Goal: Task Accomplishment & Management: Manage account settings

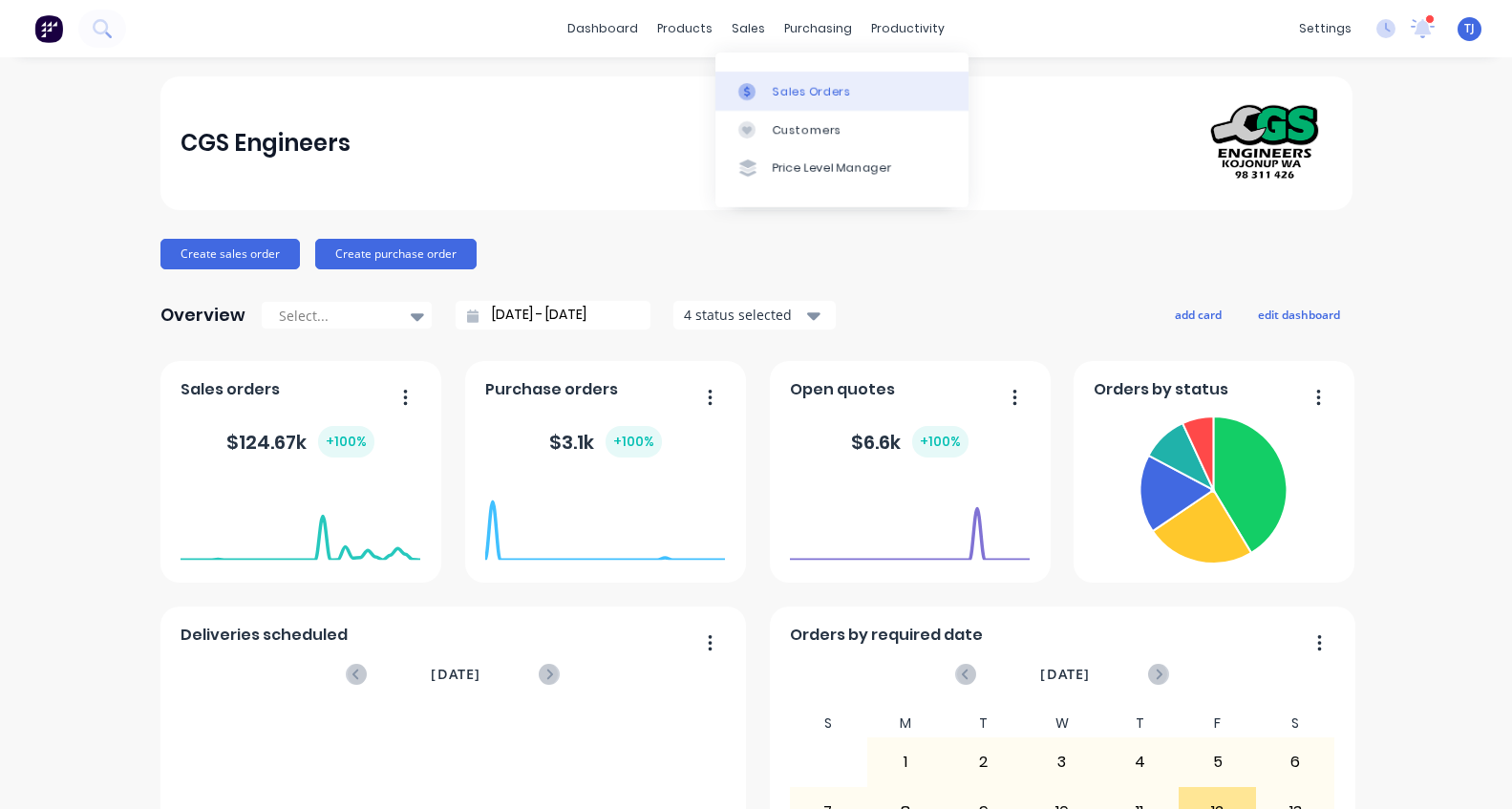
click at [796, 99] on div "Sales Orders" at bounding box center [812, 92] width 78 height 18
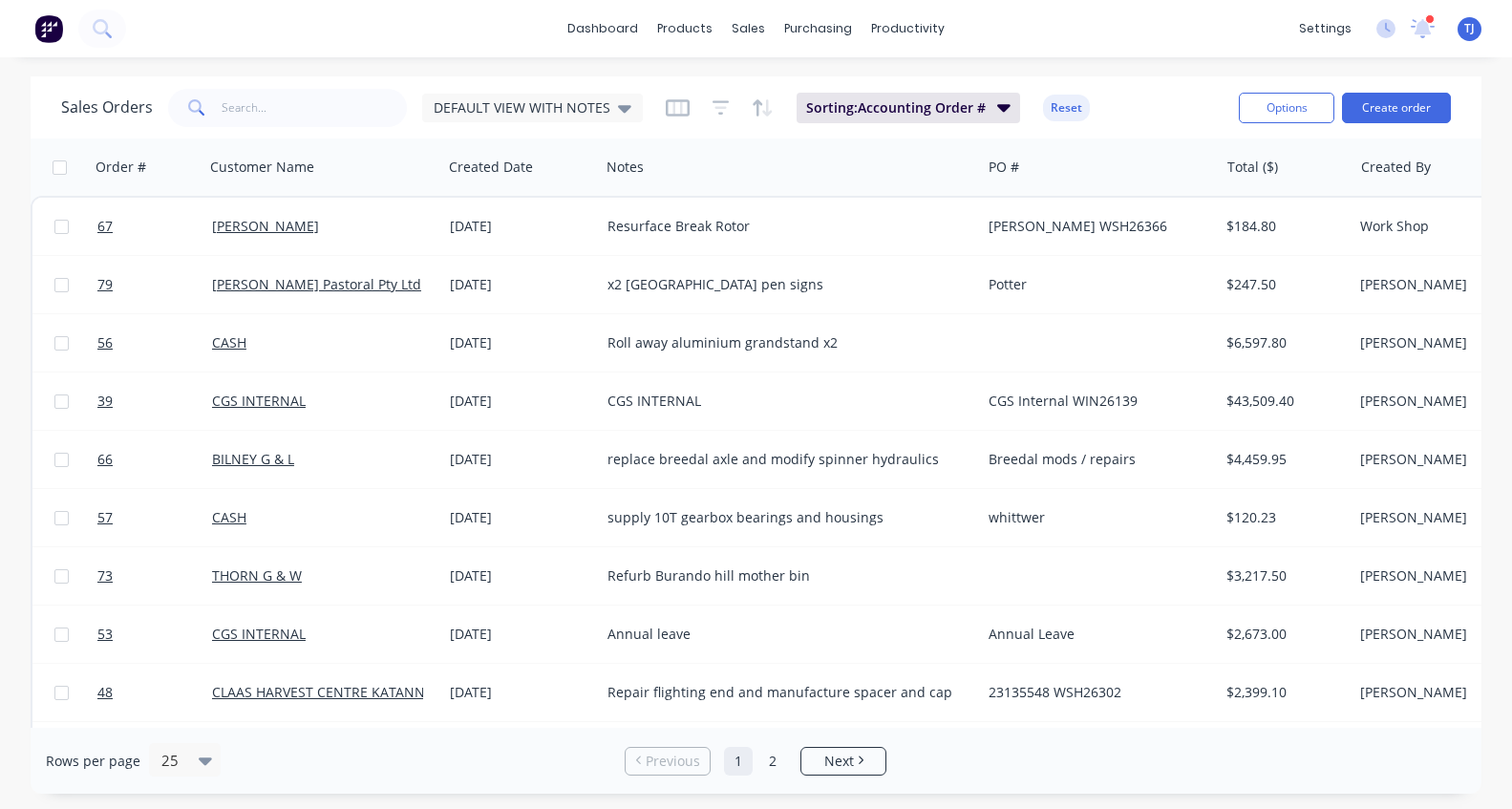
click at [1132, 89] on div "Sales Orders DEFAULT VIEW WITH NOTES Sorting: Accounting Order # Reset" at bounding box center [642, 107] width 1162 height 47
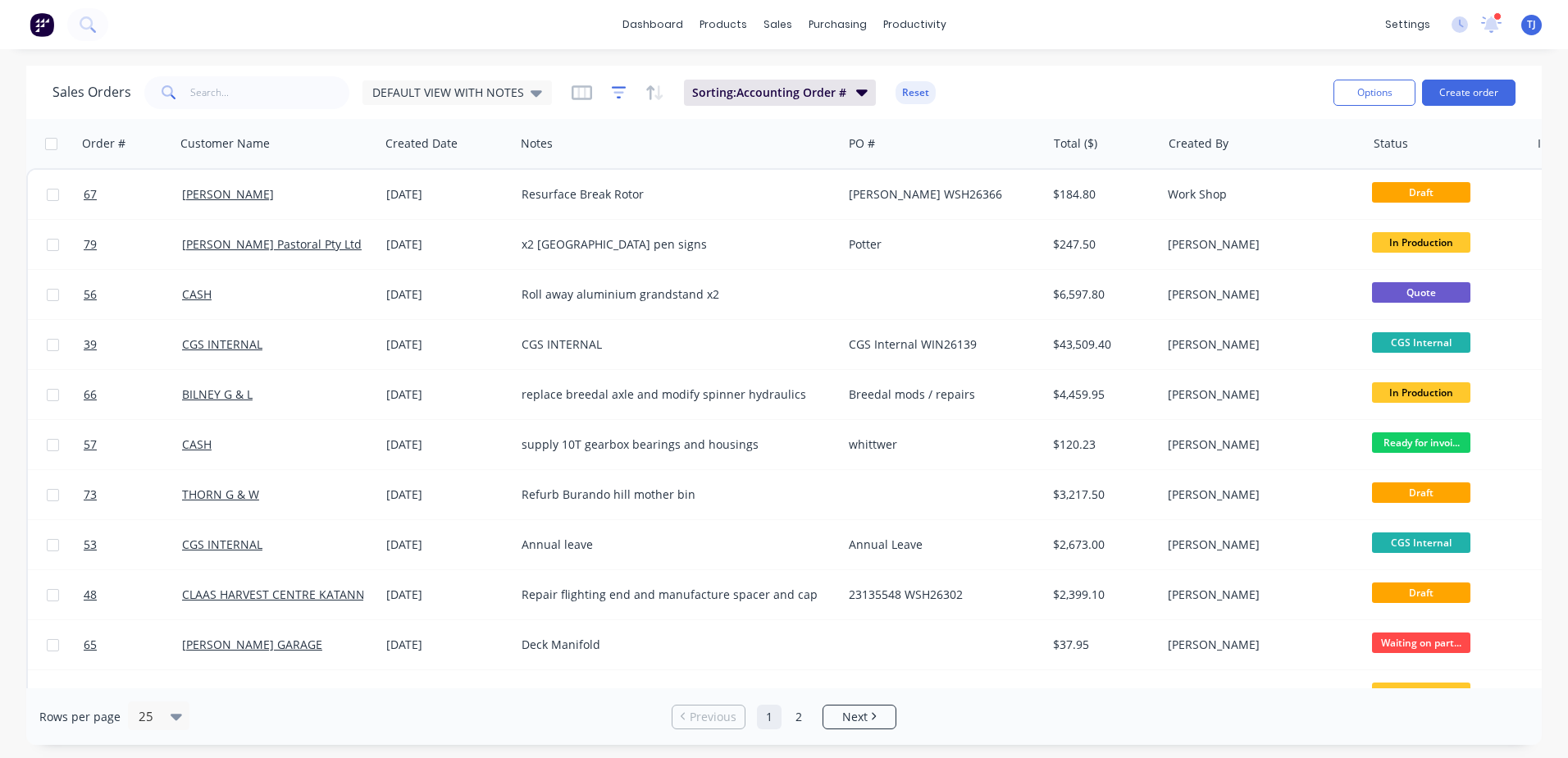
click at [612, 90] on icon "button" at bounding box center [619, 93] width 15 height 17
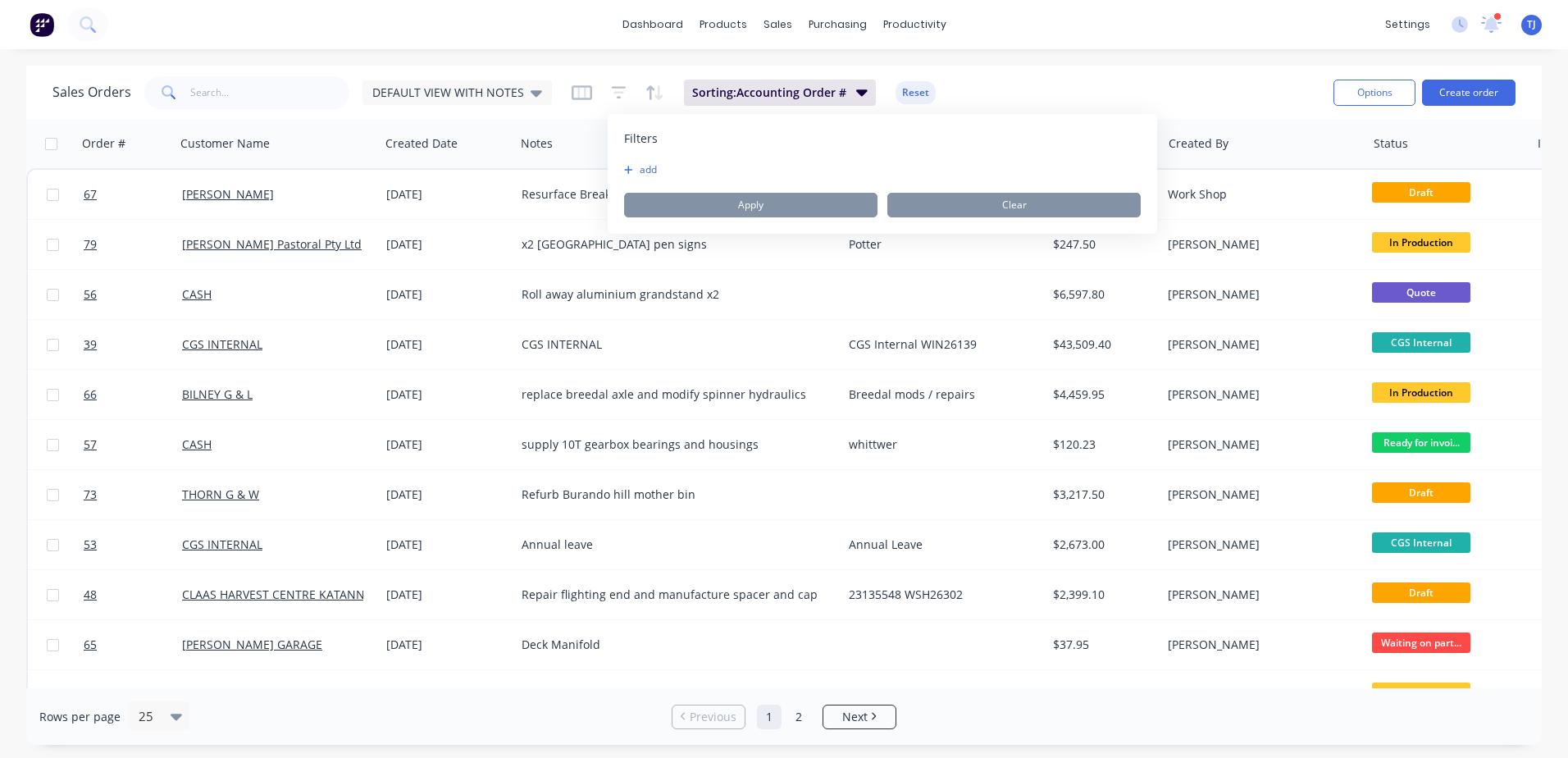
click at [648, 175] on button "add" at bounding box center [644, 170] width 41 height 13
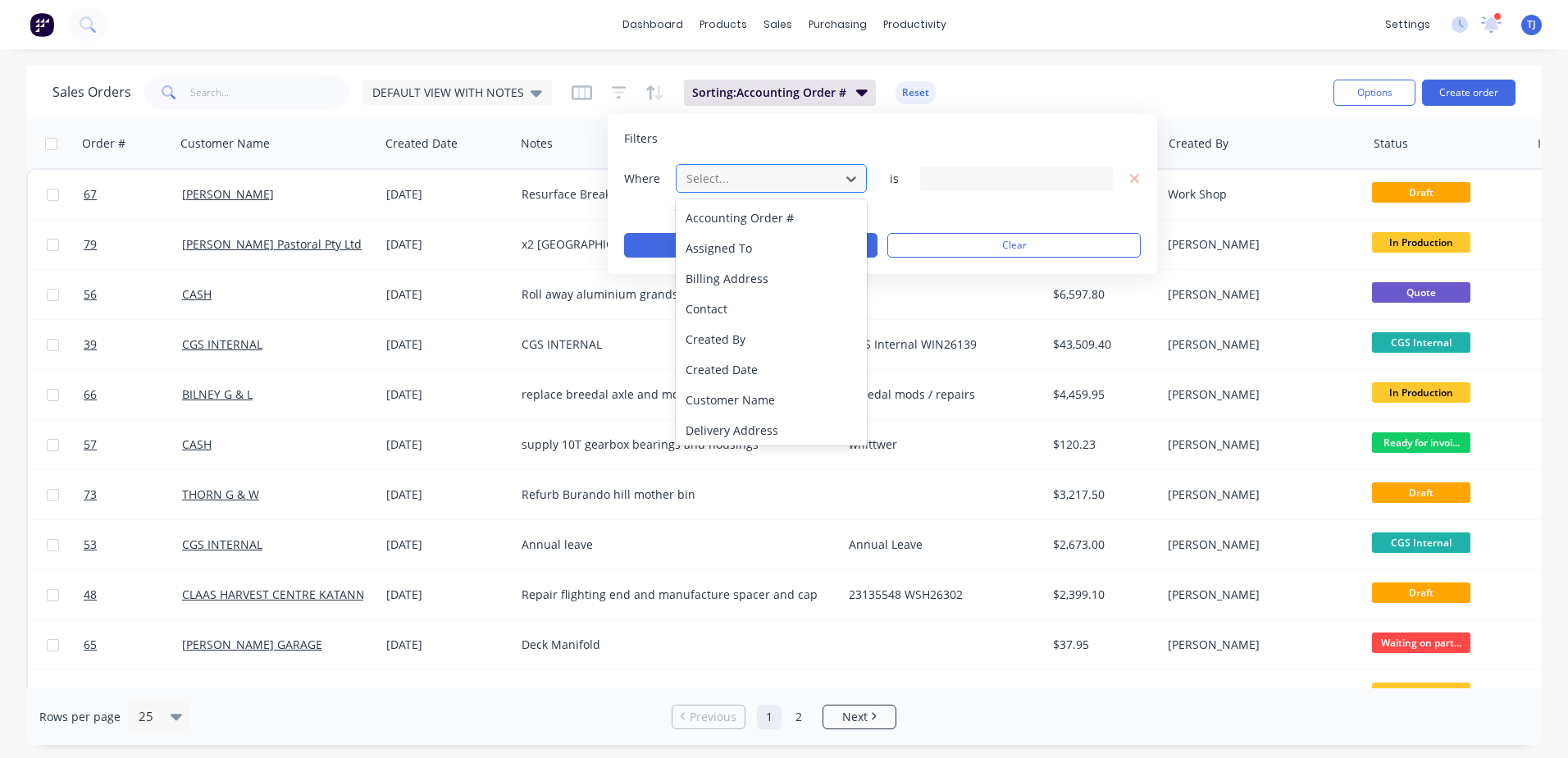
click at [789, 179] on div at bounding box center [758, 178] width 147 height 20
type input "st"
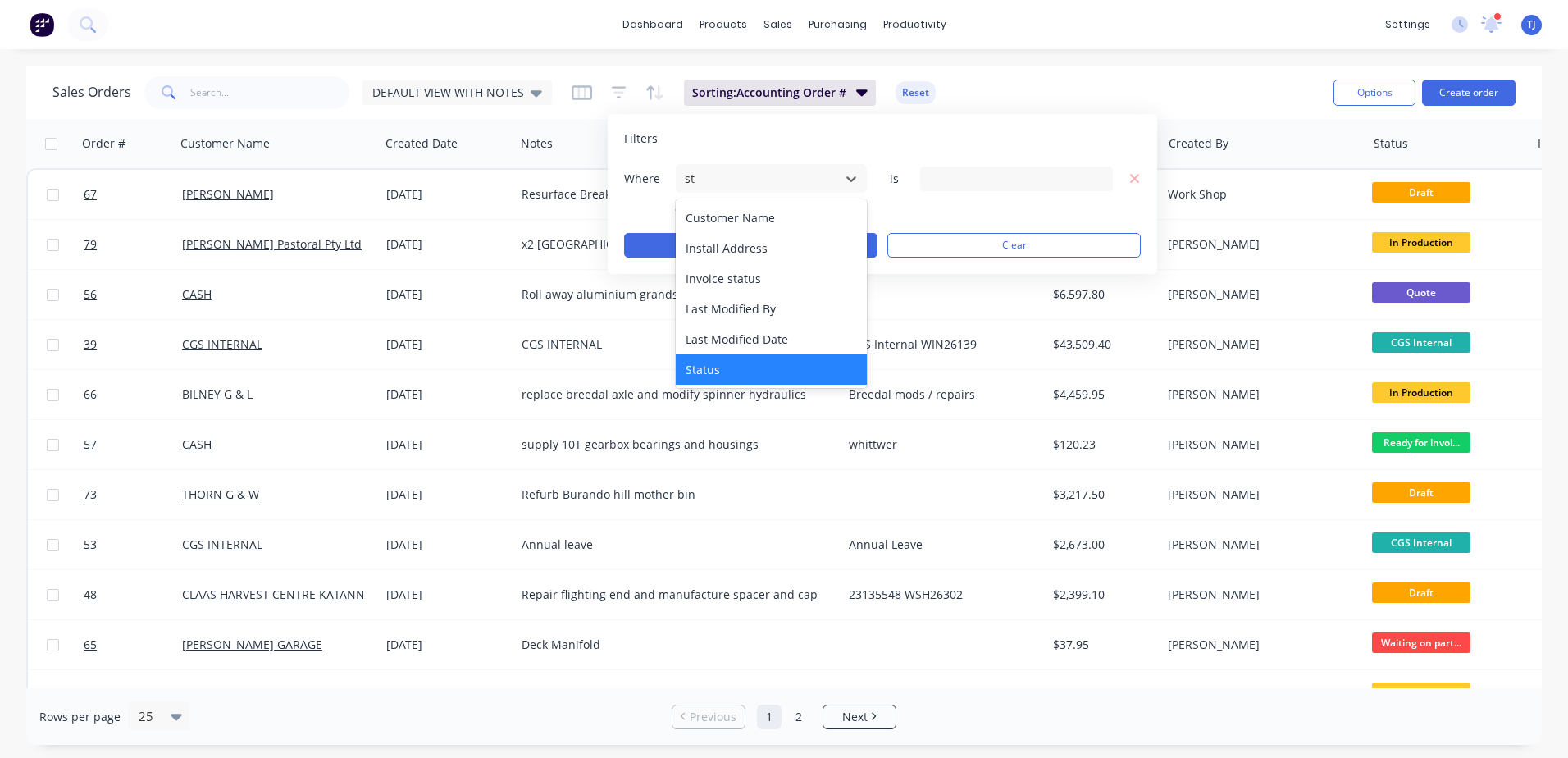
click at [758, 365] on div "Status" at bounding box center [771, 369] width 191 height 30
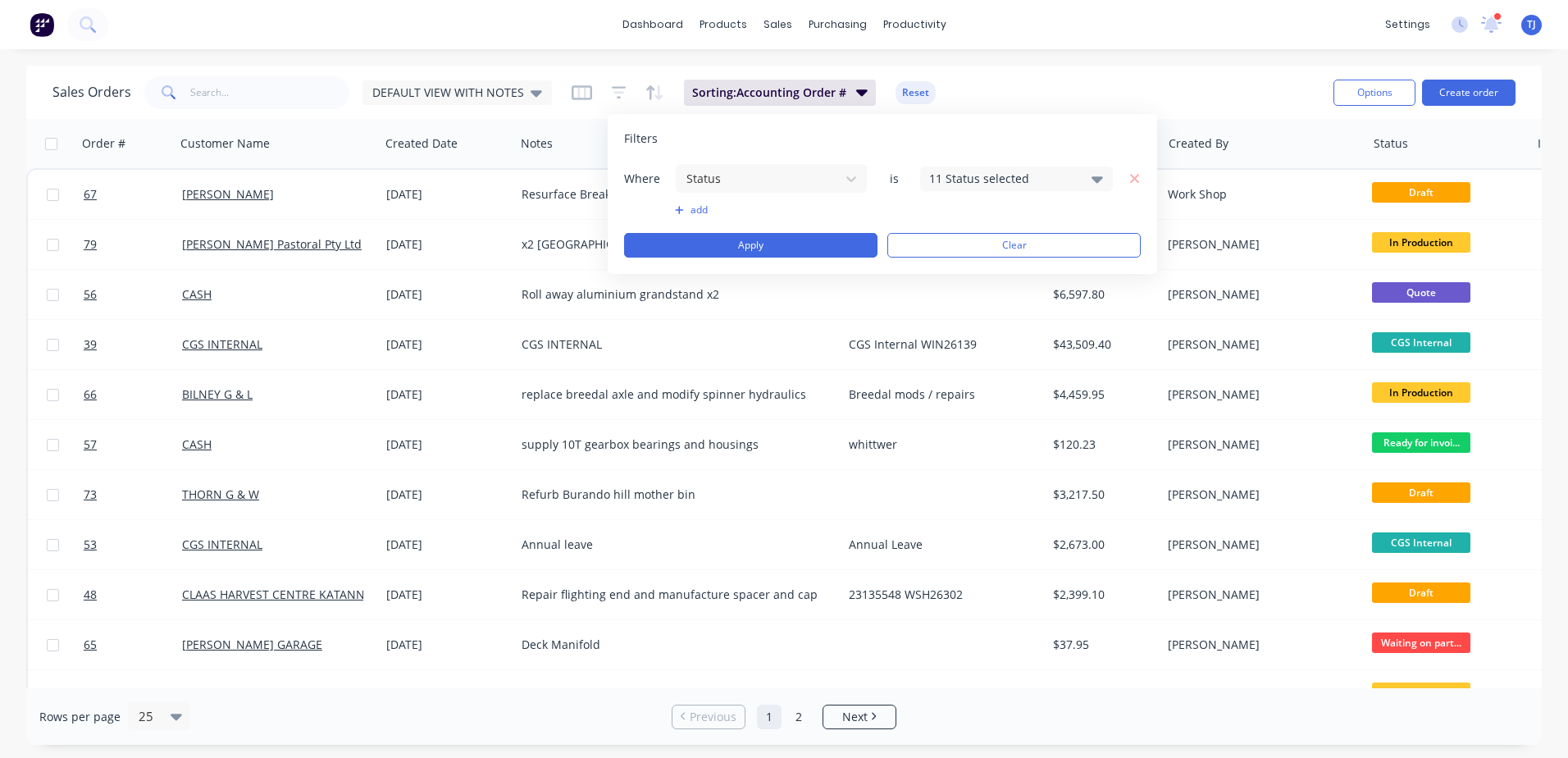
click at [1094, 180] on icon at bounding box center [1097, 180] width 12 height 7
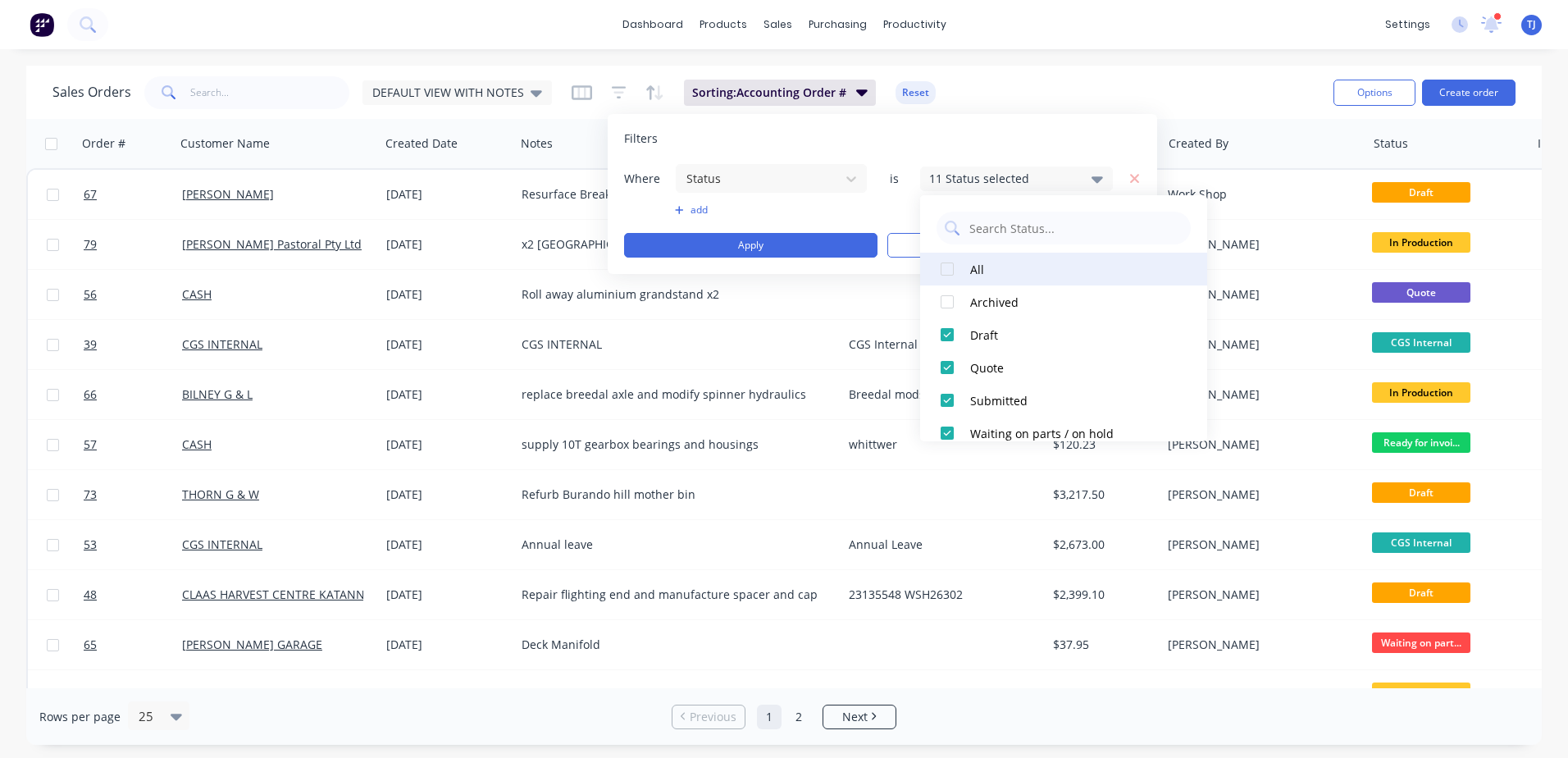
click at [949, 268] on div at bounding box center [946, 269] width 33 height 33
click at [949, 267] on div at bounding box center [946, 269] width 33 height 33
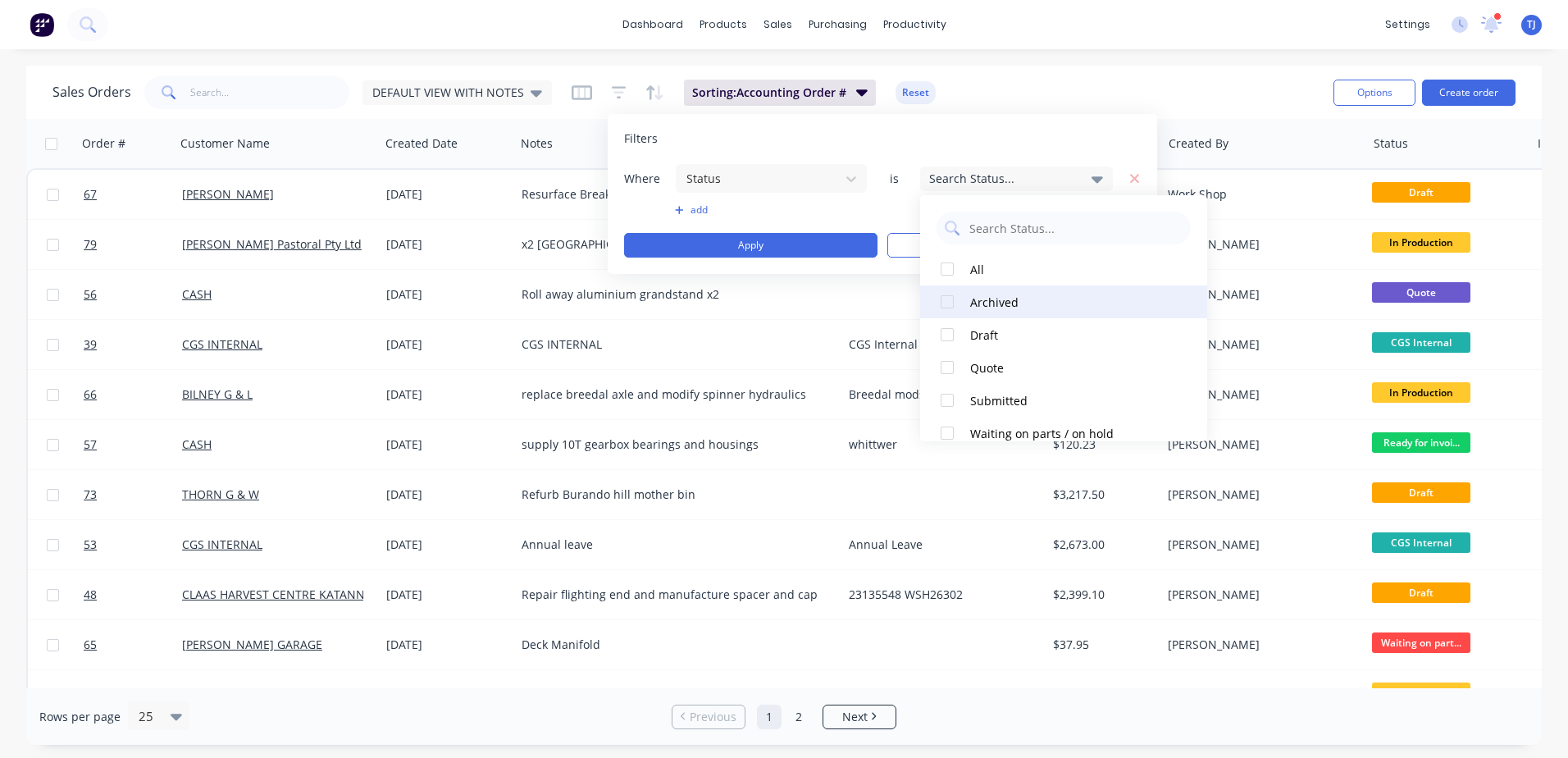
click at [948, 299] on div at bounding box center [946, 301] width 33 height 33
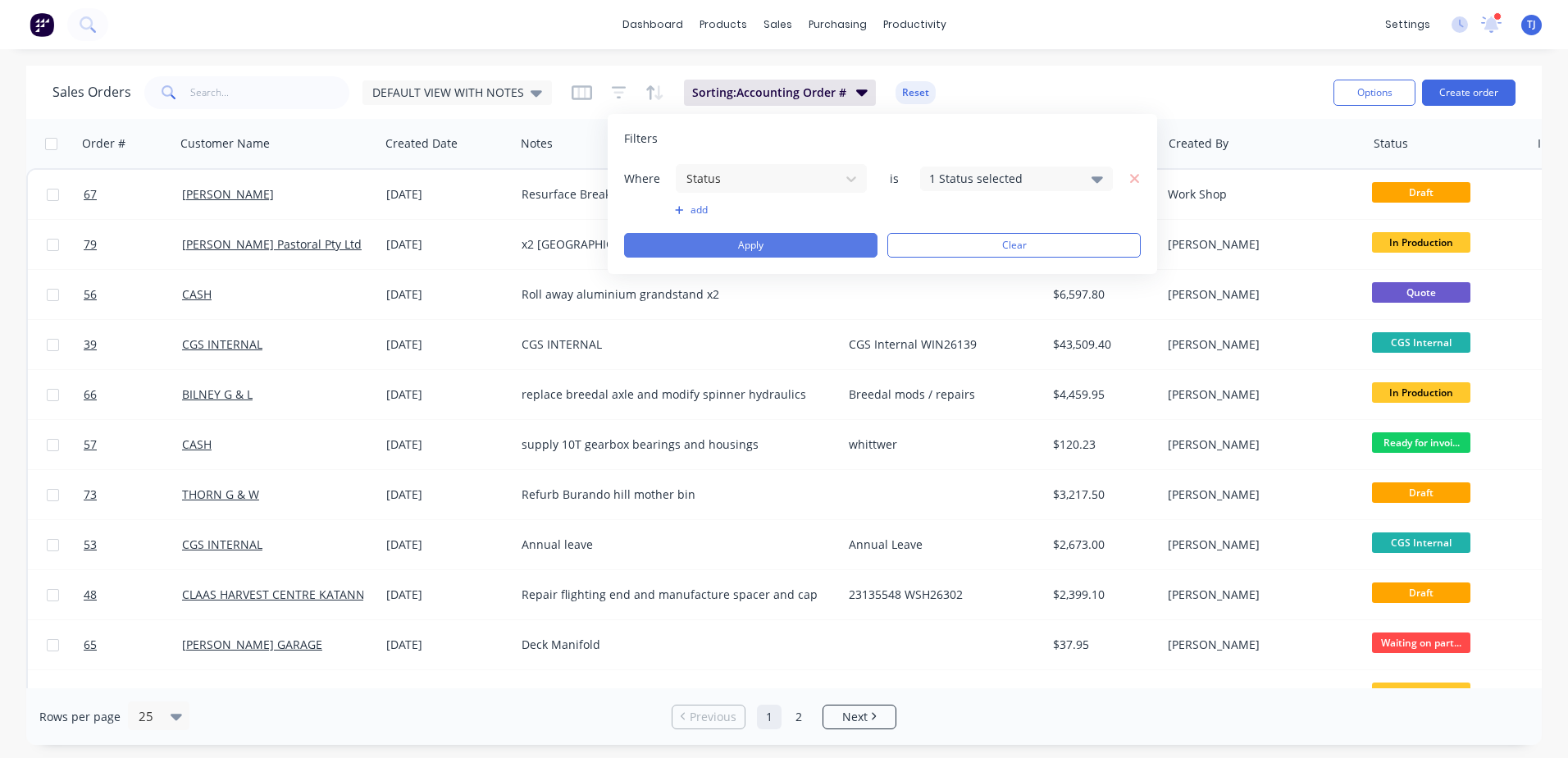
click at [816, 243] on button "Apply" at bounding box center [751, 245] width 253 height 24
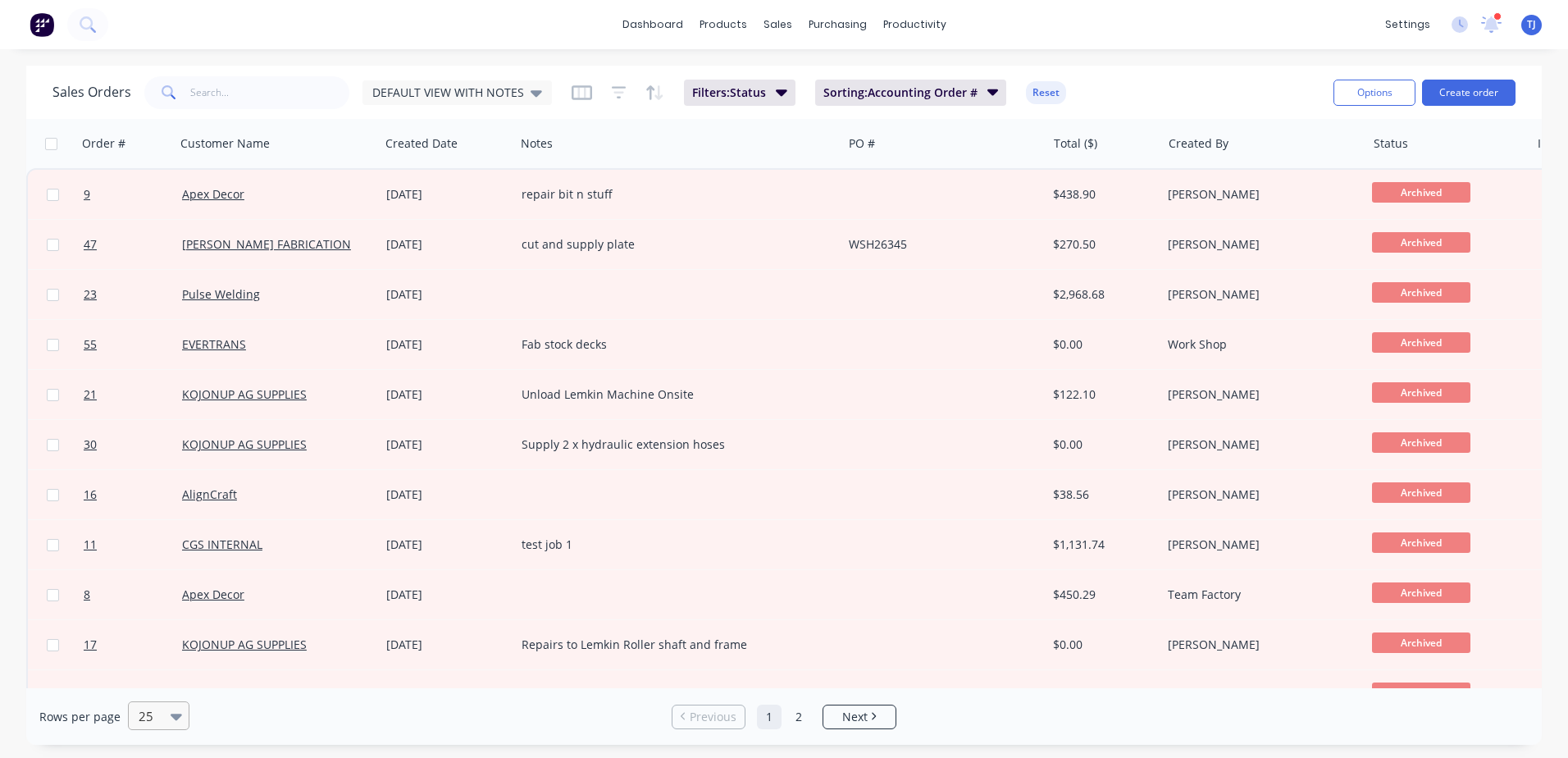
click at [170, 694] on icon at bounding box center [176, 717] width 12 height 7
click at [162, 677] on div "100" at bounding box center [156, 677] width 61 height 30
click at [537, 95] on icon at bounding box center [536, 93] width 12 height 18
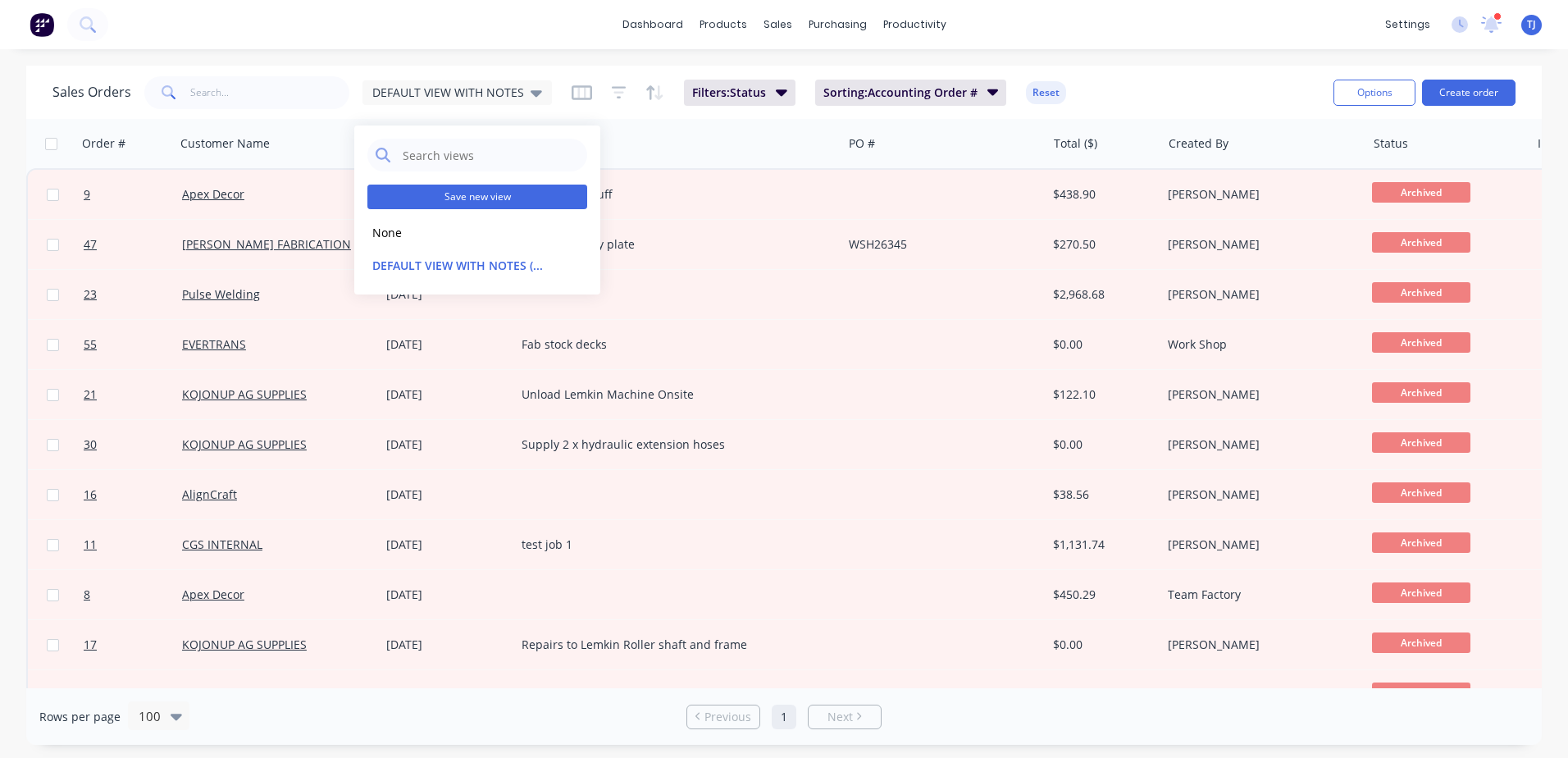
click at [514, 196] on button "Save new view" at bounding box center [477, 196] width 220 height 24
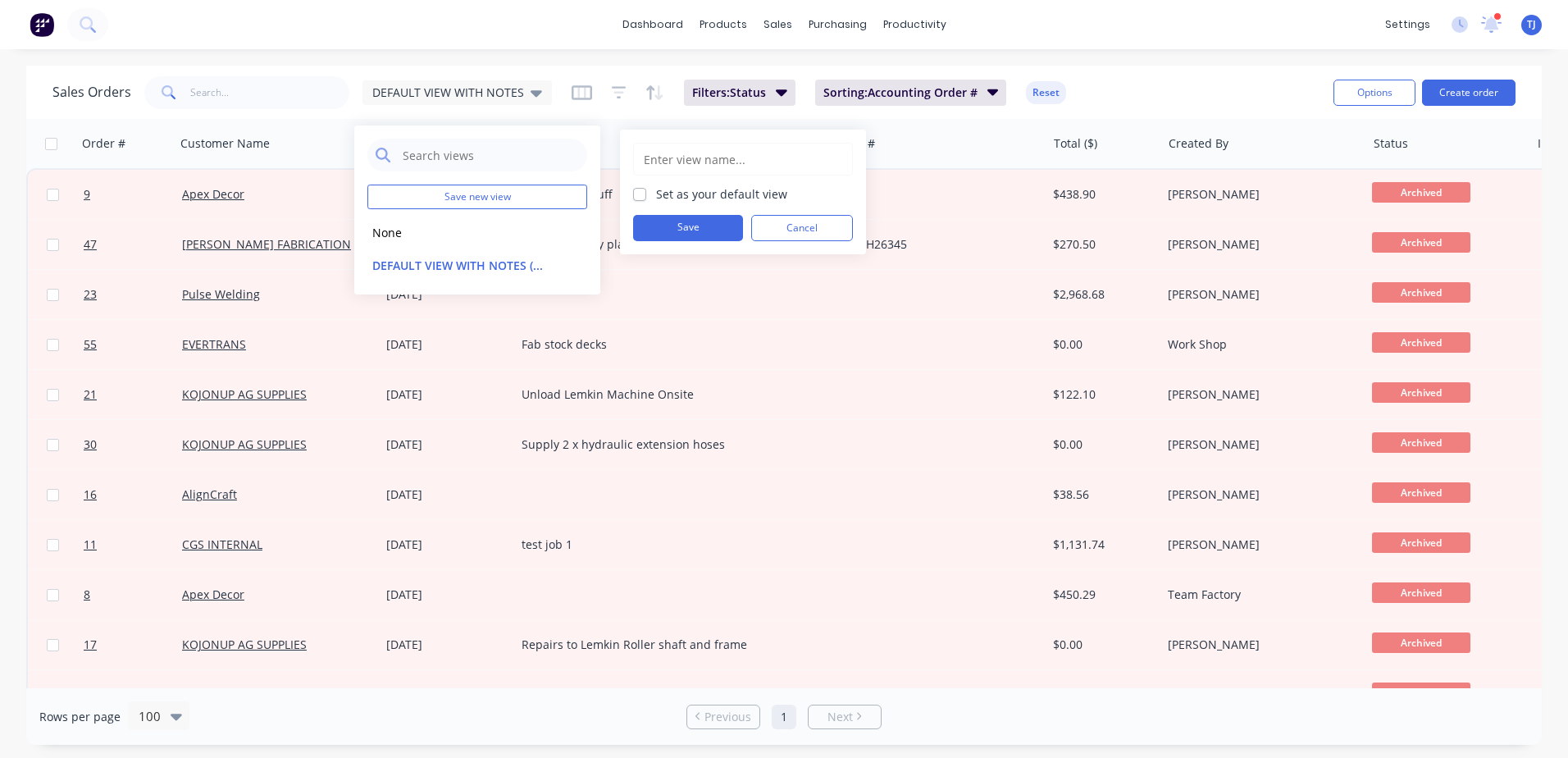
click at [675, 165] on input "text" at bounding box center [742, 159] width 201 height 31
type input "Archived"
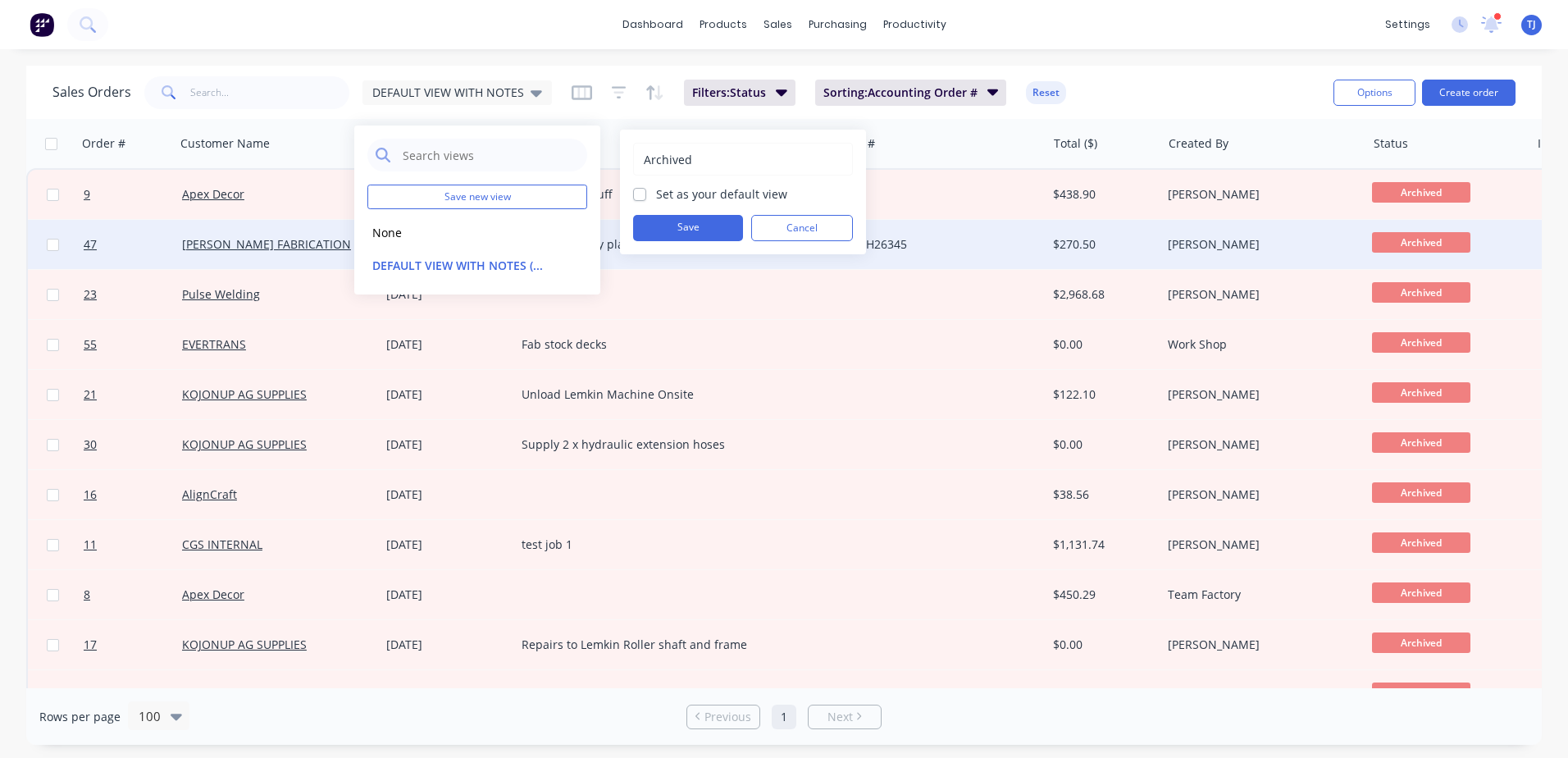
click at [677, 223] on button "Save" at bounding box center [688, 227] width 110 height 26
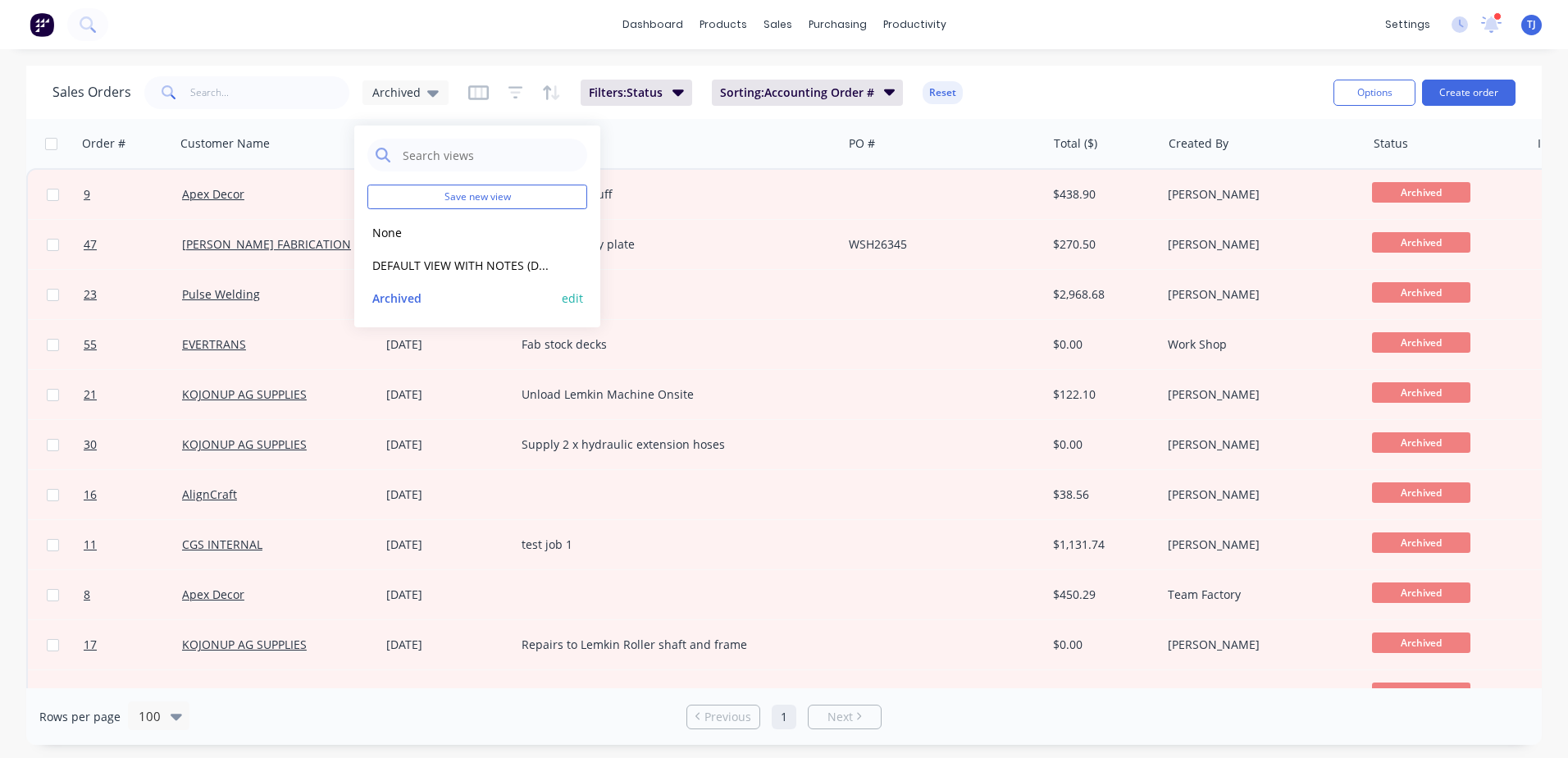
click at [399, 295] on button "Archived" at bounding box center [461, 298] width 187 height 18
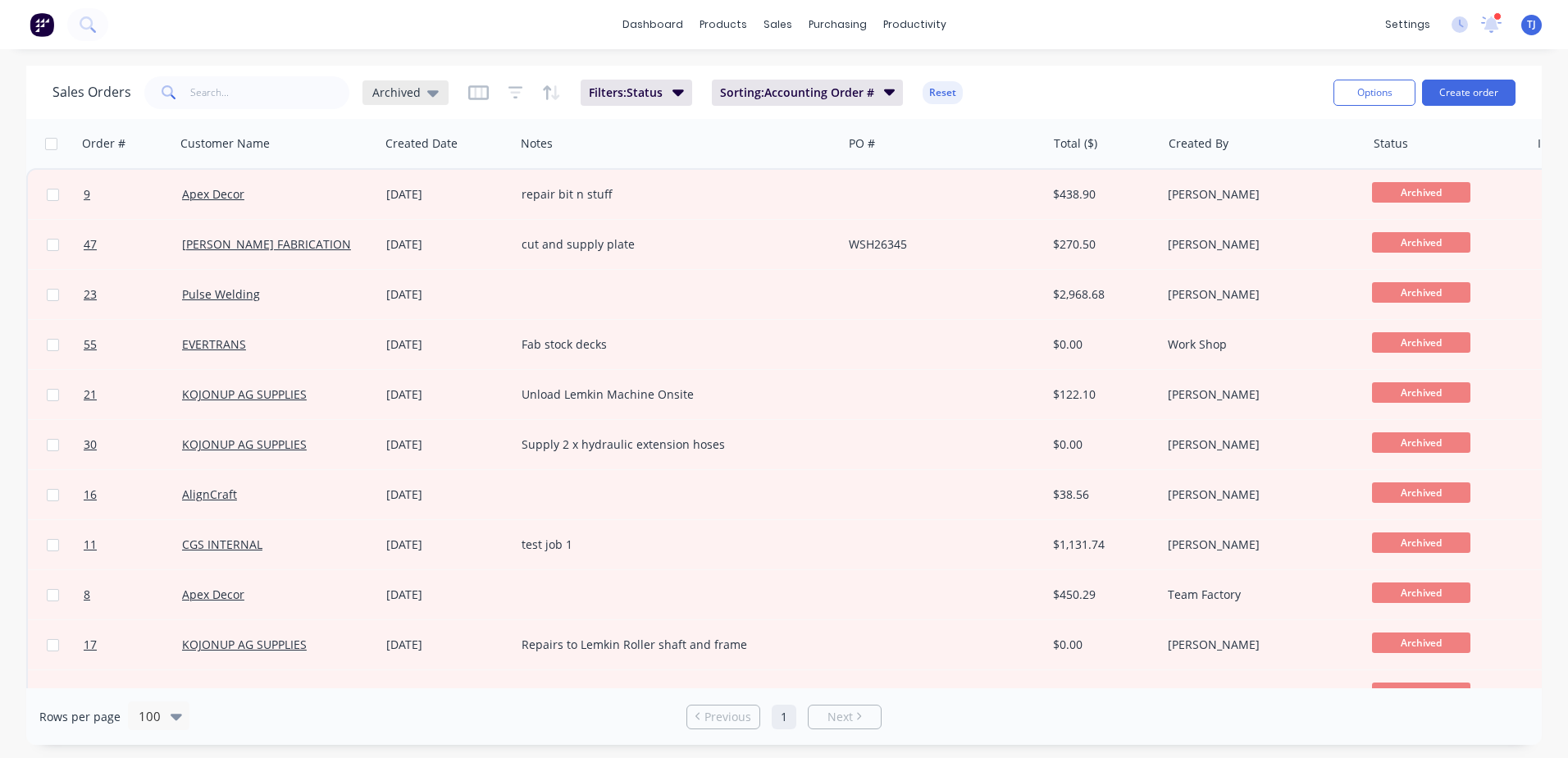
click at [423, 86] on div "Archived" at bounding box center [405, 93] width 66 height 15
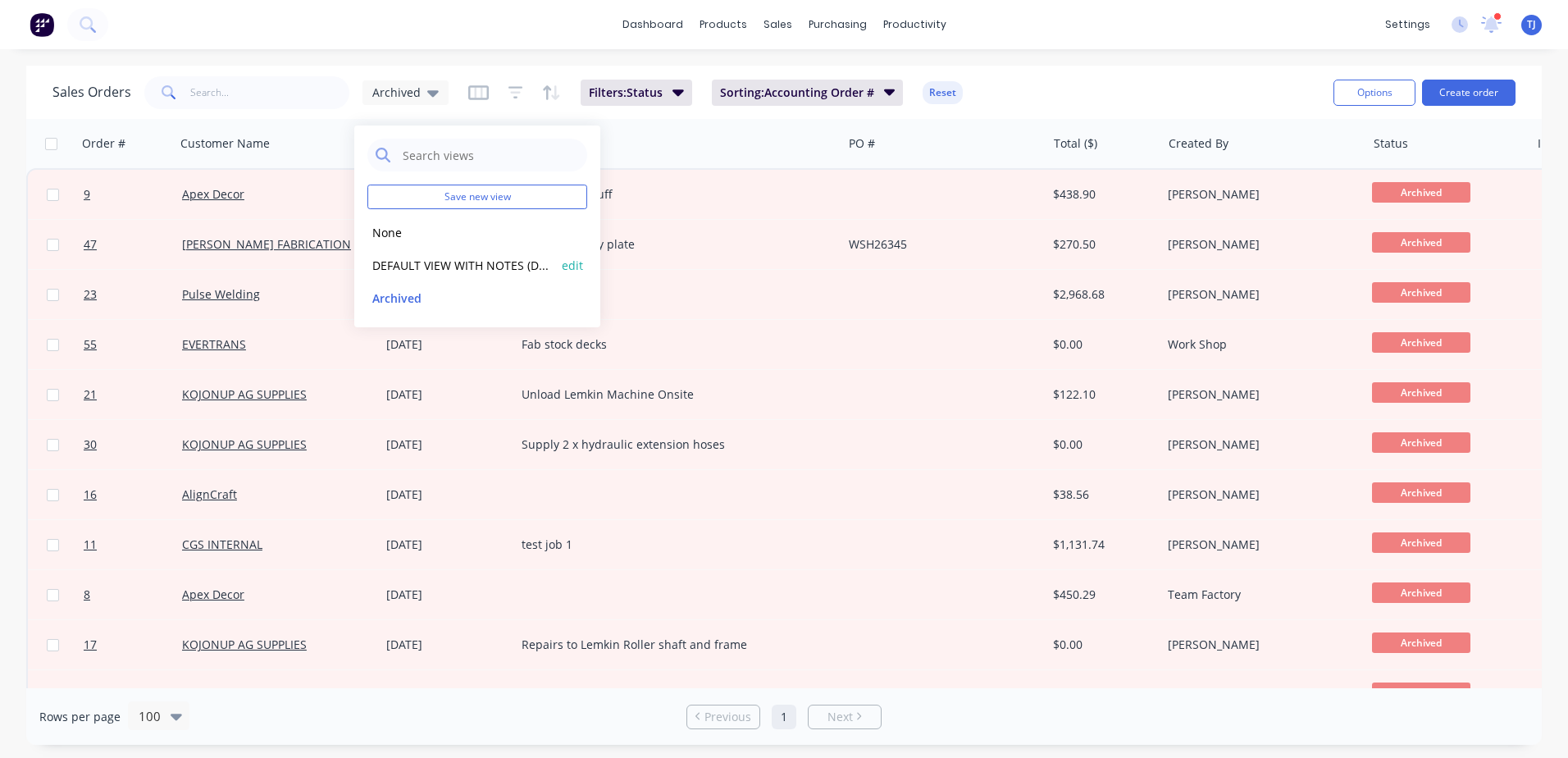
click at [392, 259] on button "DEFAULT VIEW WITH NOTES (Default)" at bounding box center [461, 265] width 187 height 18
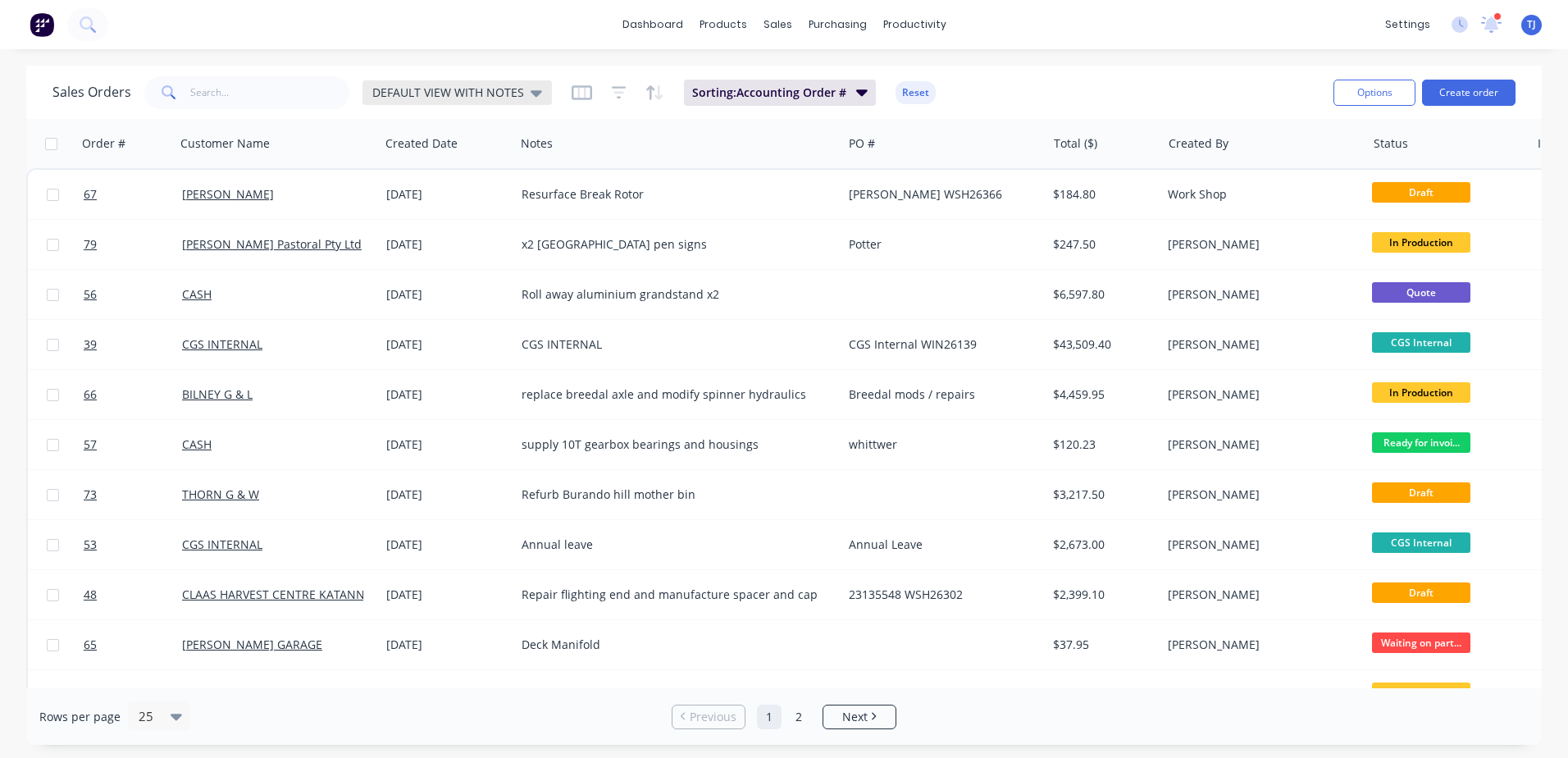
click at [539, 95] on div "DEFAULT VIEW WITH NOTES" at bounding box center [457, 92] width 190 height 24
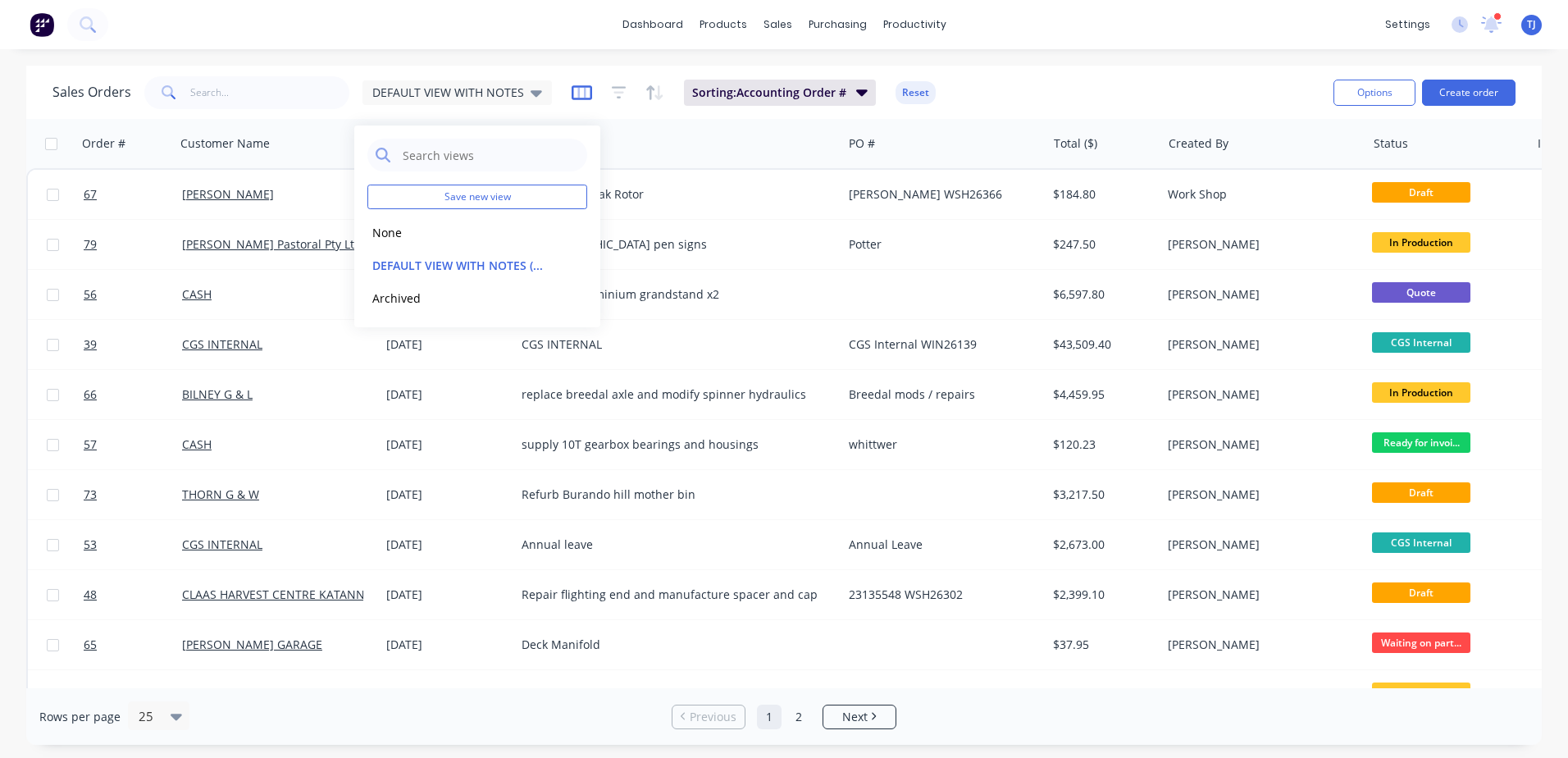
click at [579, 91] on icon "button" at bounding box center [581, 93] width 20 height 17
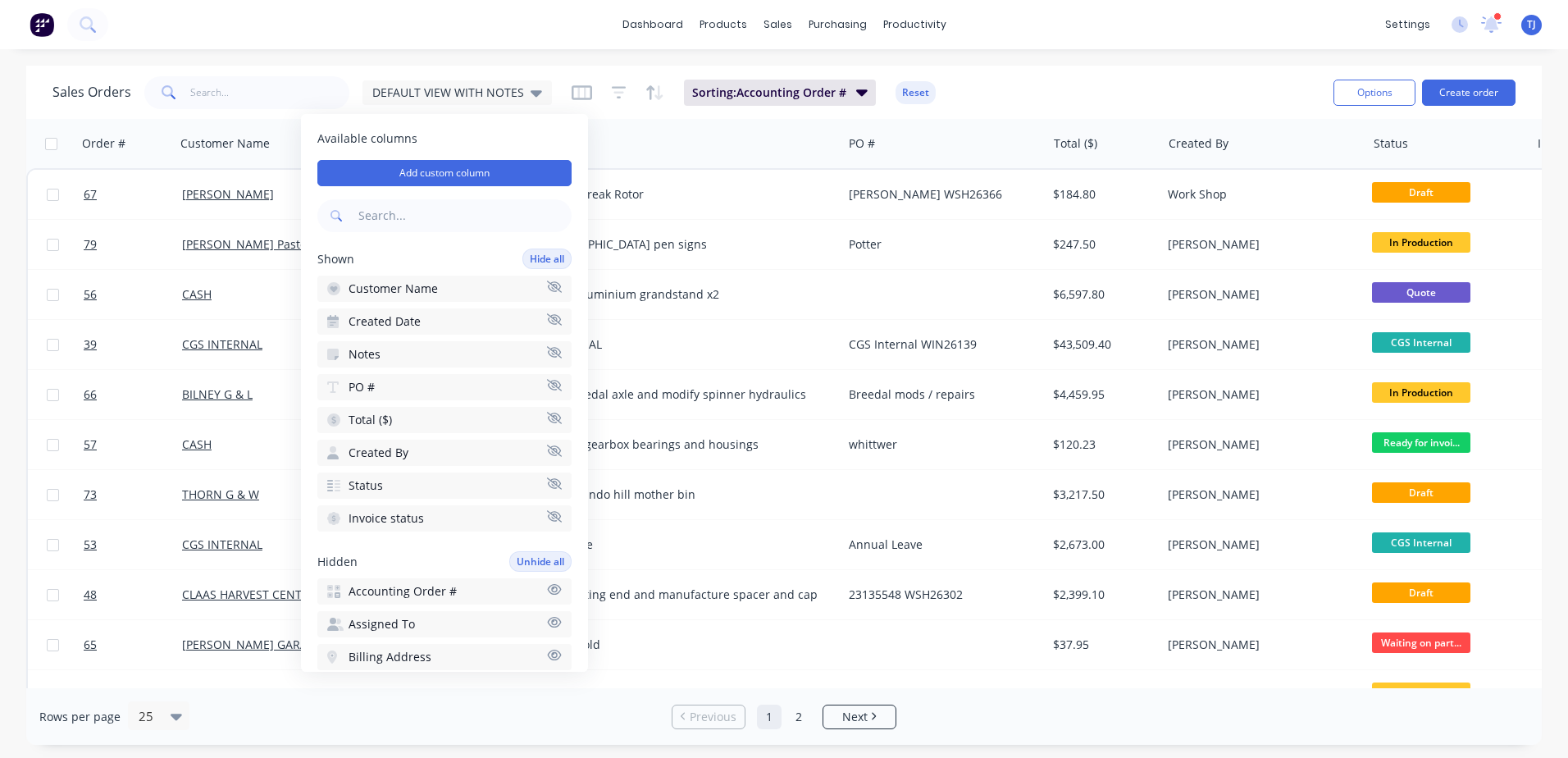
click at [450, 132] on span "Available columns" at bounding box center [444, 139] width 254 height 17
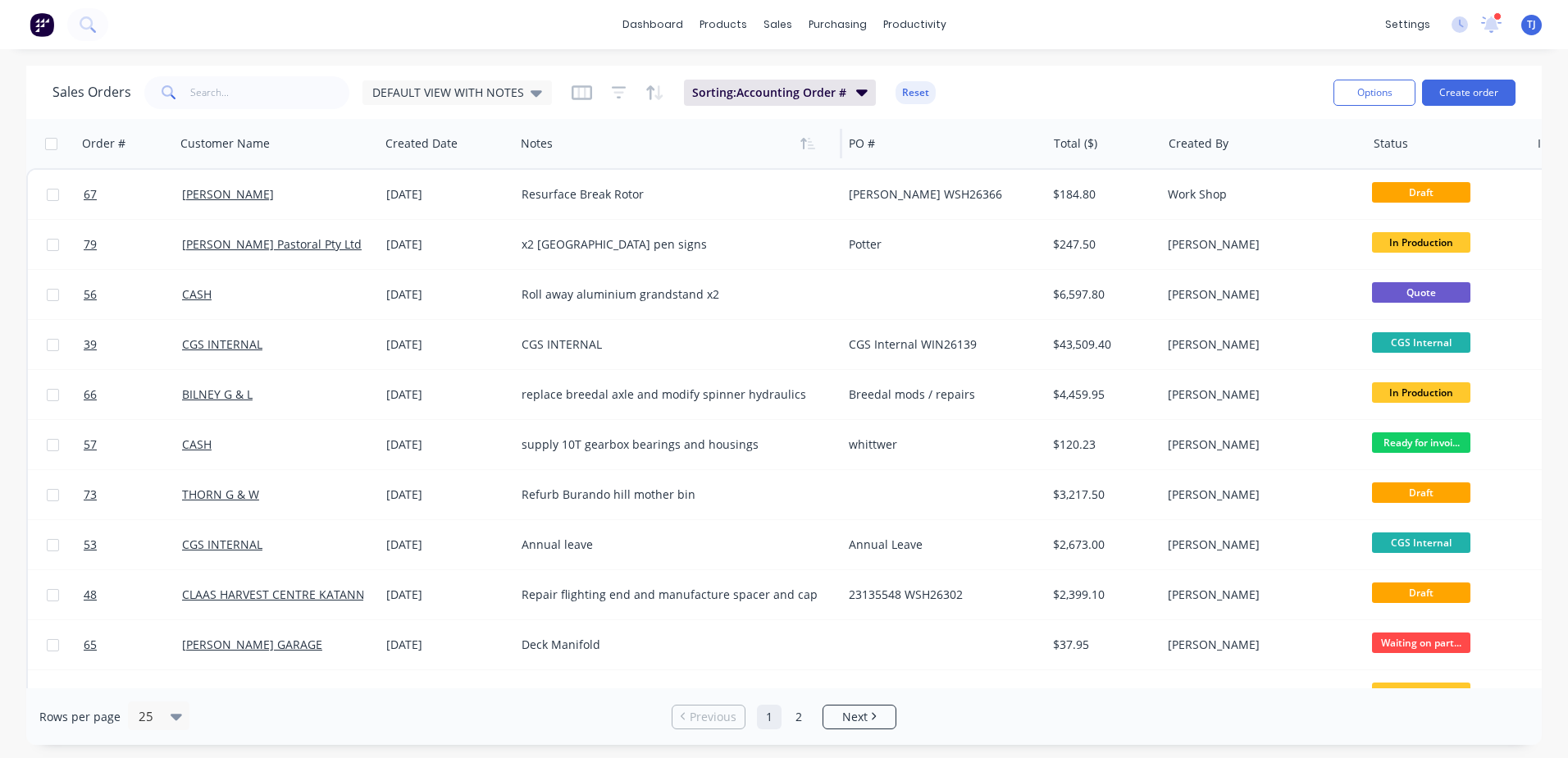
click at [634, 155] on div at bounding box center [670, 143] width 300 height 33
click at [751, 107] on div "Materials" at bounding box center [768, 112] width 49 height 15
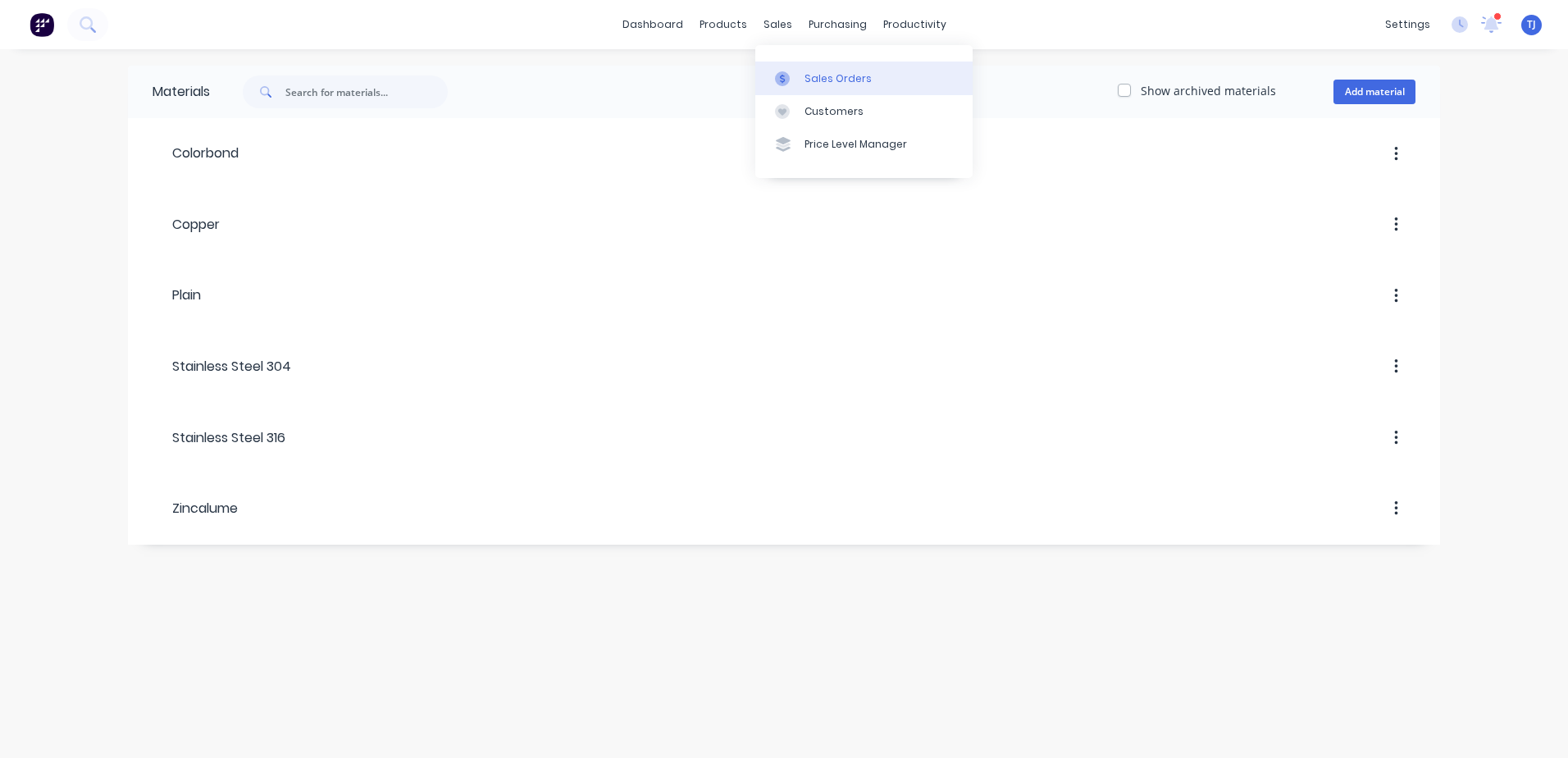
click at [825, 78] on div "Sales Orders" at bounding box center [838, 79] width 67 height 15
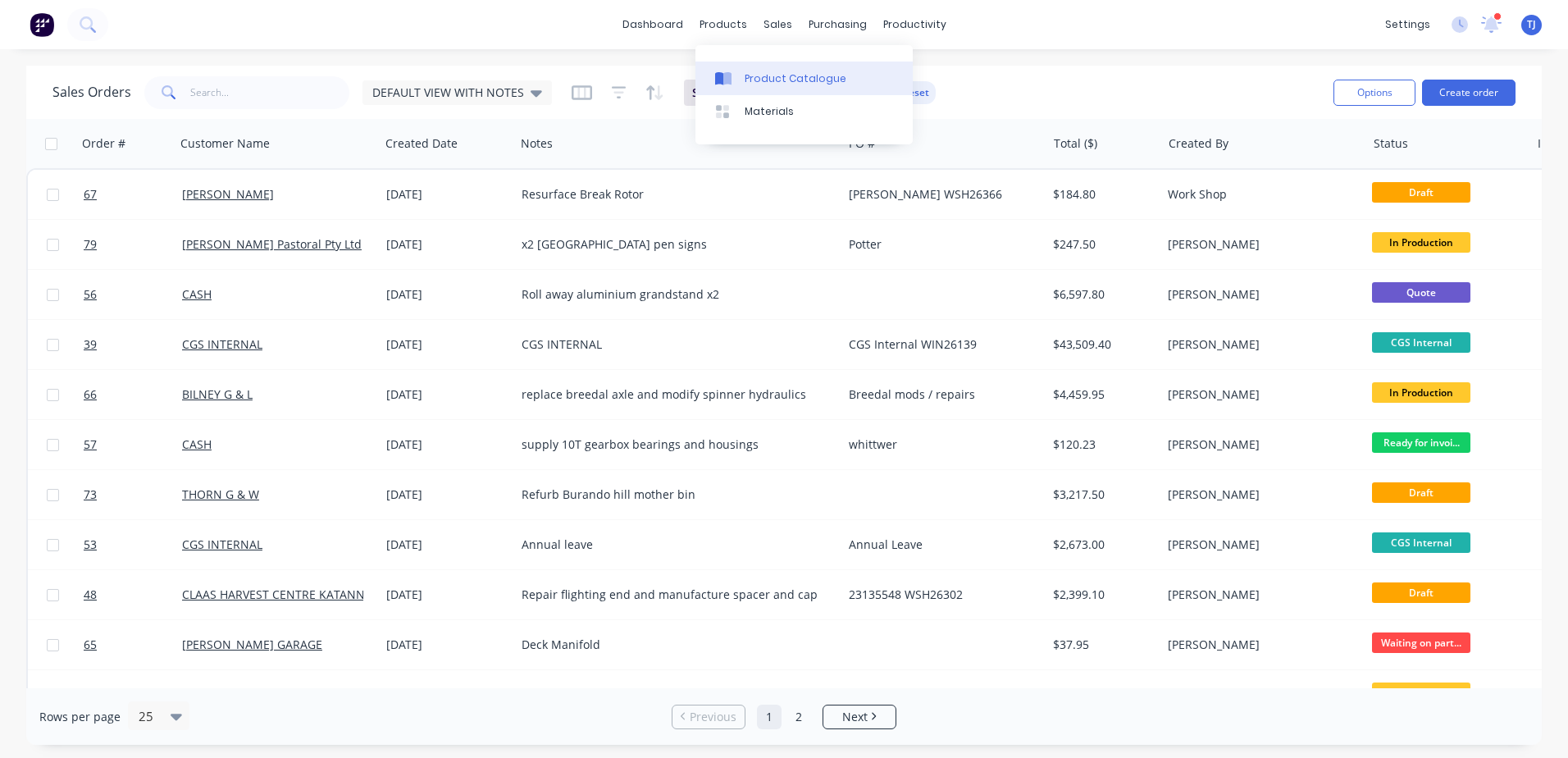
click at [771, 75] on div "Product Catalogue" at bounding box center [794, 79] width 102 height 15
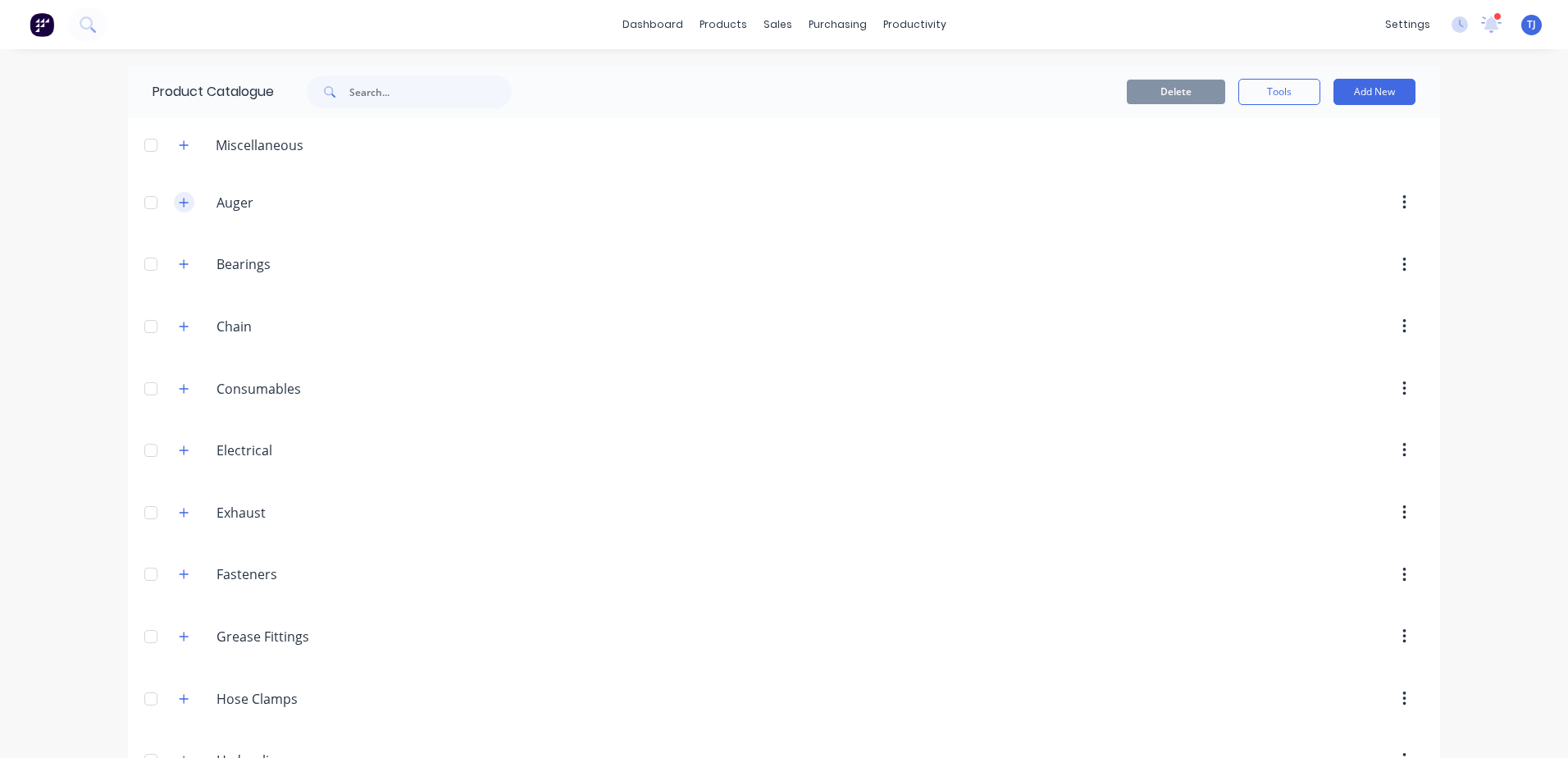
click at [179, 201] on icon "button" at bounding box center [184, 203] width 10 height 12
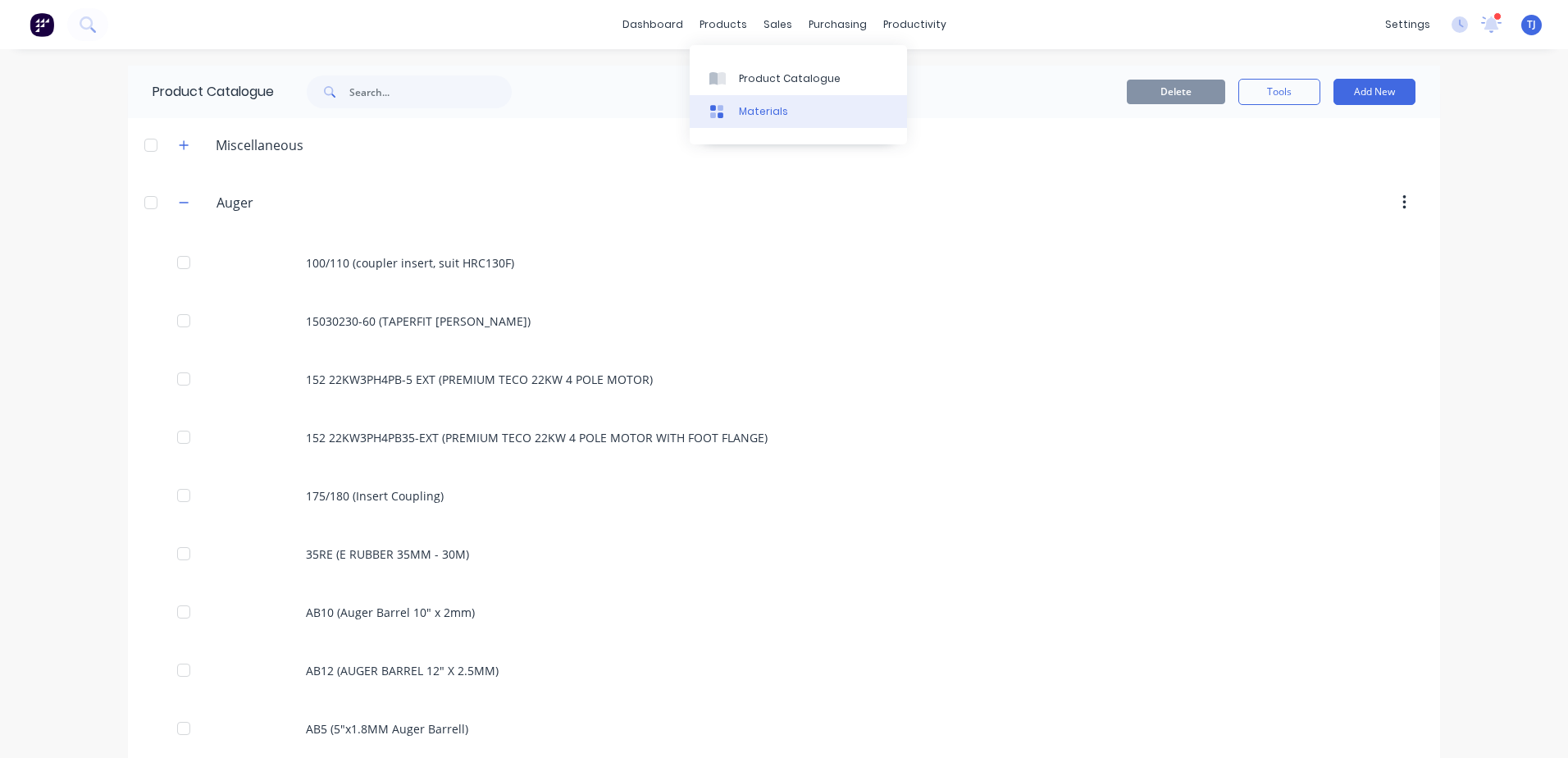
click at [750, 104] on div "Materials" at bounding box center [763, 112] width 49 height 15
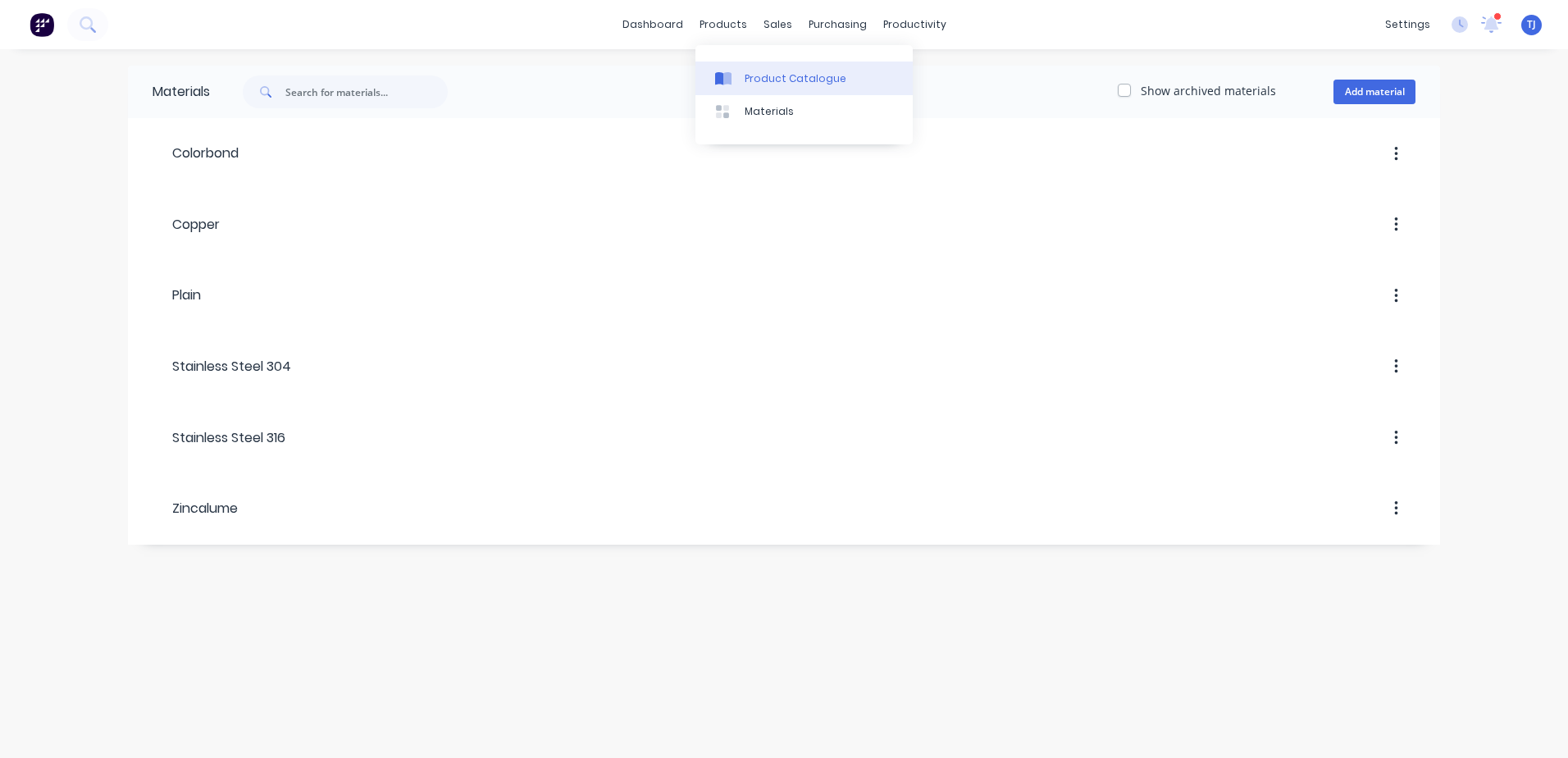
click at [760, 74] on div "Product Catalogue" at bounding box center [794, 79] width 102 height 15
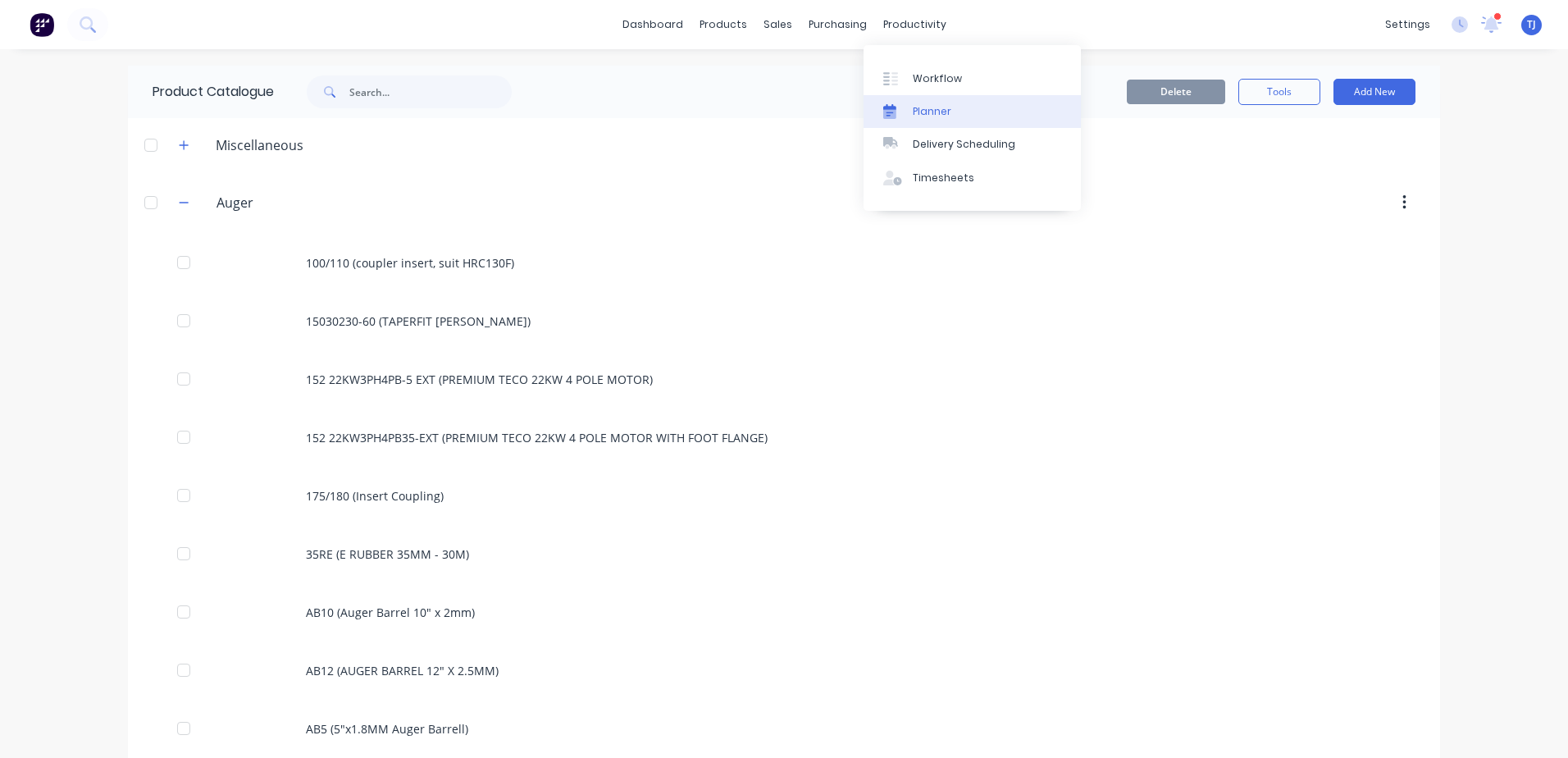
click at [907, 105] on div at bounding box center [895, 112] width 24 height 15
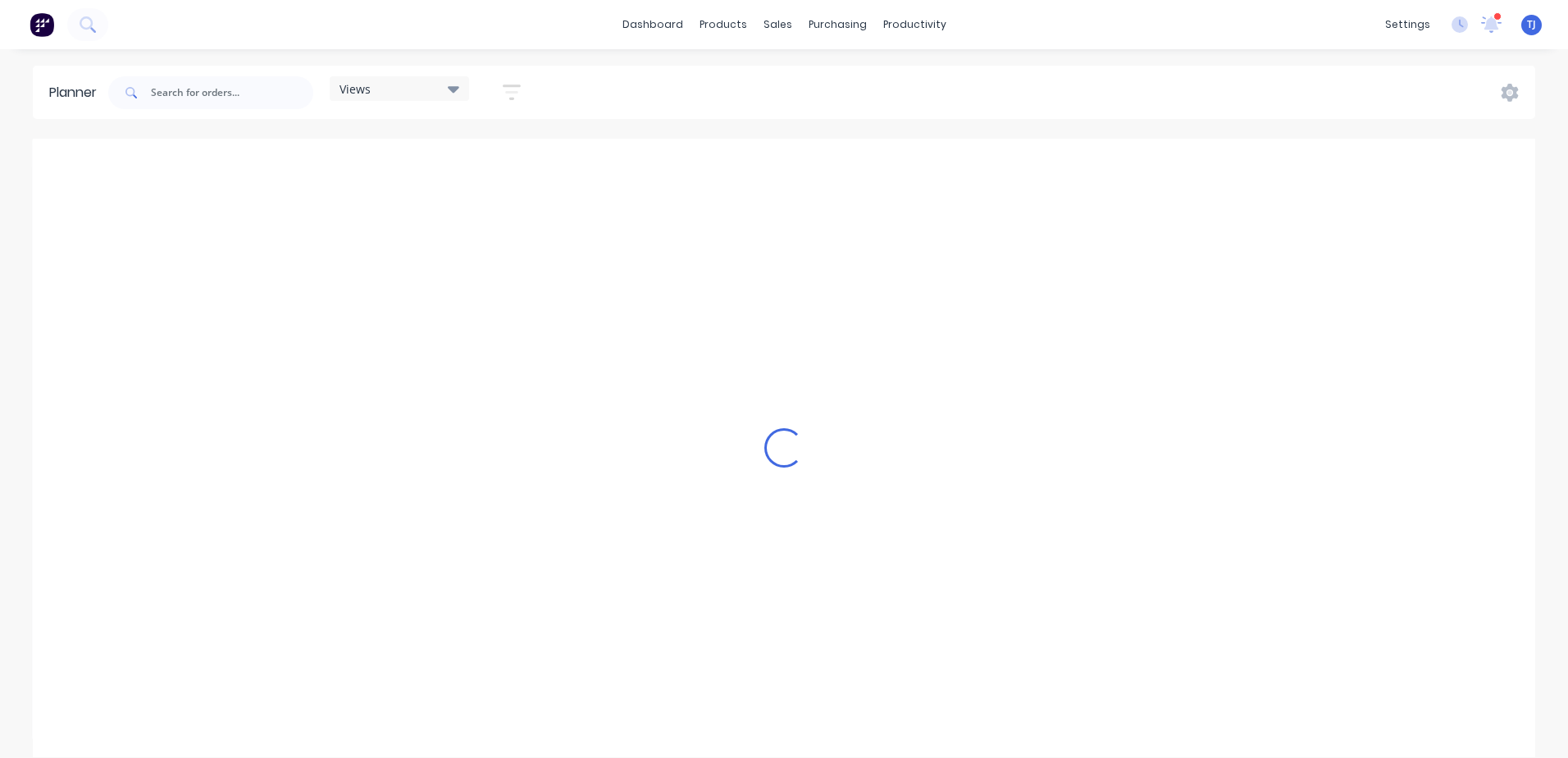
scroll to position [0, 1837]
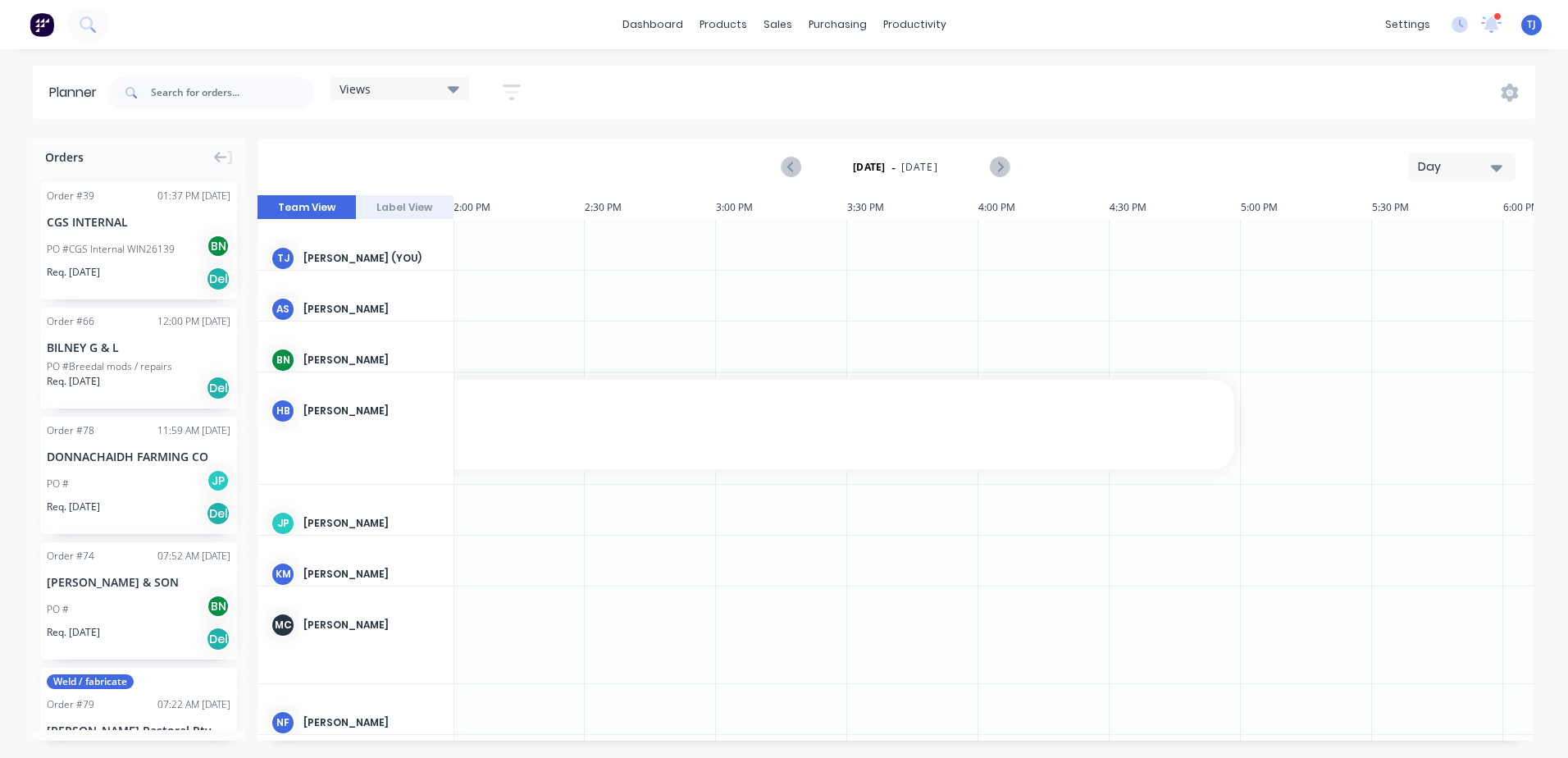
click at [1297, 165] on icon "button" at bounding box center [1497, 168] width 12 height 7
click at [1297, 254] on div "Week" at bounding box center [1433, 243] width 163 height 33
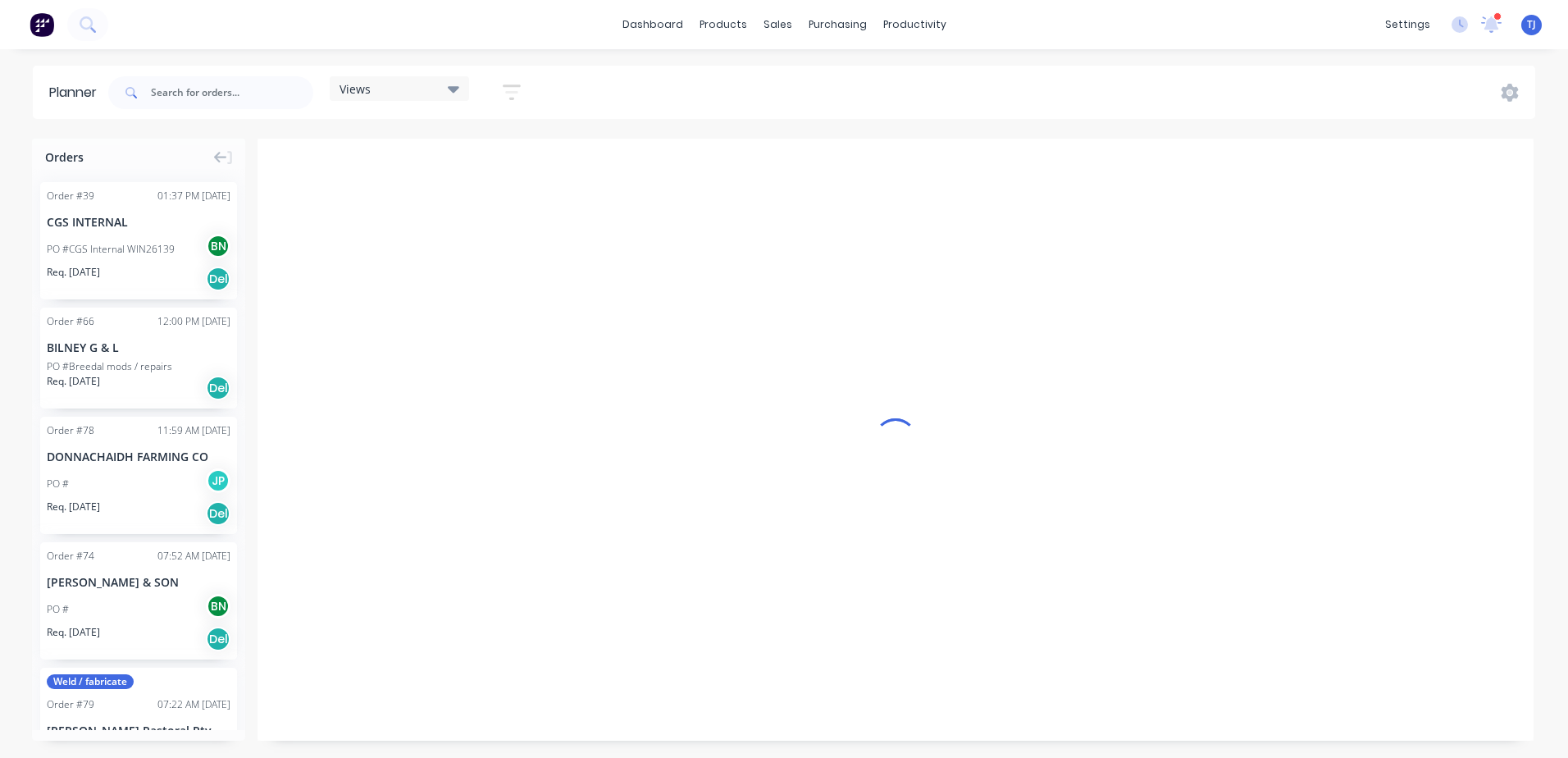
scroll to position [0, 1]
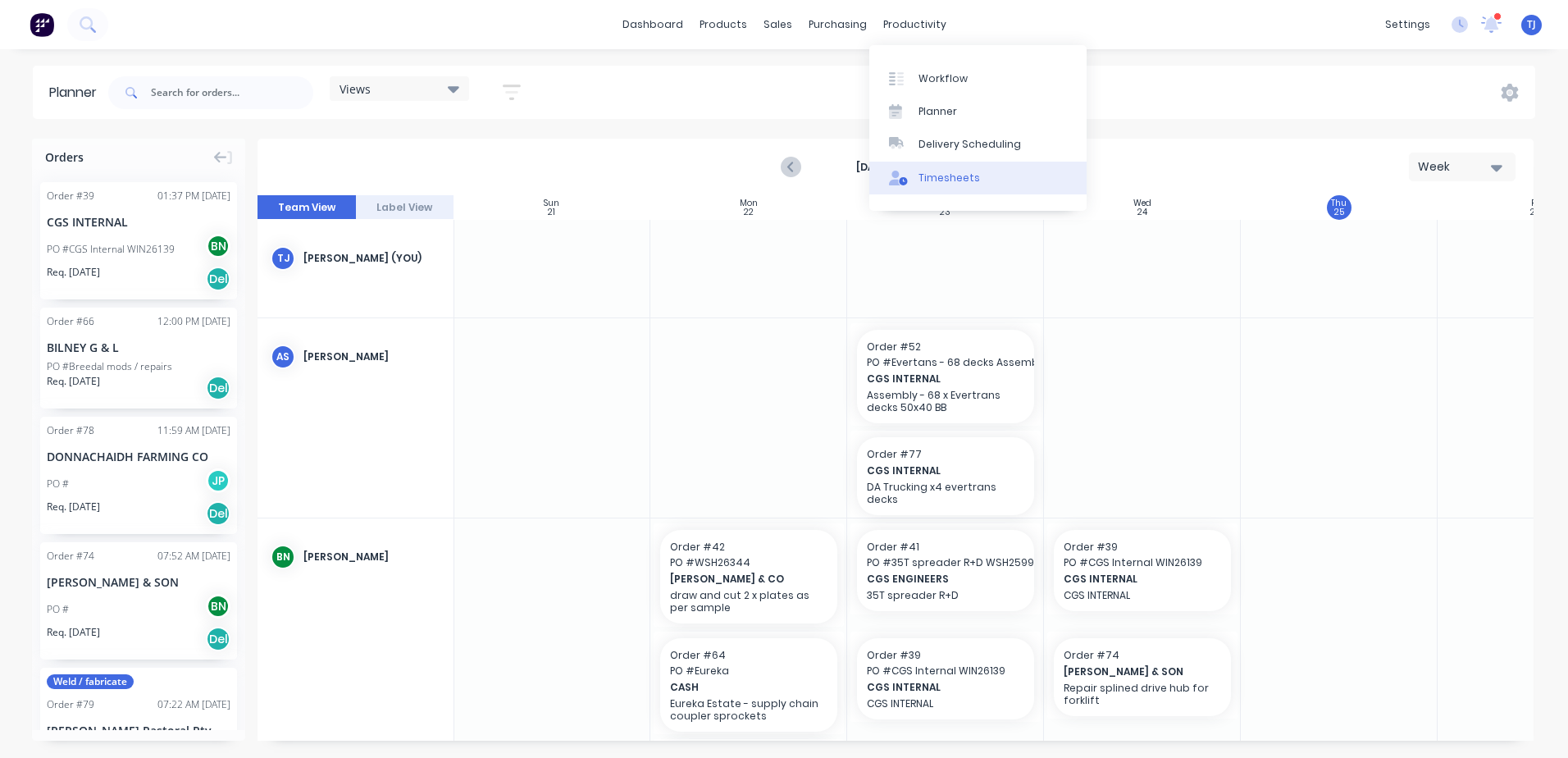
click at [941, 165] on link "Timesheets" at bounding box center [977, 178] width 217 height 33
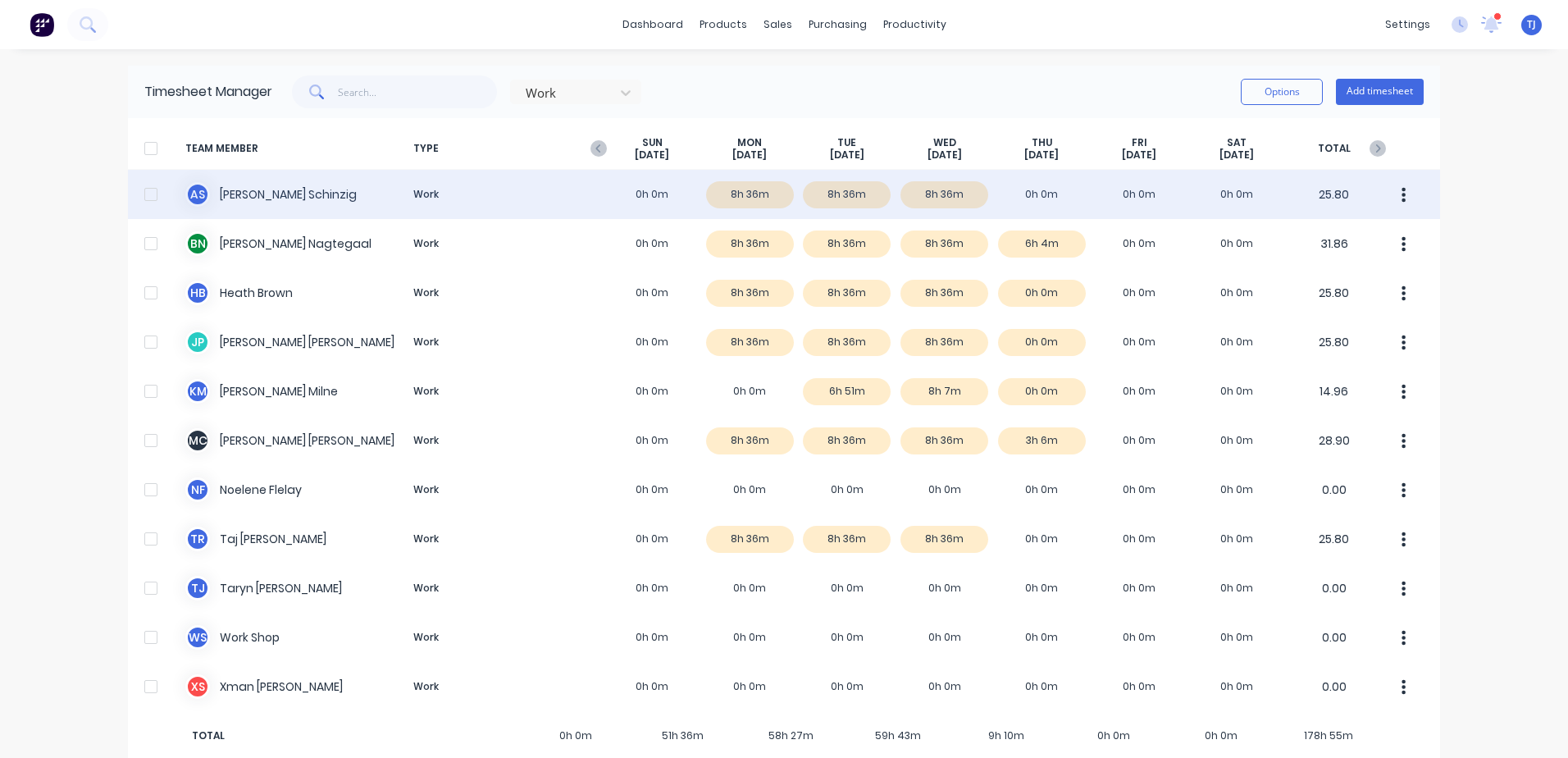
click at [925, 185] on div "A S [PERSON_NAME] Work 0h 0m 8h 36m 8h 36m 8h 36m 0h 0m 0h 0m 0h 0m 25.80" at bounding box center [784, 194] width 1312 height 50
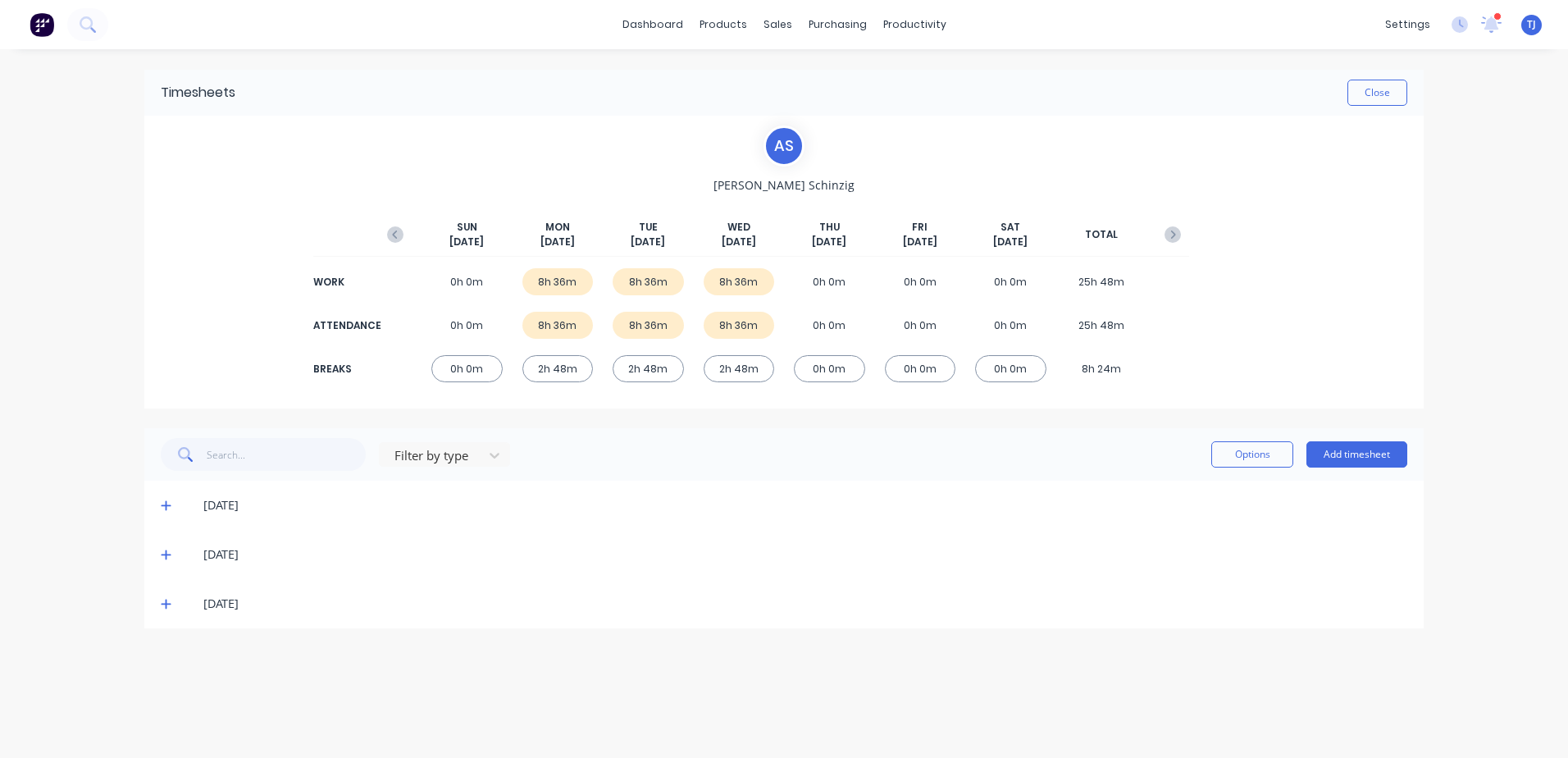
click at [162, 604] on icon at bounding box center [166, 604] width 10 height 10
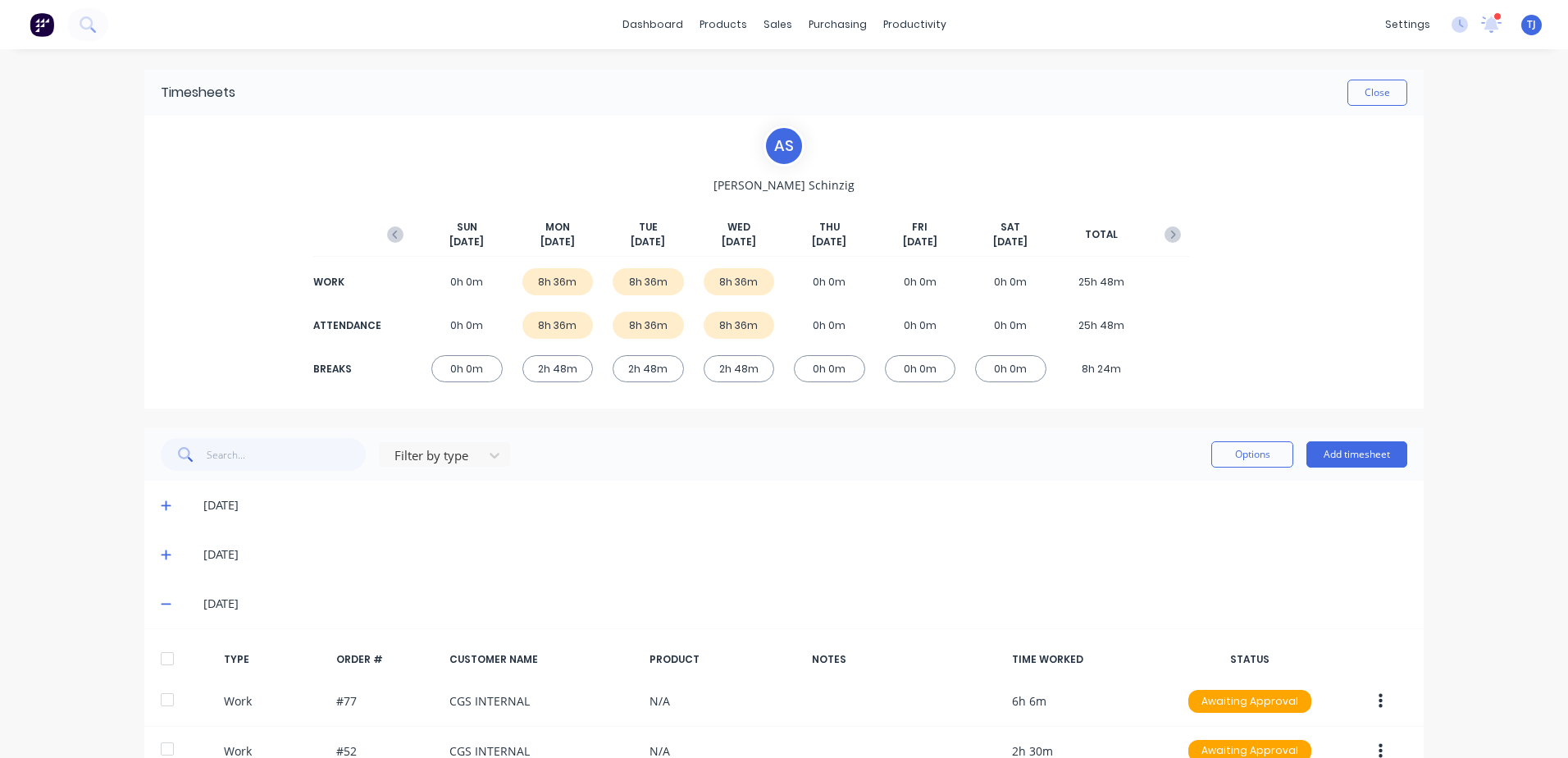
scroll to position [410, 0]
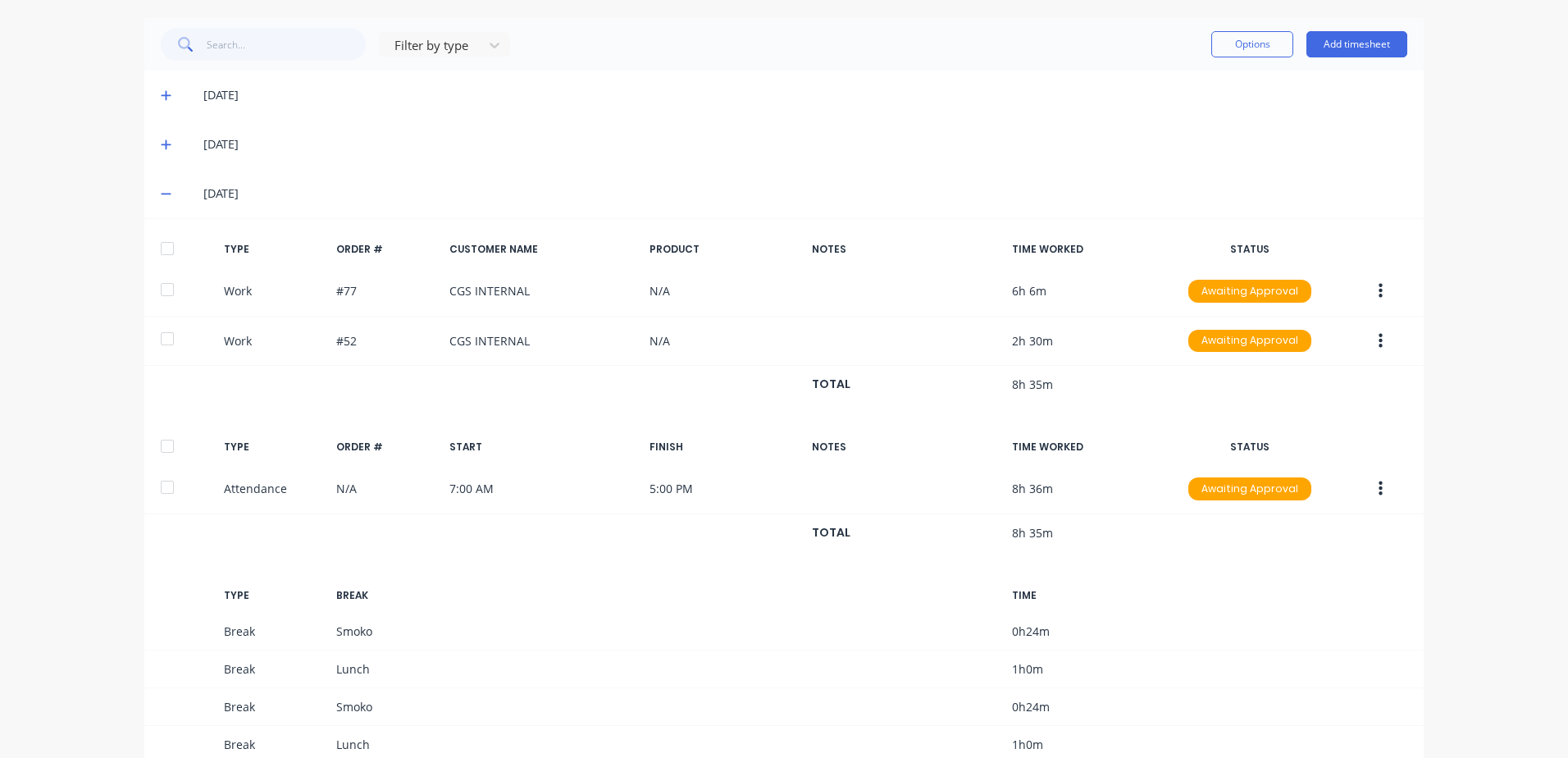
click at [164, 146] on icon at bounding box center [166, 144] width 11 height 12
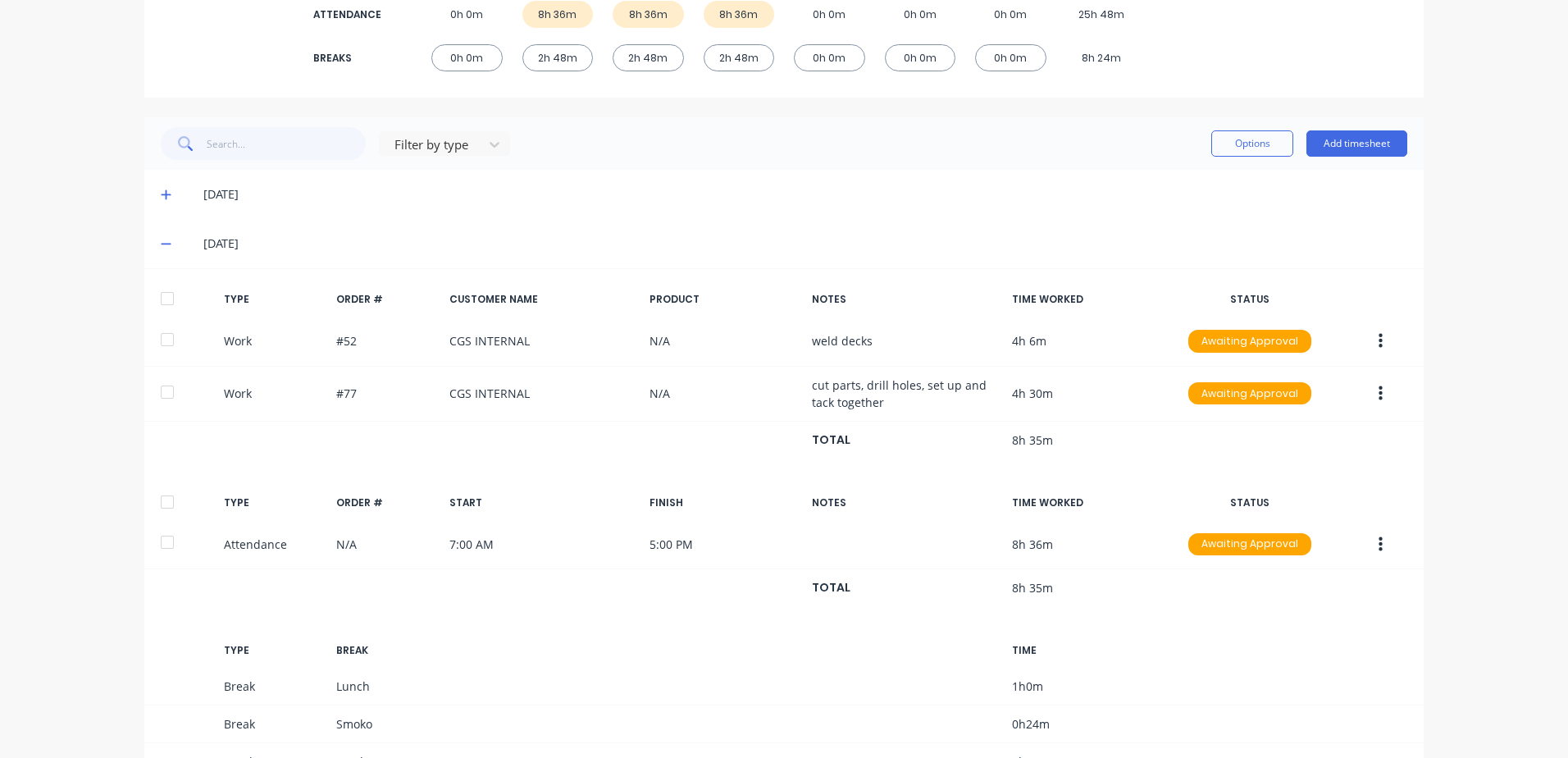
scroll to position [273, 0]
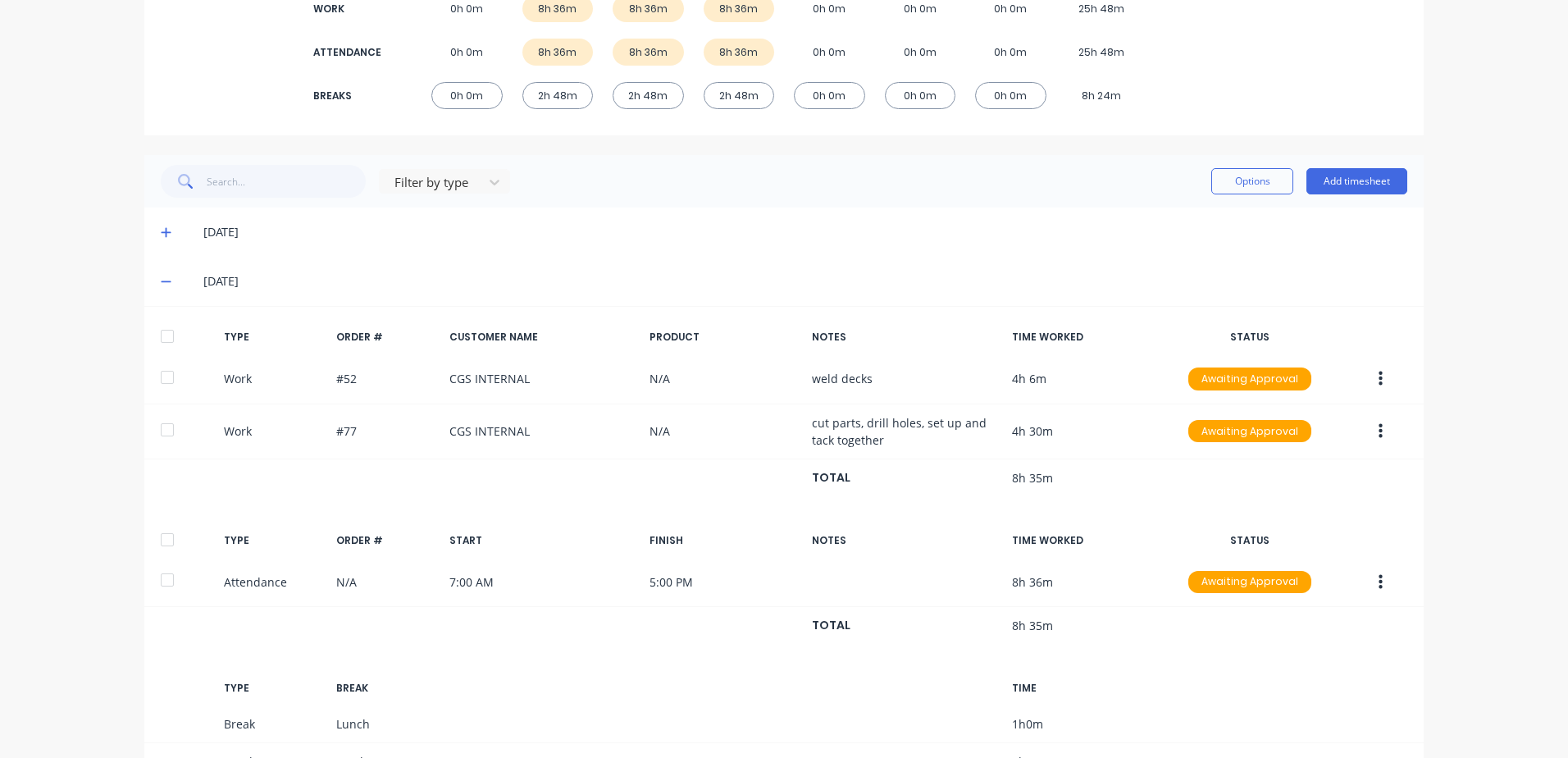
click at [161, 232] on icon at bounding box center [166, 233] width 10 height 10
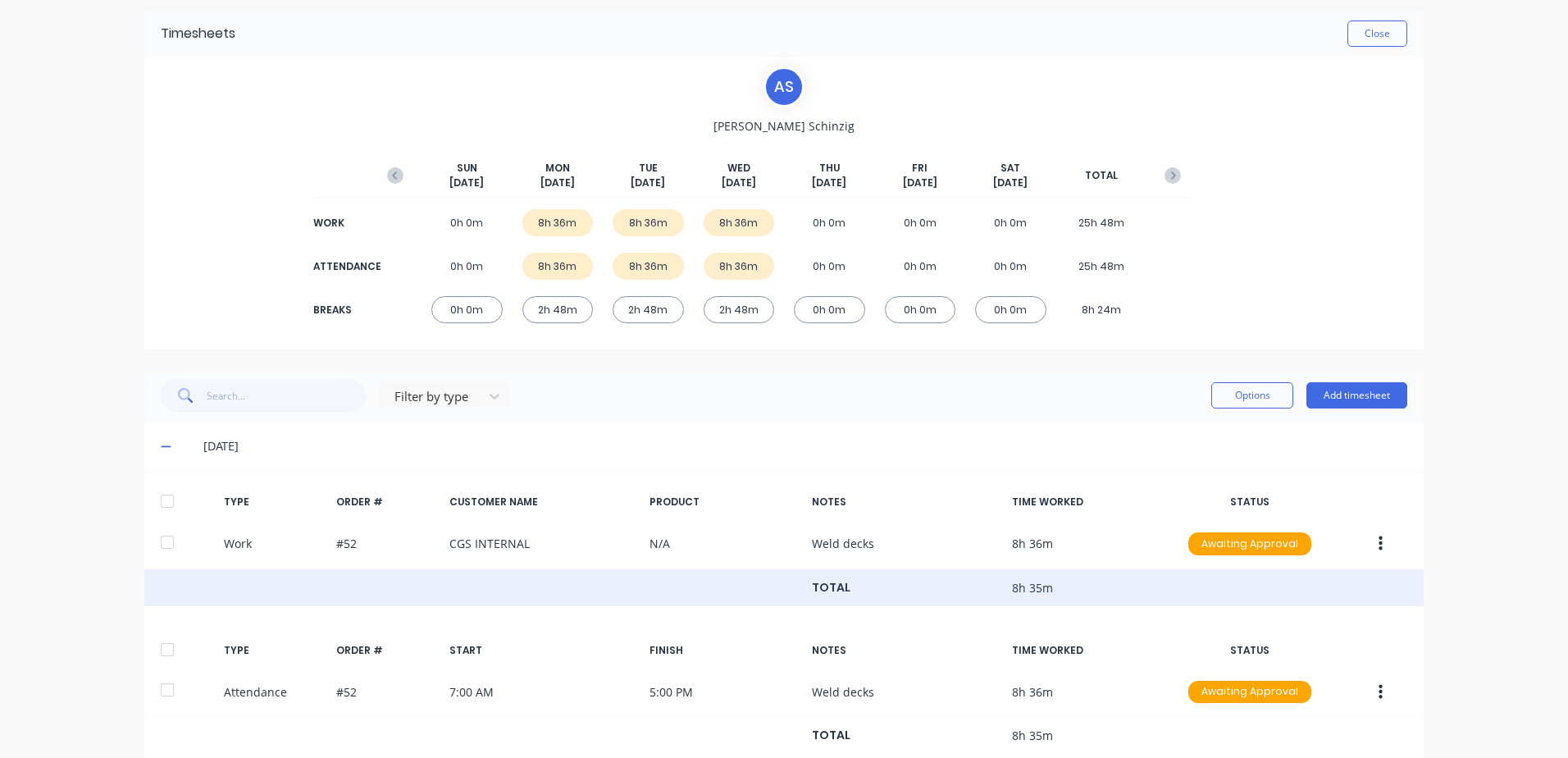
scroll to position [0, 0]
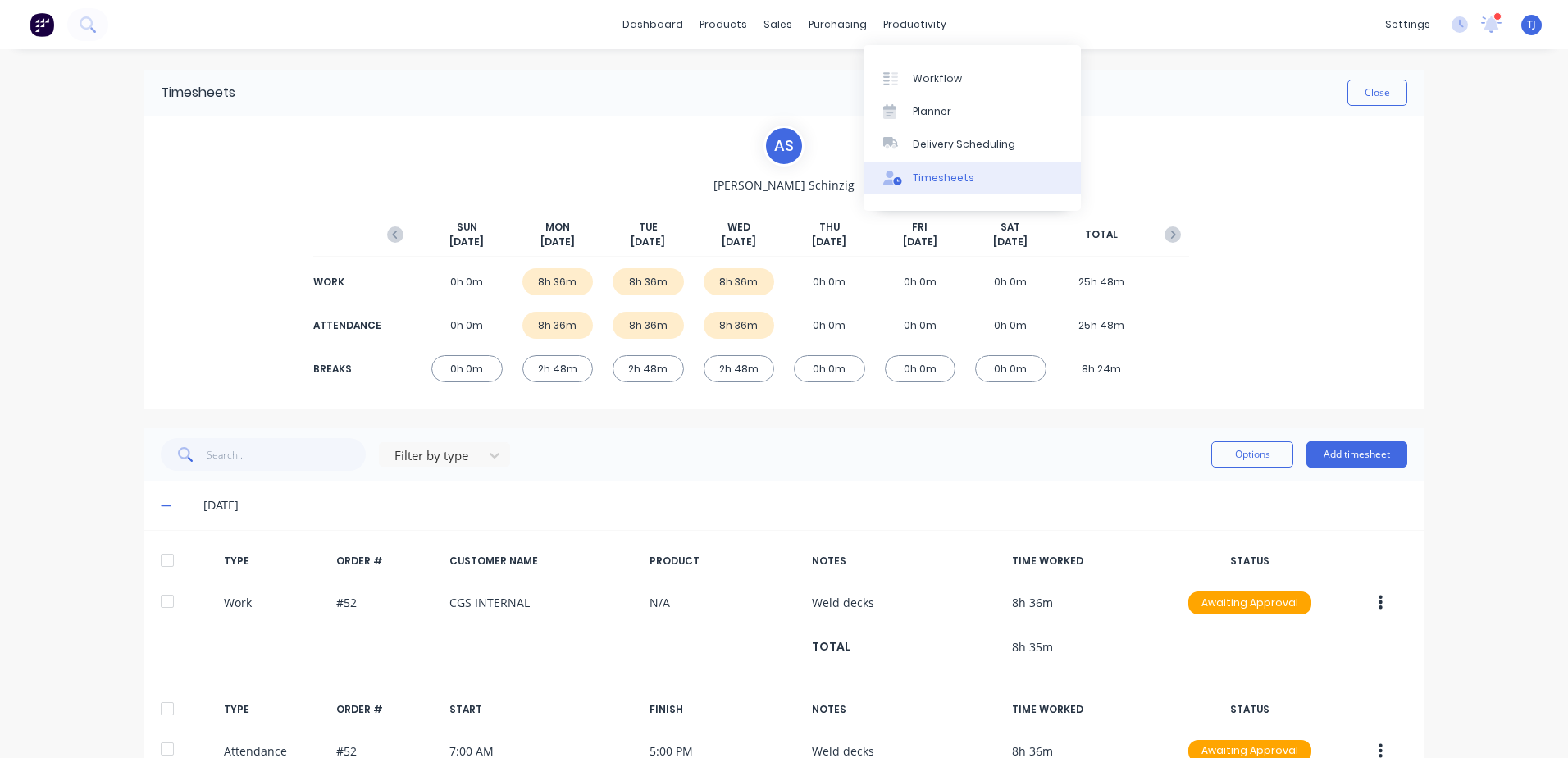
click at [920, 169] on link "Timesheets" at bounding box center [972, 178] width 217 height 33
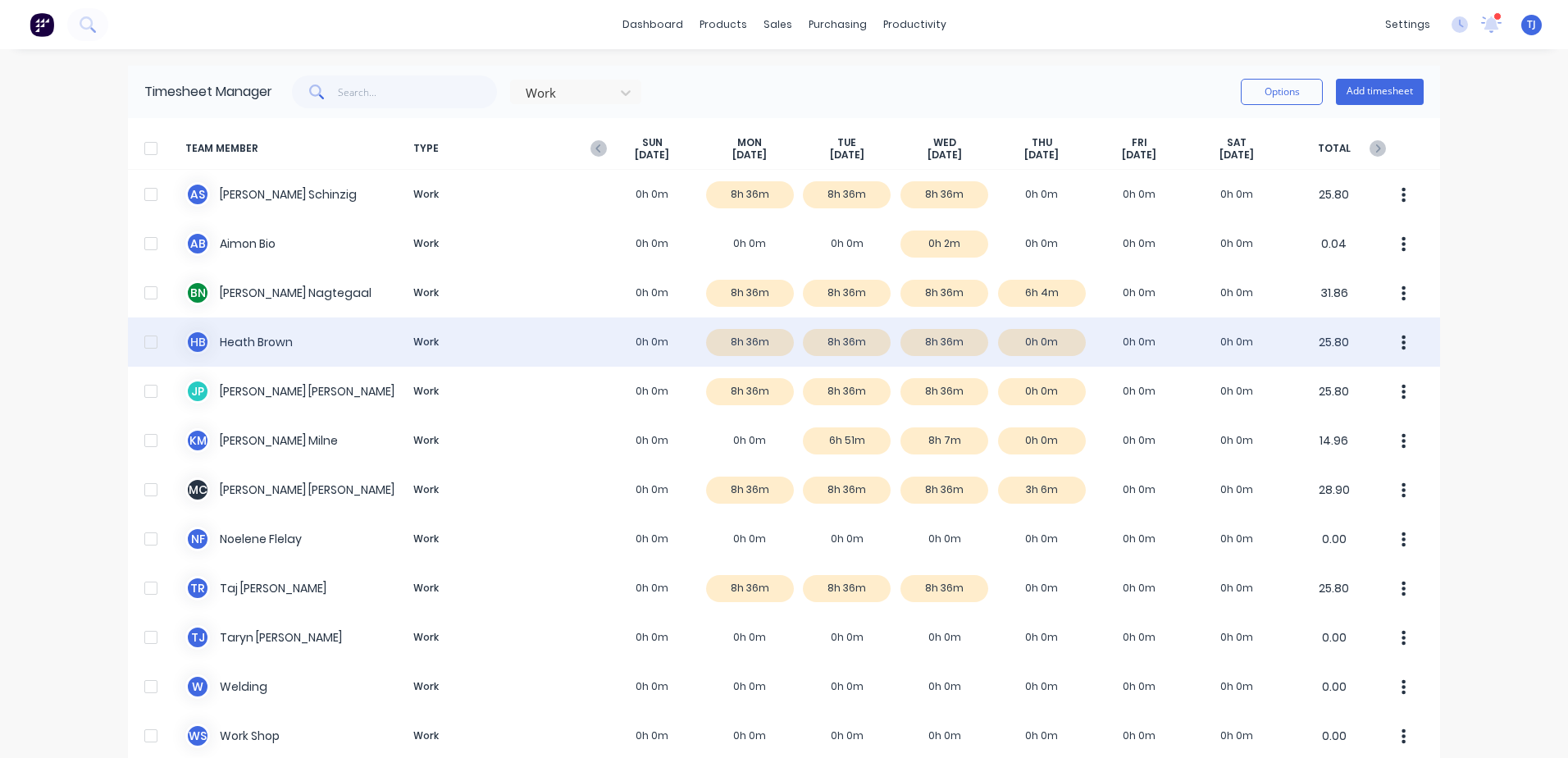
click at [224, 336] on div "[PERSON_NAME] Work 0h 0m 8h 36m 8h 36m 8h 36m 0h 0m 0h 0m 0h 0m 25.80" at bounding box center [784, 342] width 1312 height 50
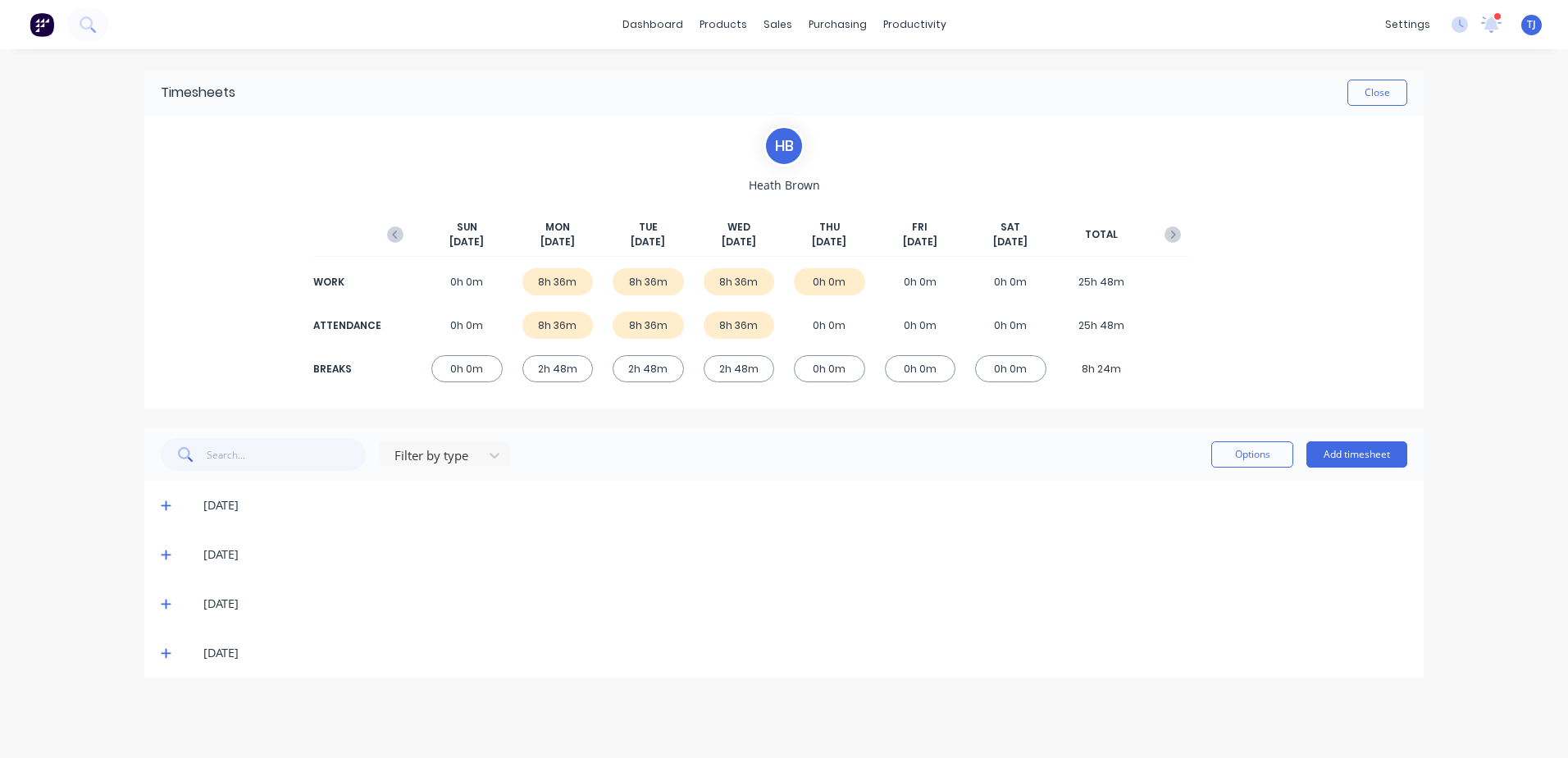
click at [164, 651] on icon at bounding box center [166, 653] width 11 height 12
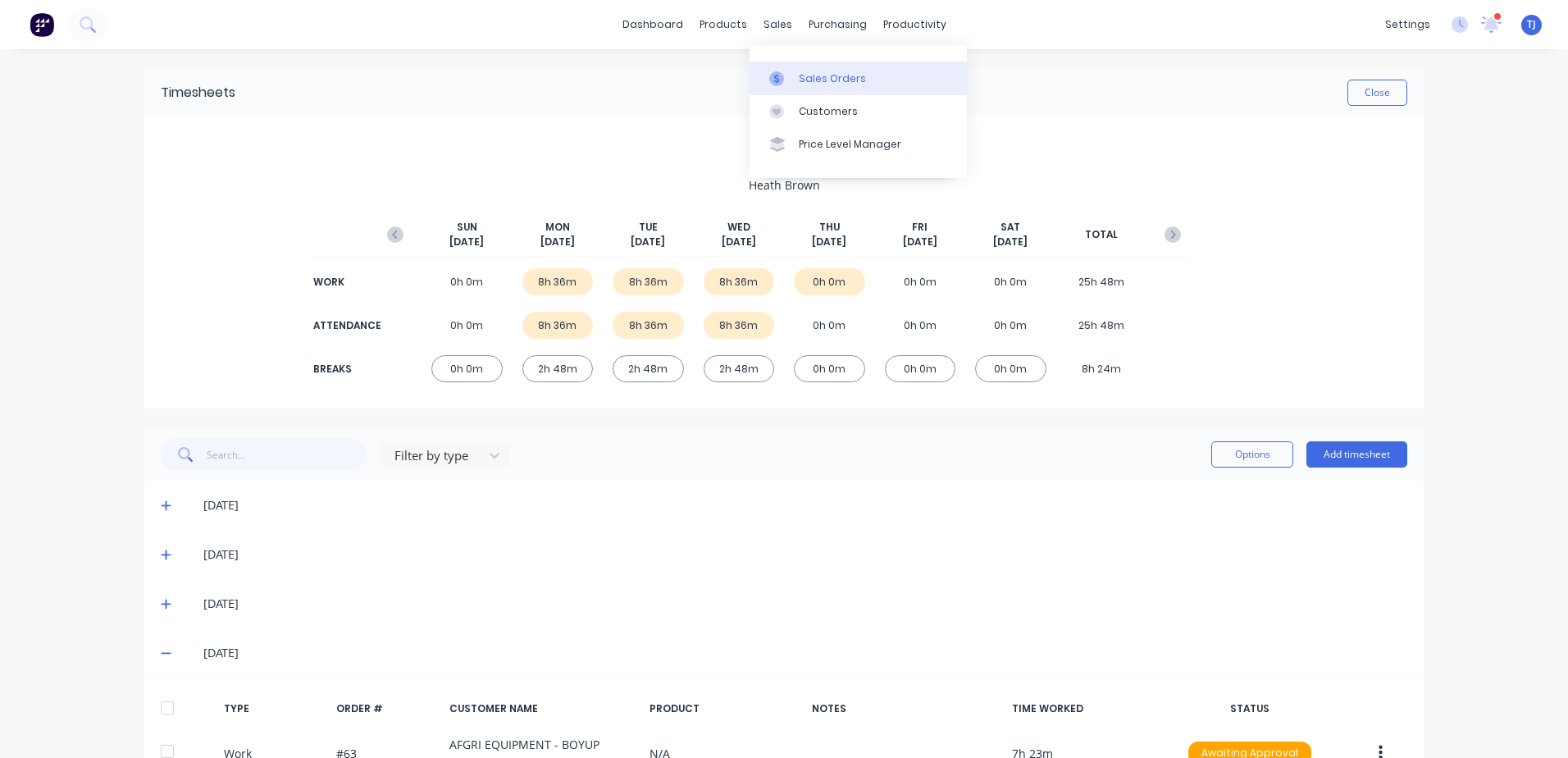
click at [815, 76] on div "Sales Orders" at bounding box center [832, 79] width 67 height 15
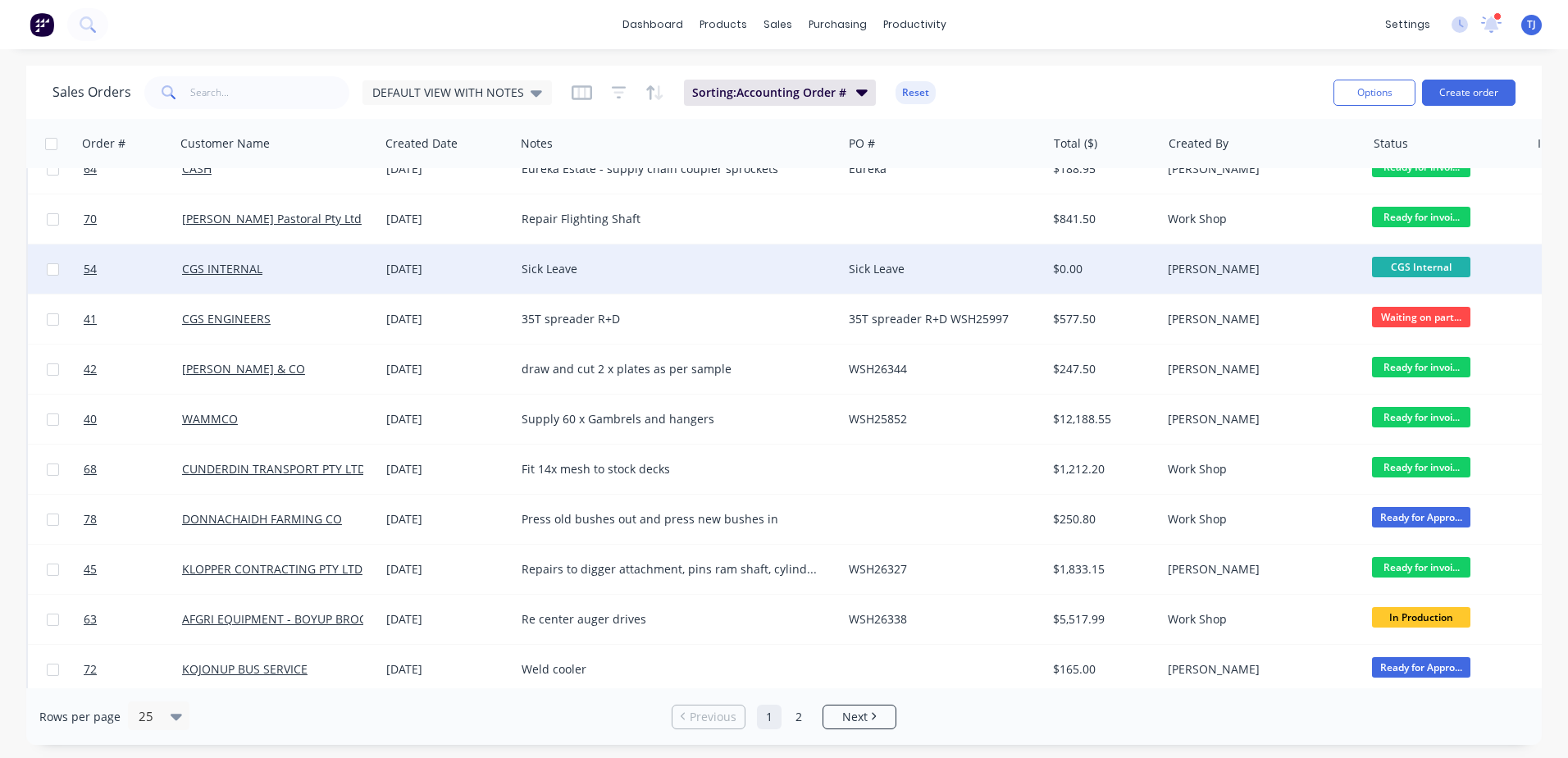
scroll to position [683, 0]
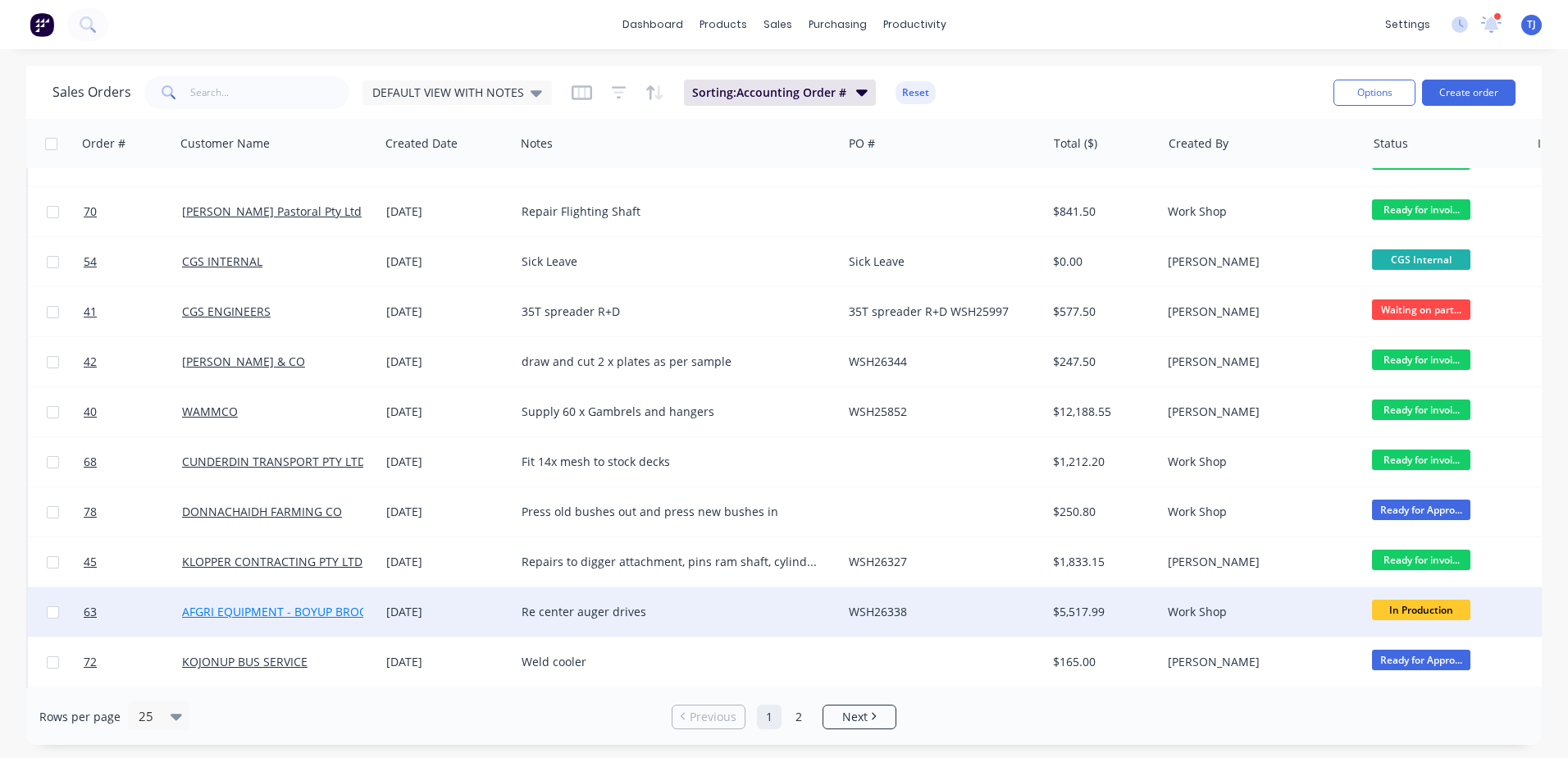
click at [231, 605] on link "AFGRI EQUIPMENT - BOYUP BROOK" at bounding box center [279, 611] width 194 height 16
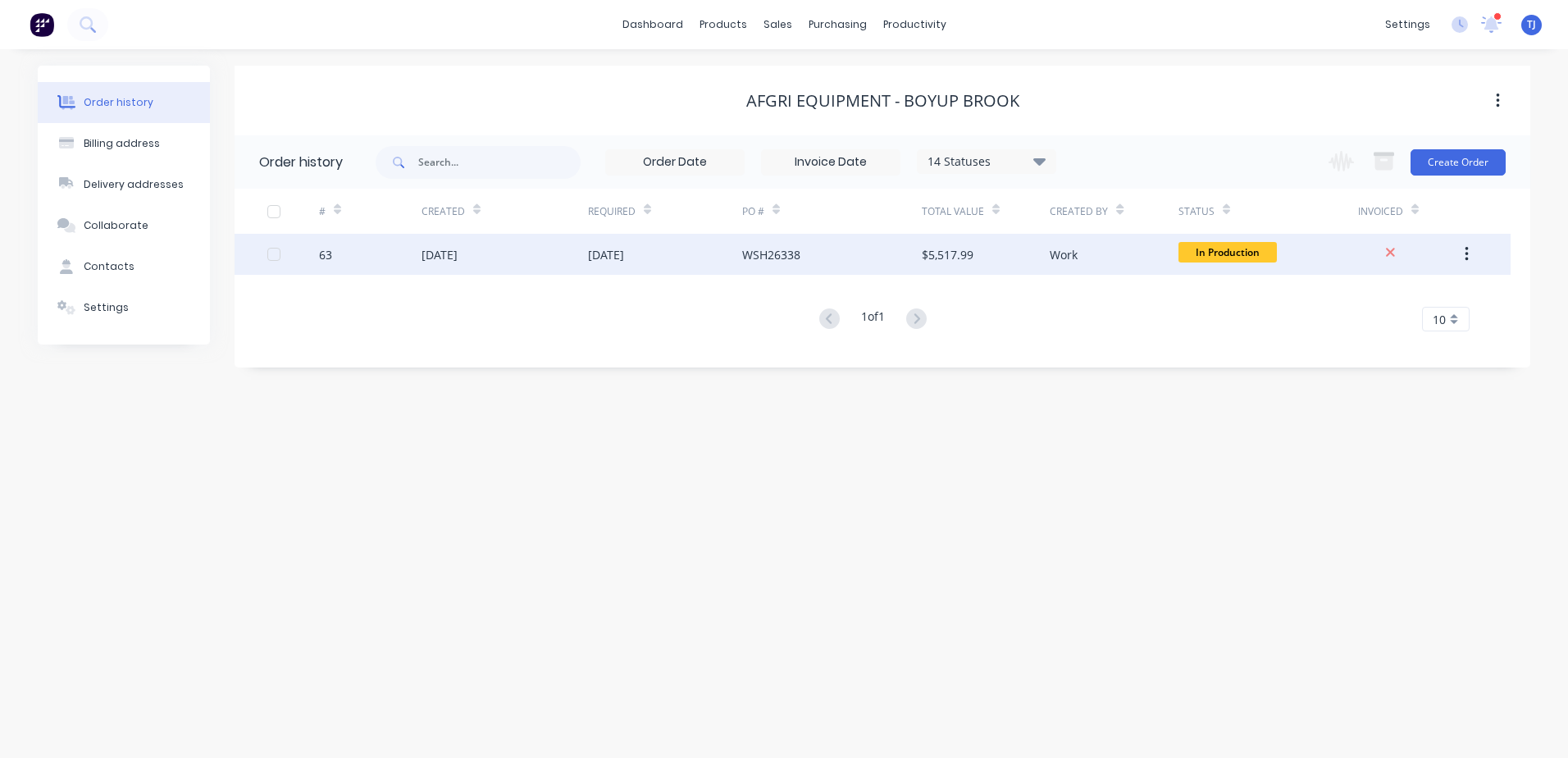
click at [461, 266] on div "[DATE]" at bounding box center [504, 254] width 166 height 41
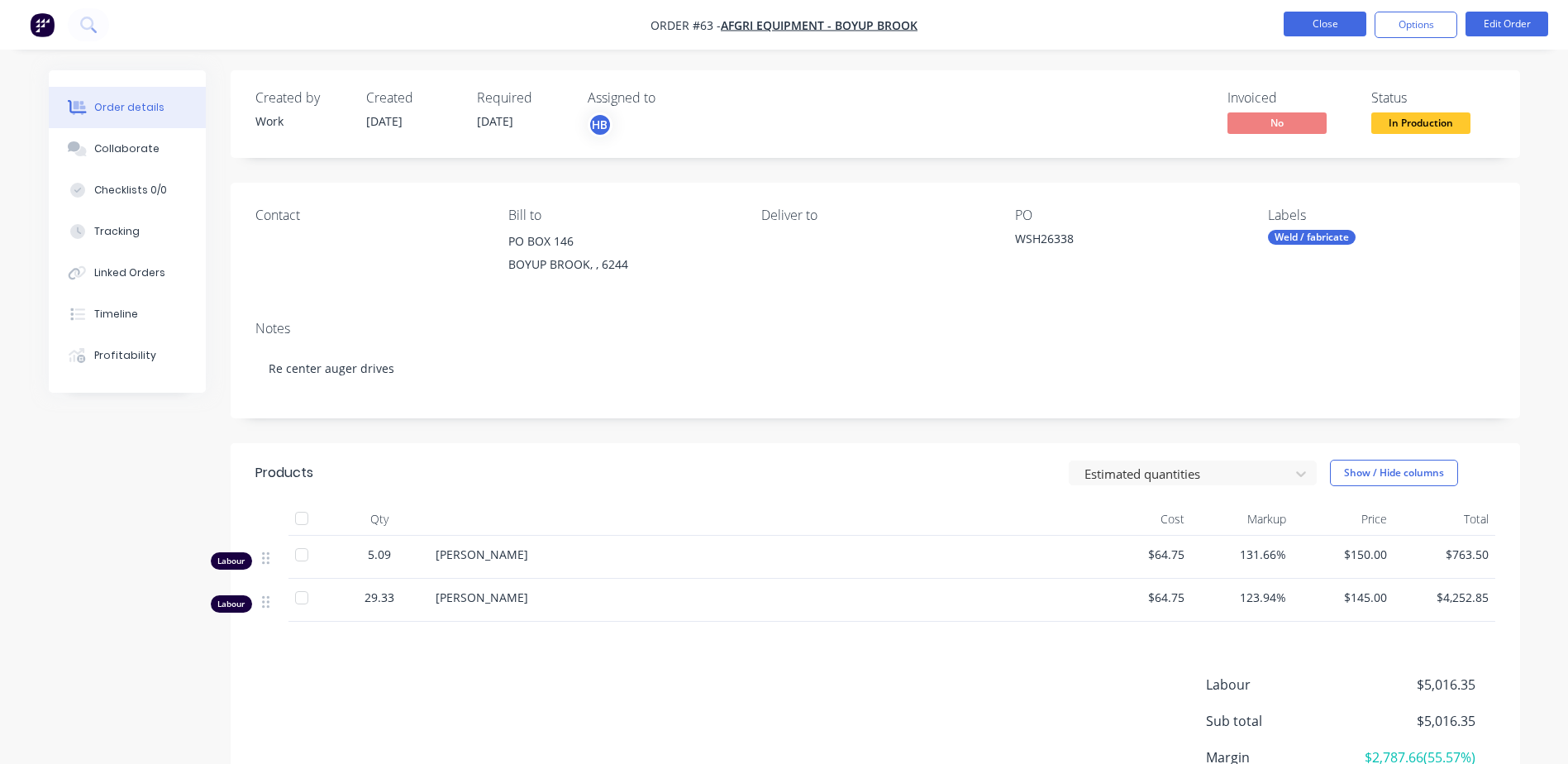
click at [1300, 17] on button "Close" at bounding box center [1325, 24] width 83 height 25
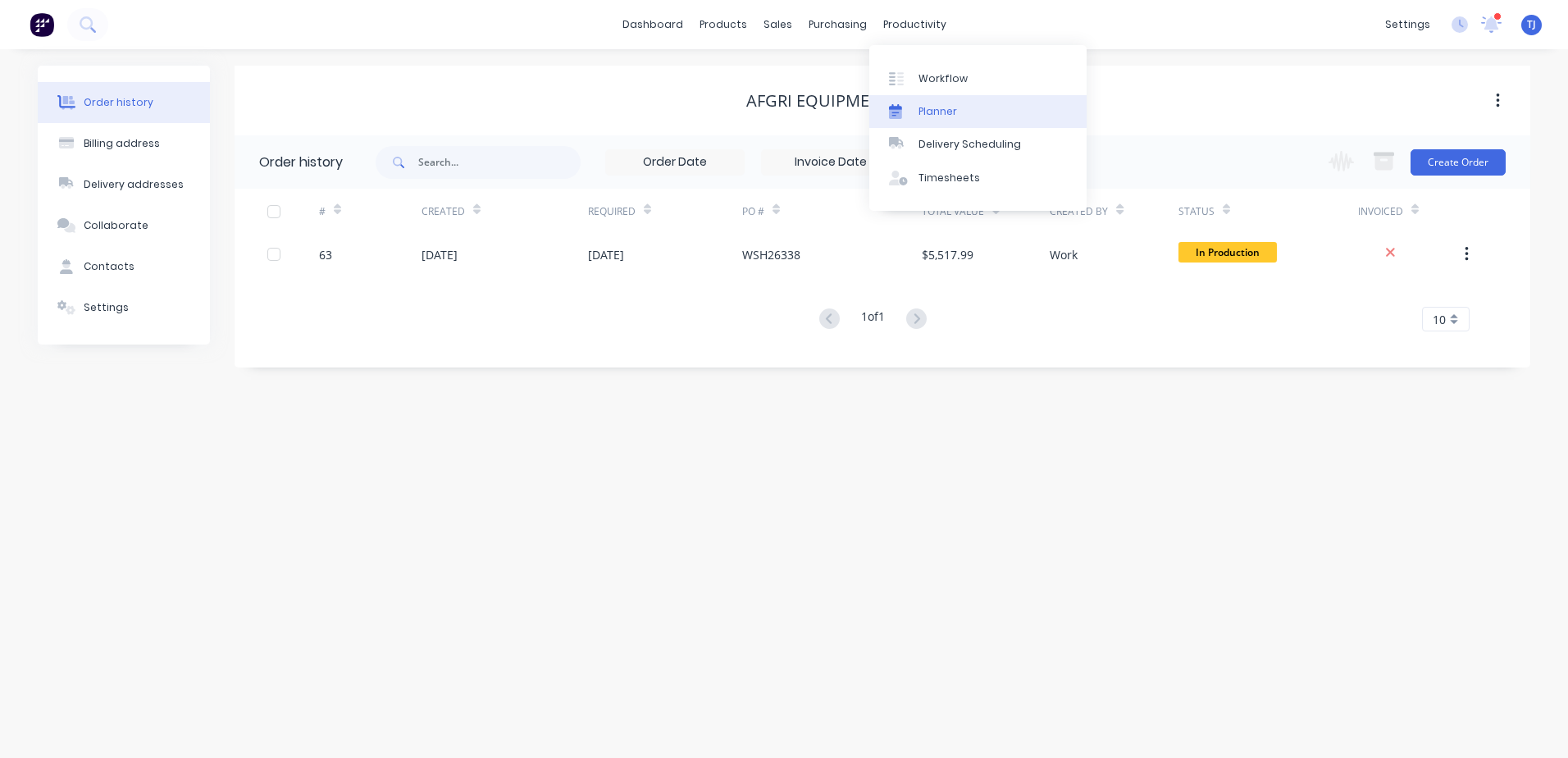
click at [949, 101] on link "Planner" at bounding box center [977, 111] width 217 height 33
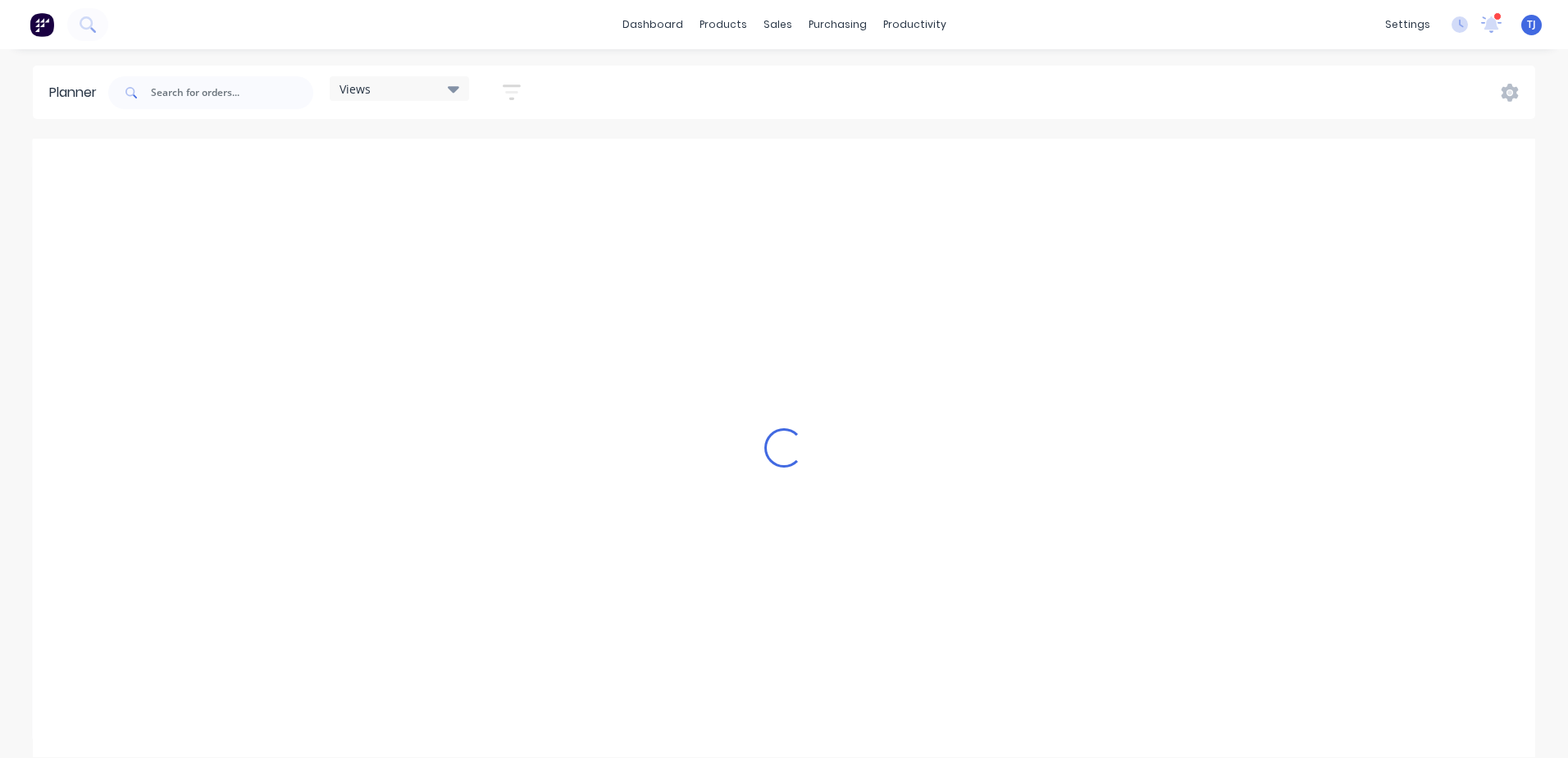
scroll to position [0, 1837]
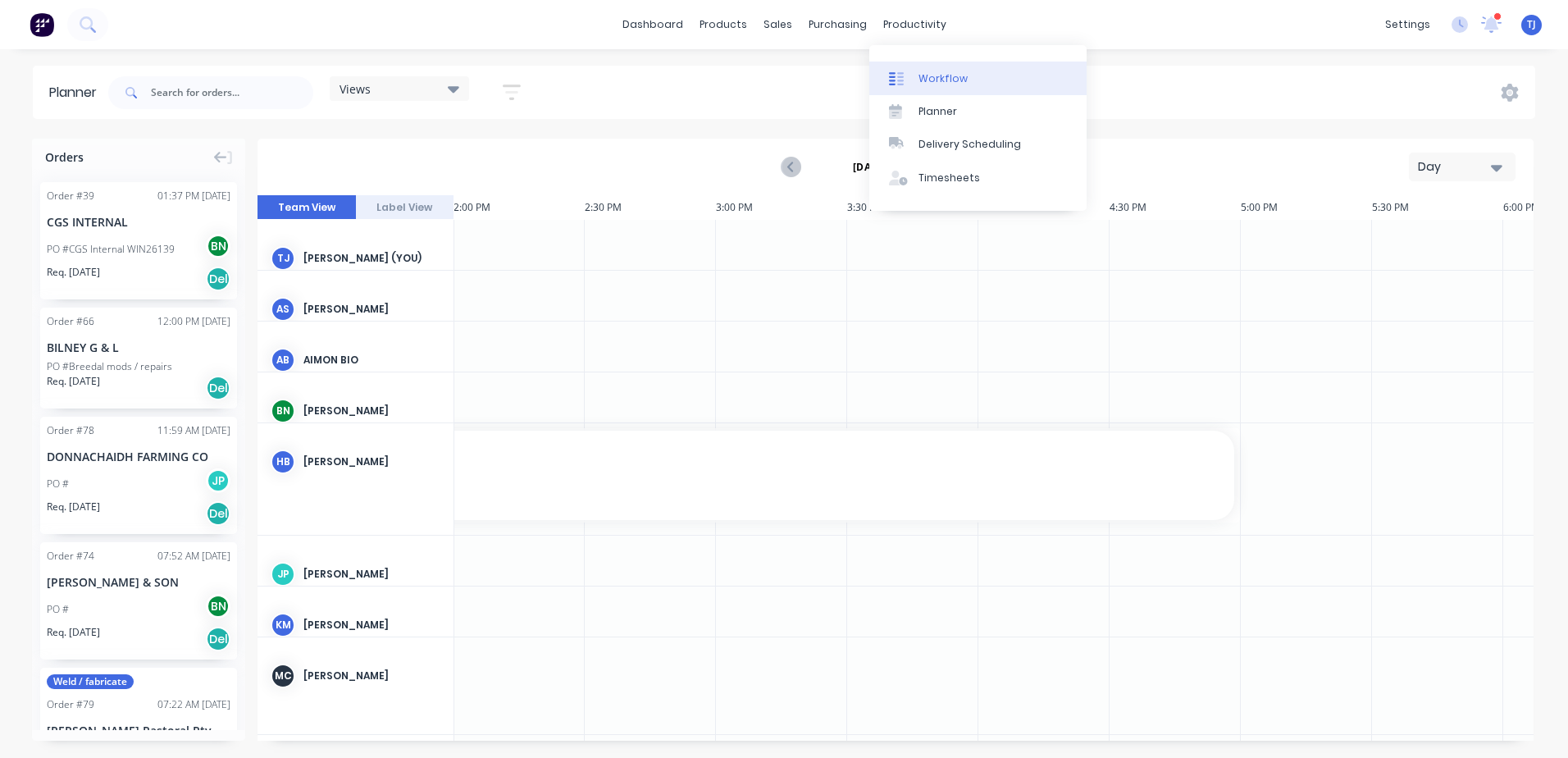
click at [935, 73] on div "Workflow" at bounding box center [943, 79] width 49 height 15
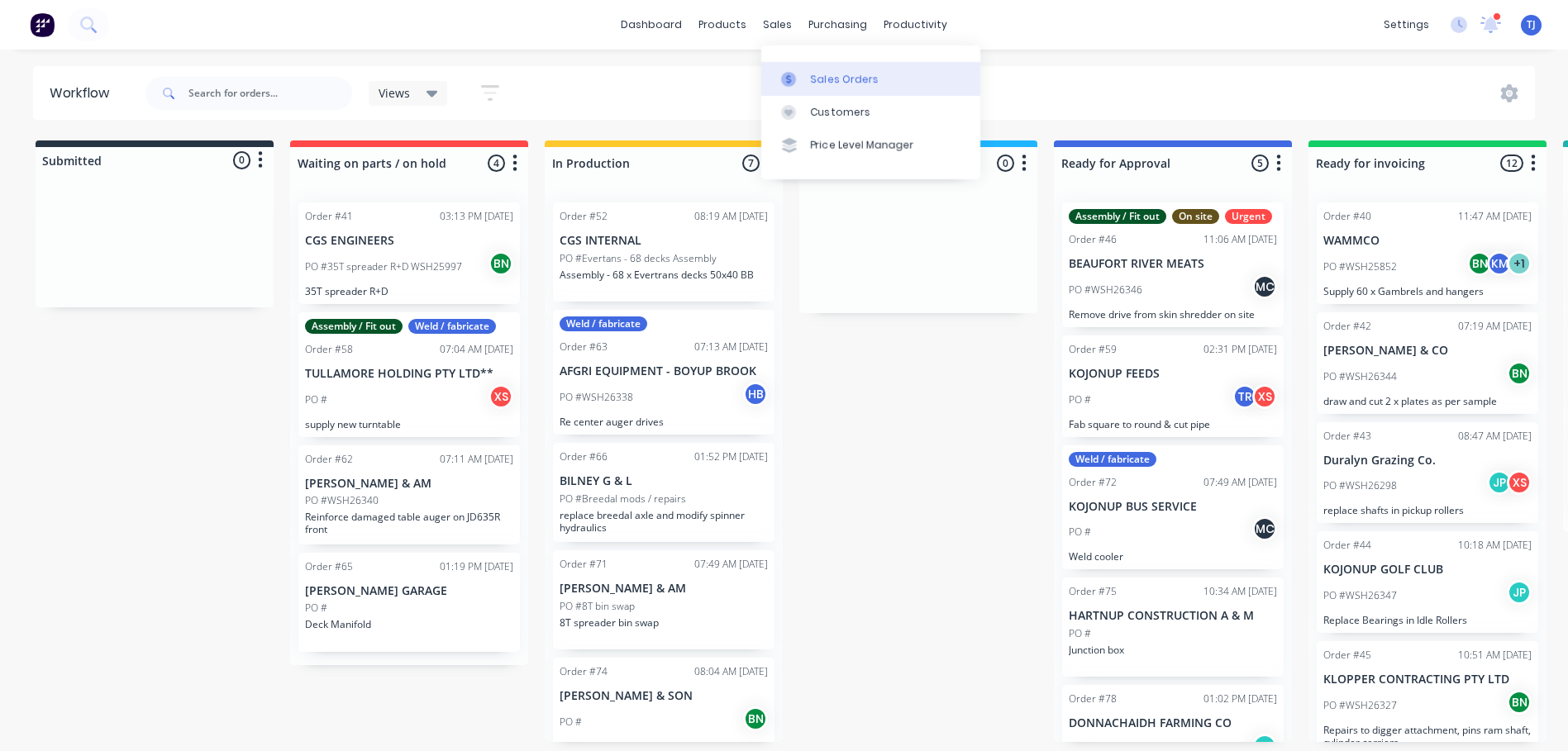
click at [815, 87] on link "Sales Orders" at bounding box center [870, 78] width 219 height 33
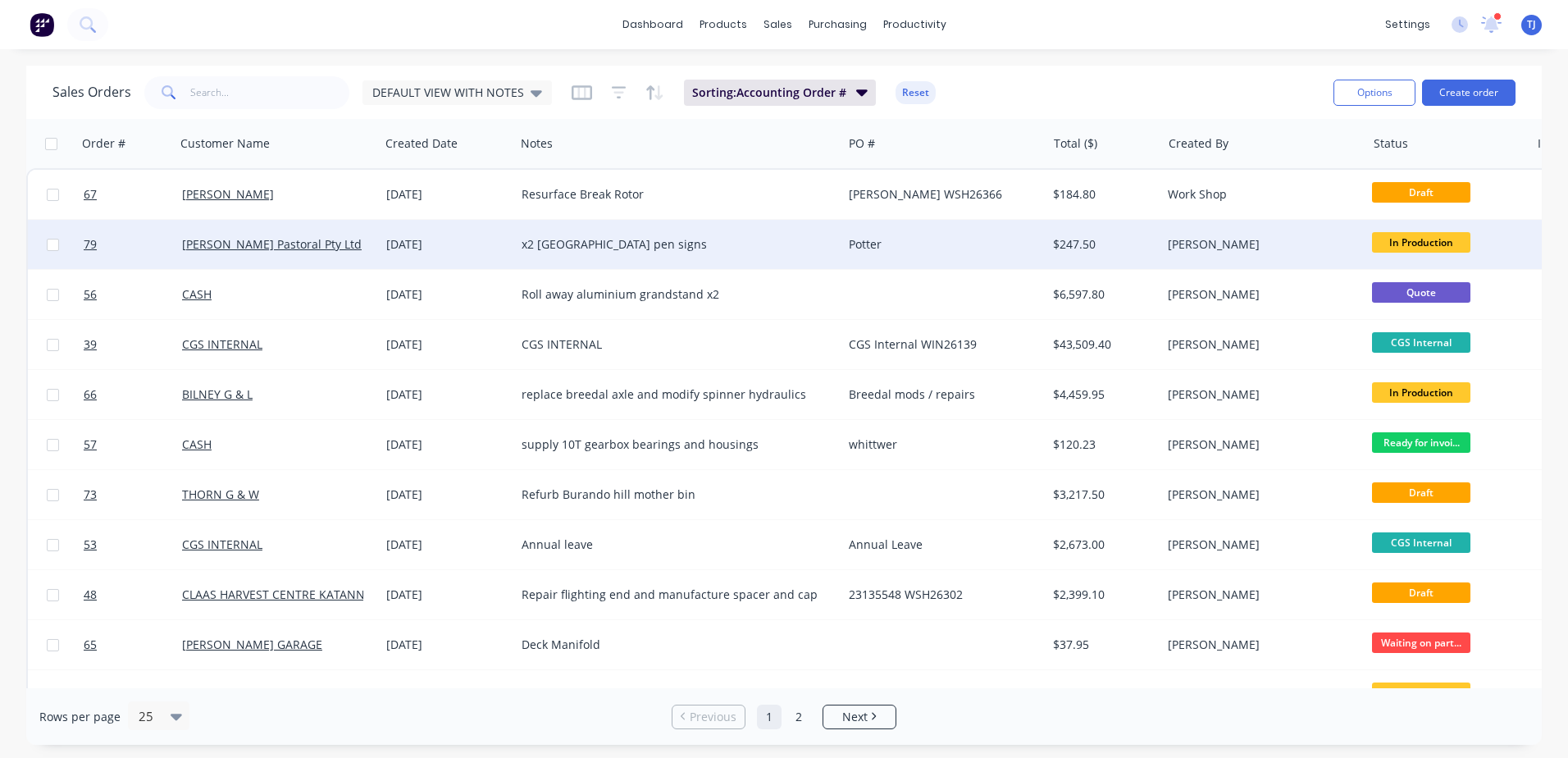
click at [597, 238] on div "x2 [GEOGRAPHIC_DATA] pen signs" at bounding box center [671, 244] width 299 height 17
click at [409, 238] on div "[DATE]" at bounding box center [447, 244] width 122 height 17
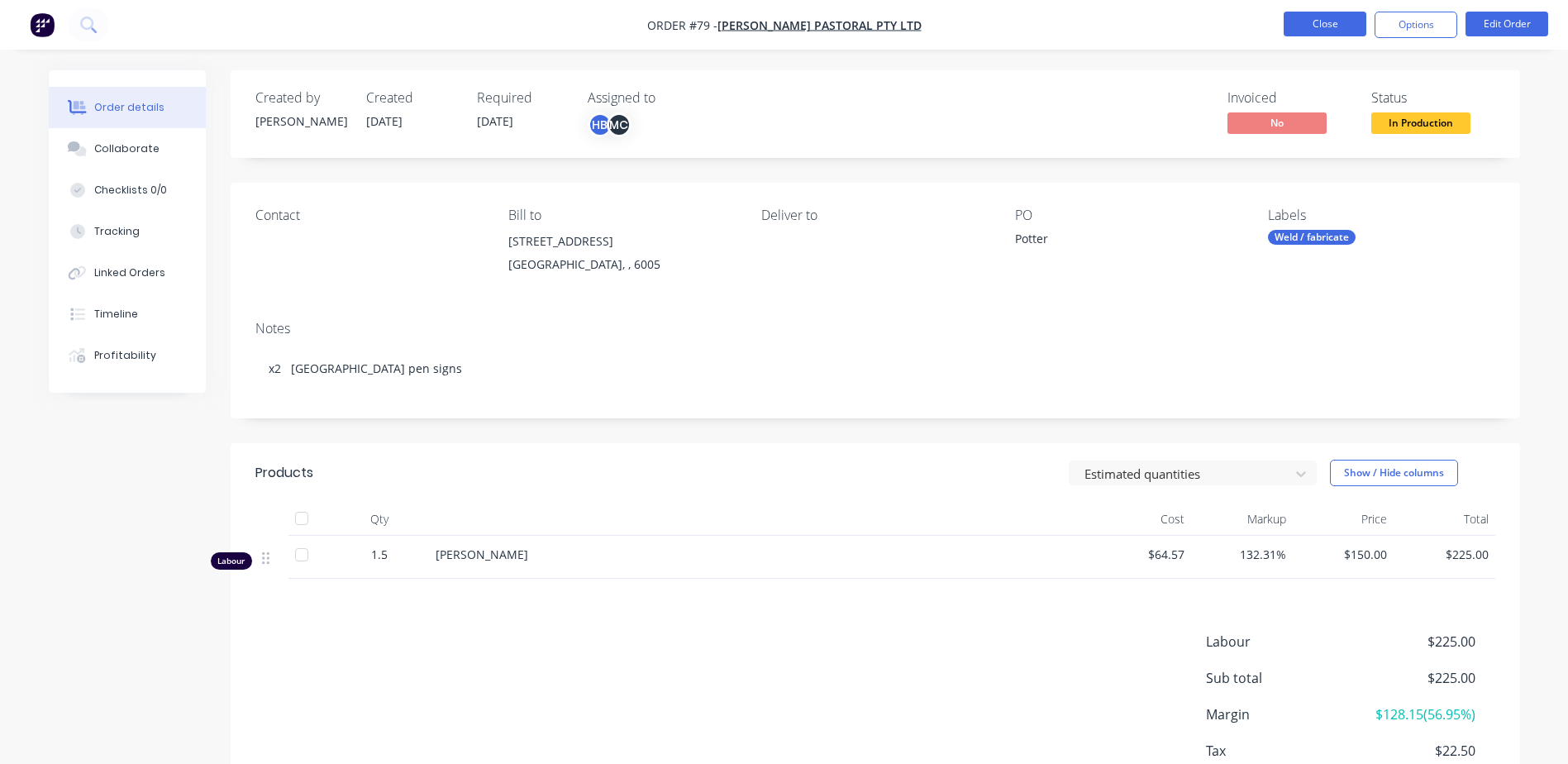
click at [1308, 19] on button "Close" at bounding box center [1325, 24] width 83 height 25
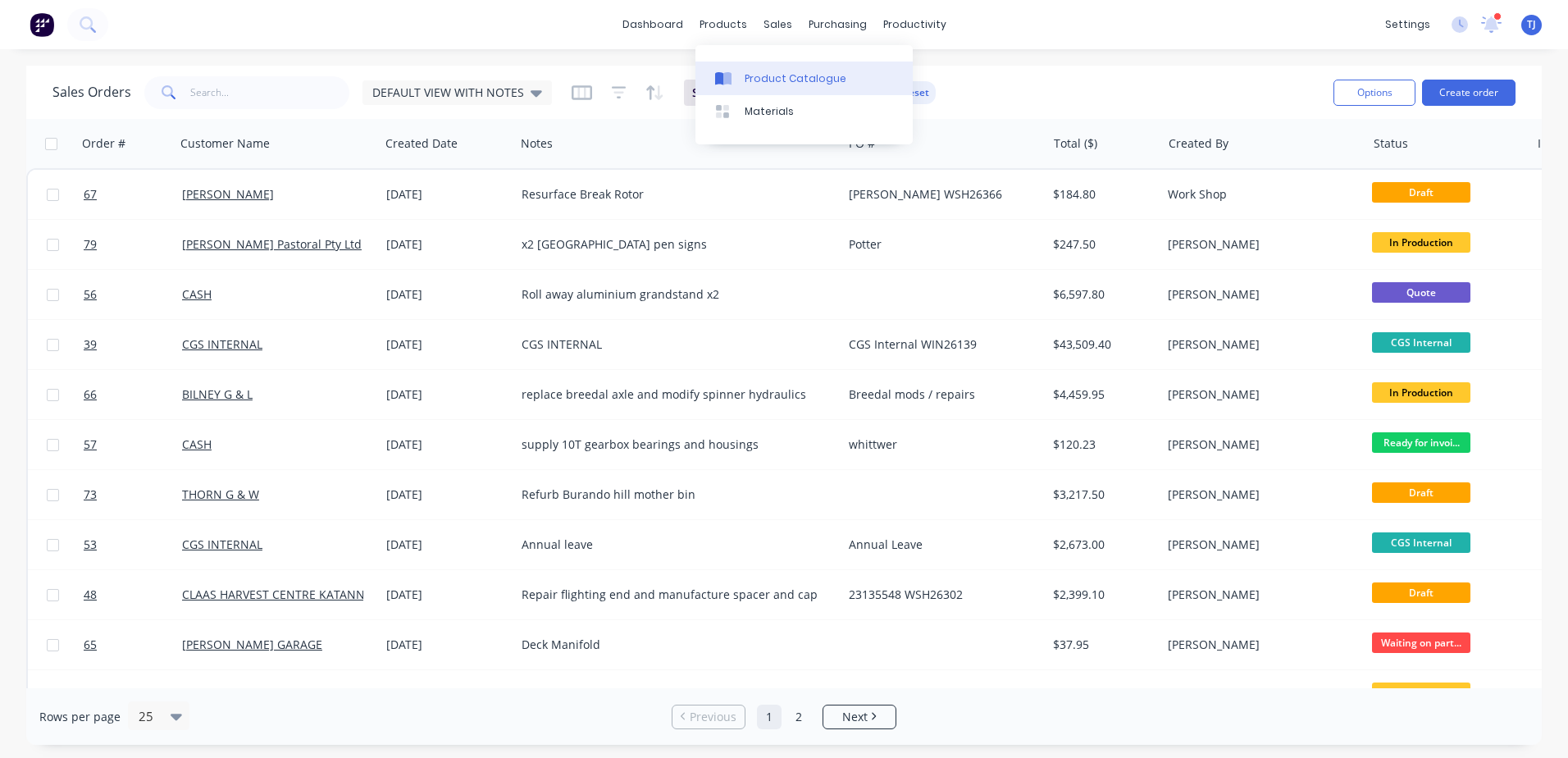
click at [792, 70] on link "Product Catalogue" at bounding box center [804, 77] width 217 height 33
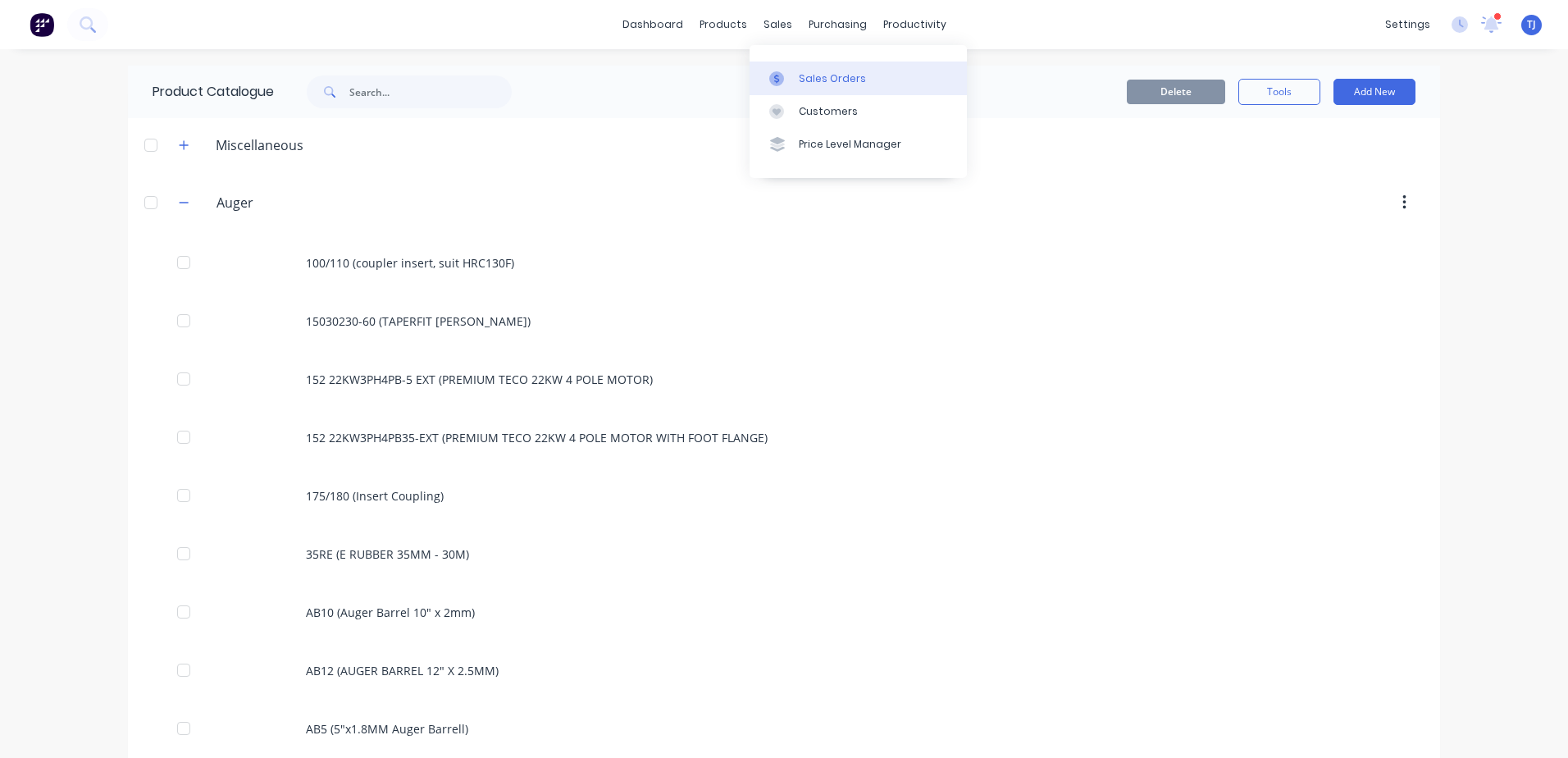
click at [811, 75] on div "Sales Orders" at bounding box center [832, 79] width 67 height 15
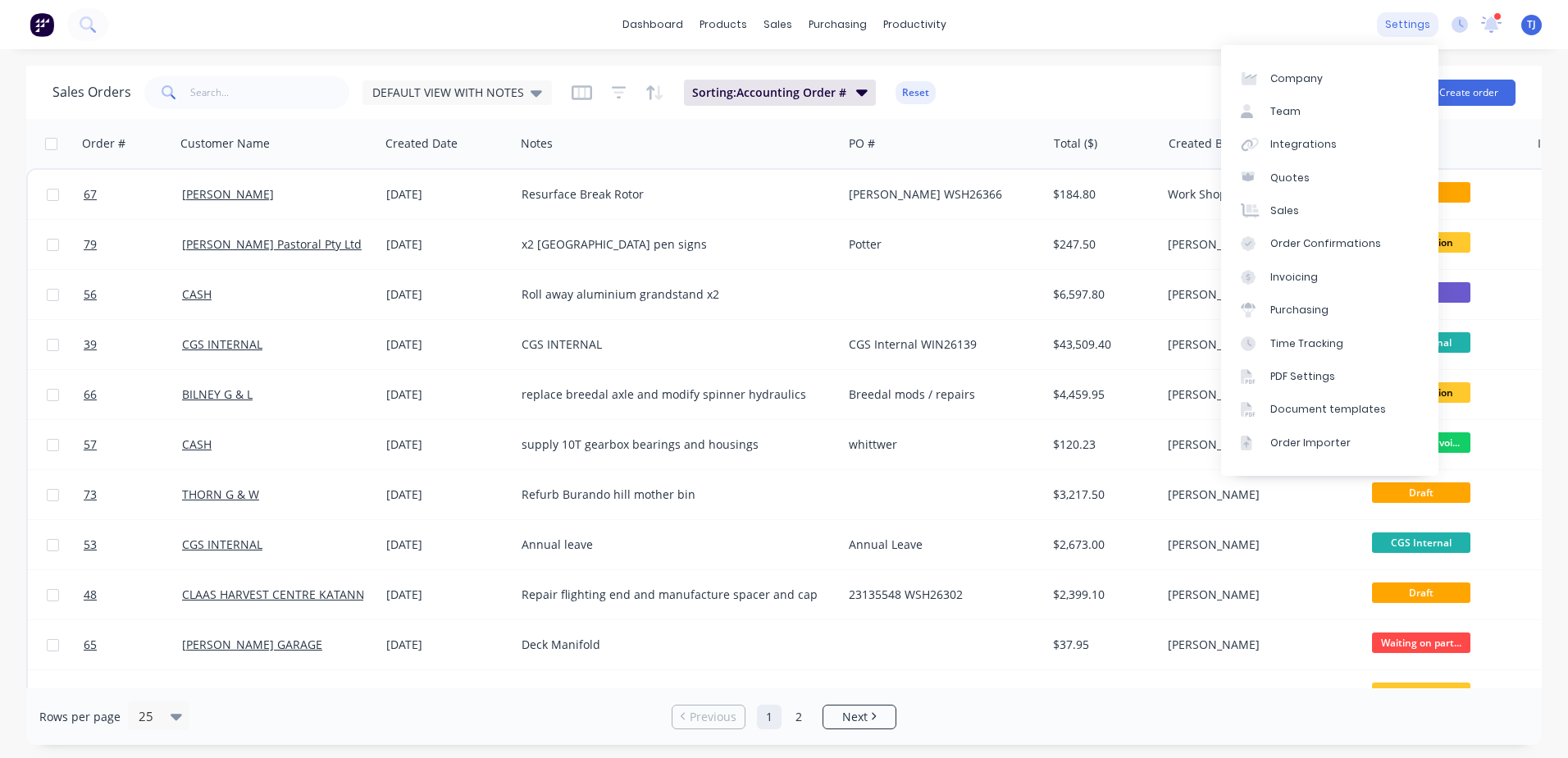
click at [1297, 22] on div "settings" at bounding box center [1407, 24] width 61 height 24
drag, startPoint x: 1320, startPoint y: 141, endPoint x: 1271, endPoint y: 156, distance: 51.2
click at [1297, 141] on div "Integrations" at bounding box center [1303, 144] width 66 height 15
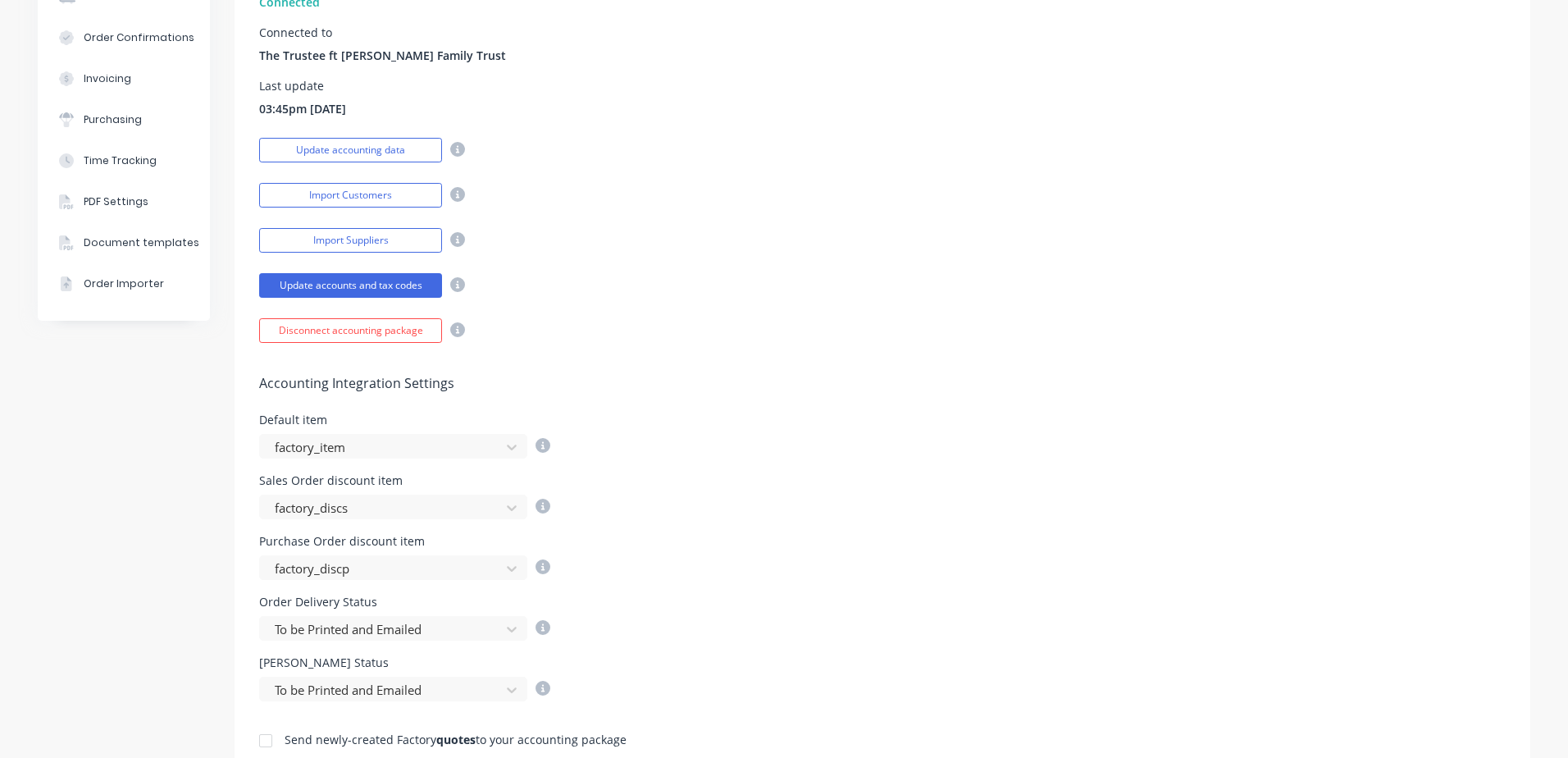
scroll to position [273, 0]
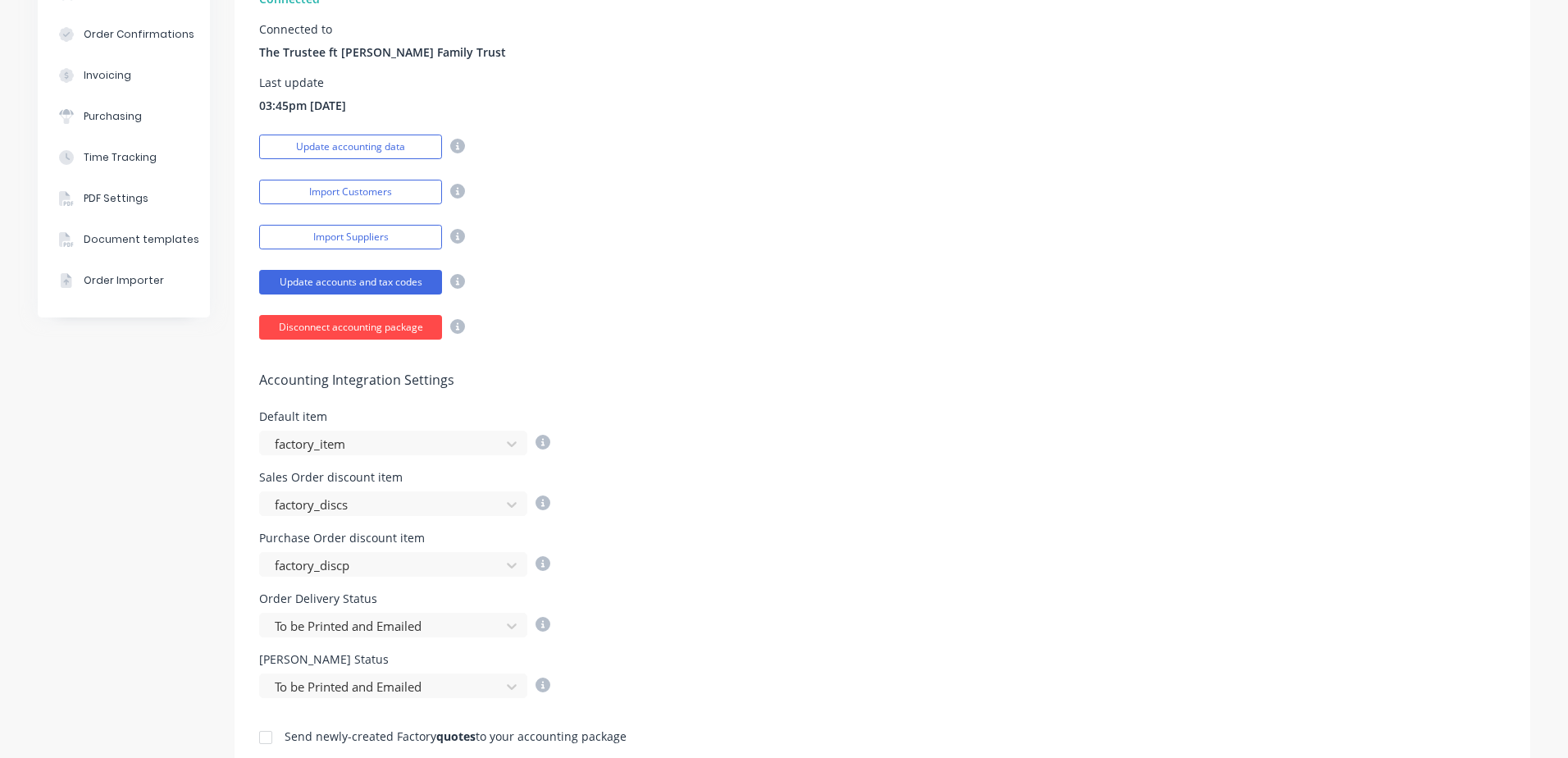
click at [391, 329] on button "Disconnect accounting package" at bounding box center [351, 327] width 183 height 24
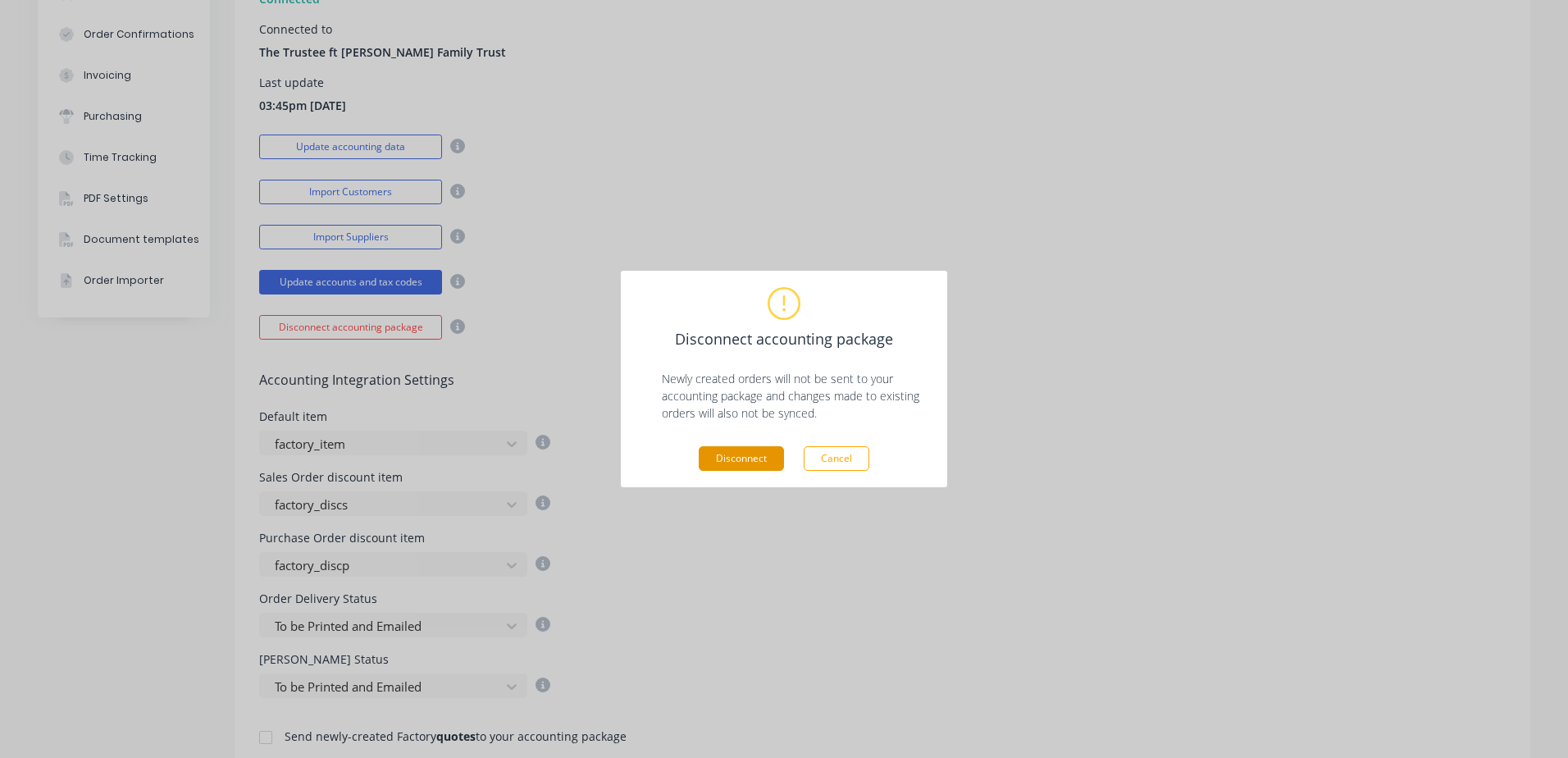
click at [720, 451] on button "Disconnect" at bounding box center [742, 458] width 86 height 24
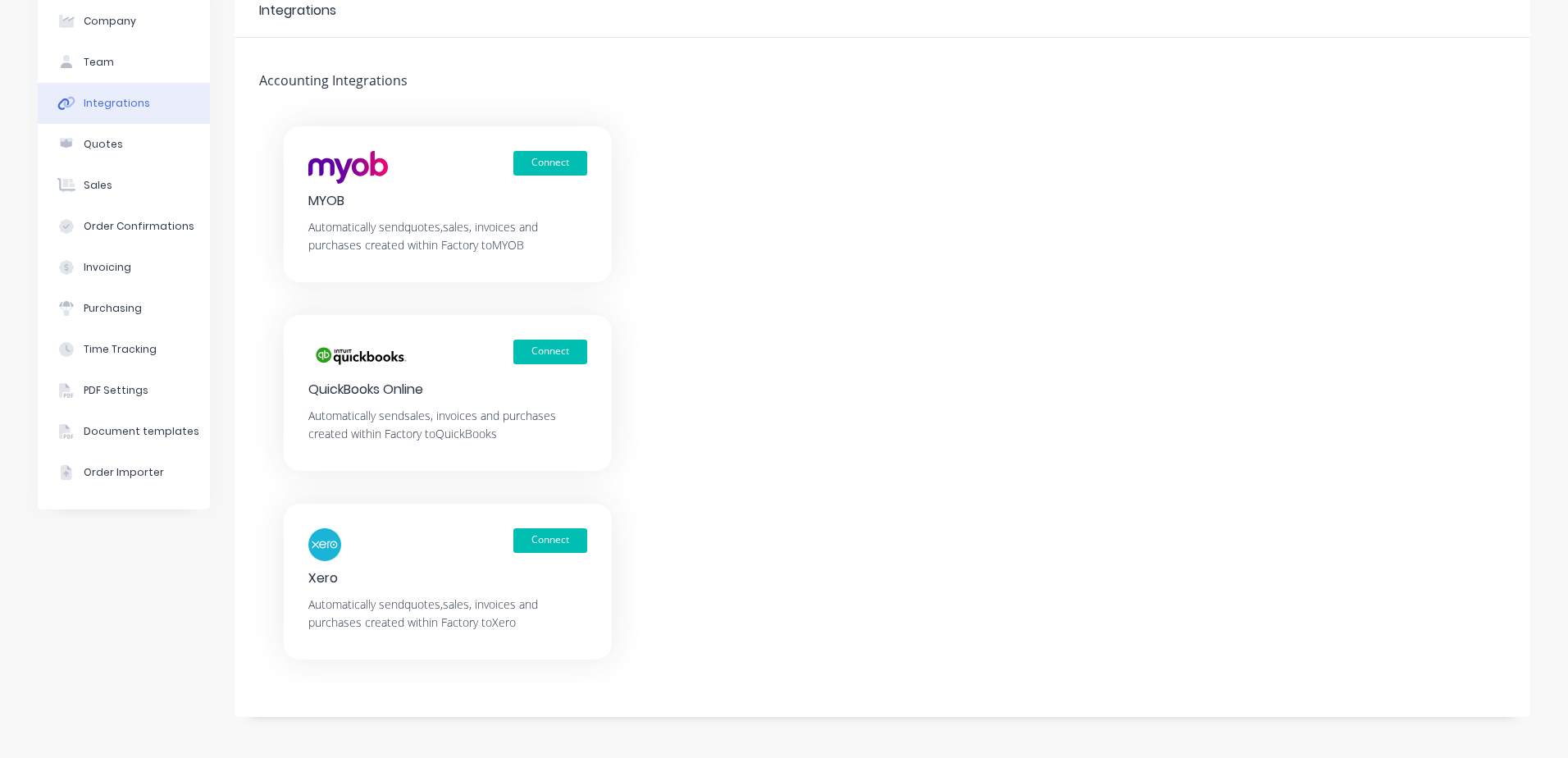
scroll to position [81, 0]
click at [544, 162] on button "Connect" at bounding box center [550, 163] width 74 height 24
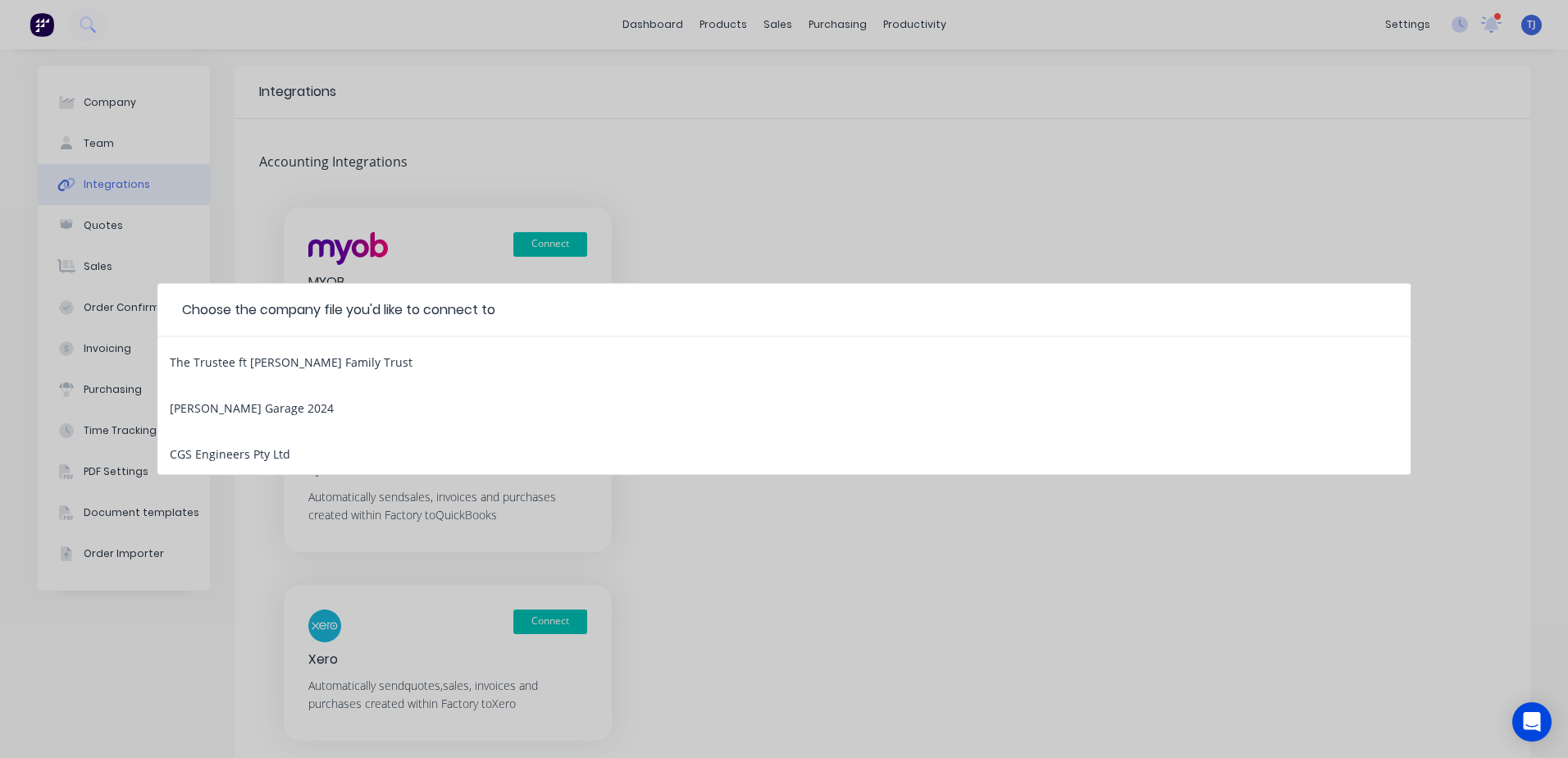
click at [339, 358] on div "The Trustee ft [PERSON_NAME] Family Trust" at bounding box center [290, 359] width 242 height 21
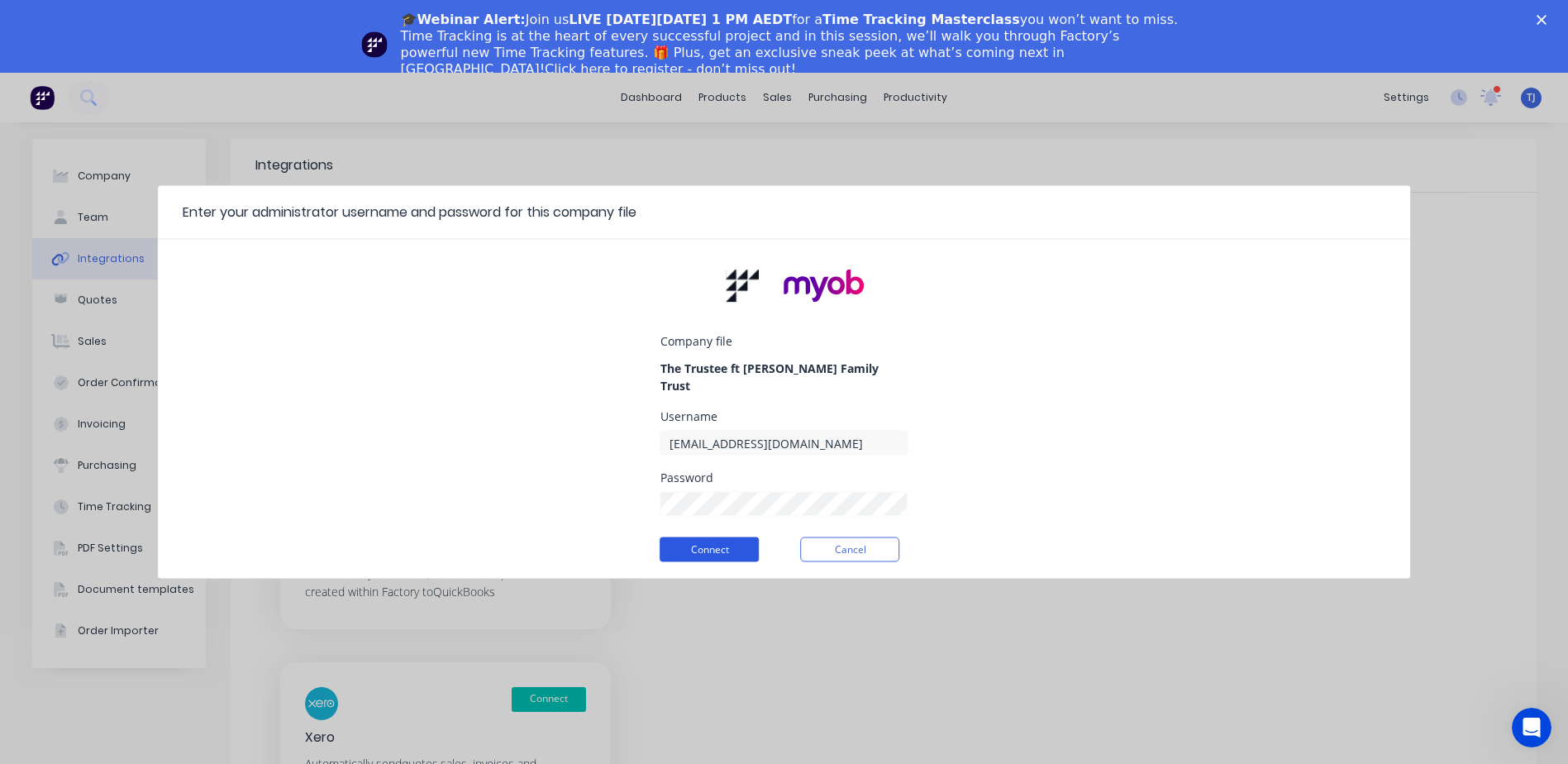
click at [705, 542] on button "Connect" at bounding box center [710, 549] width 99 height 25
click at [714, 539] on button "Connect" at bounding box center [710, 549] width 99 height 25
click at [768, 488] on div at bounding box center [784, 503] width 248 height 29
click at [719, 540] on button "Connect" at bounding box center [710, 549] width 99 height 25
click at [601, 482] on div "Company file The Trustee ft Kevin Crane Family Trust Username Jones Password Co…" at bounding box center [785, 415] width 1253 height 326
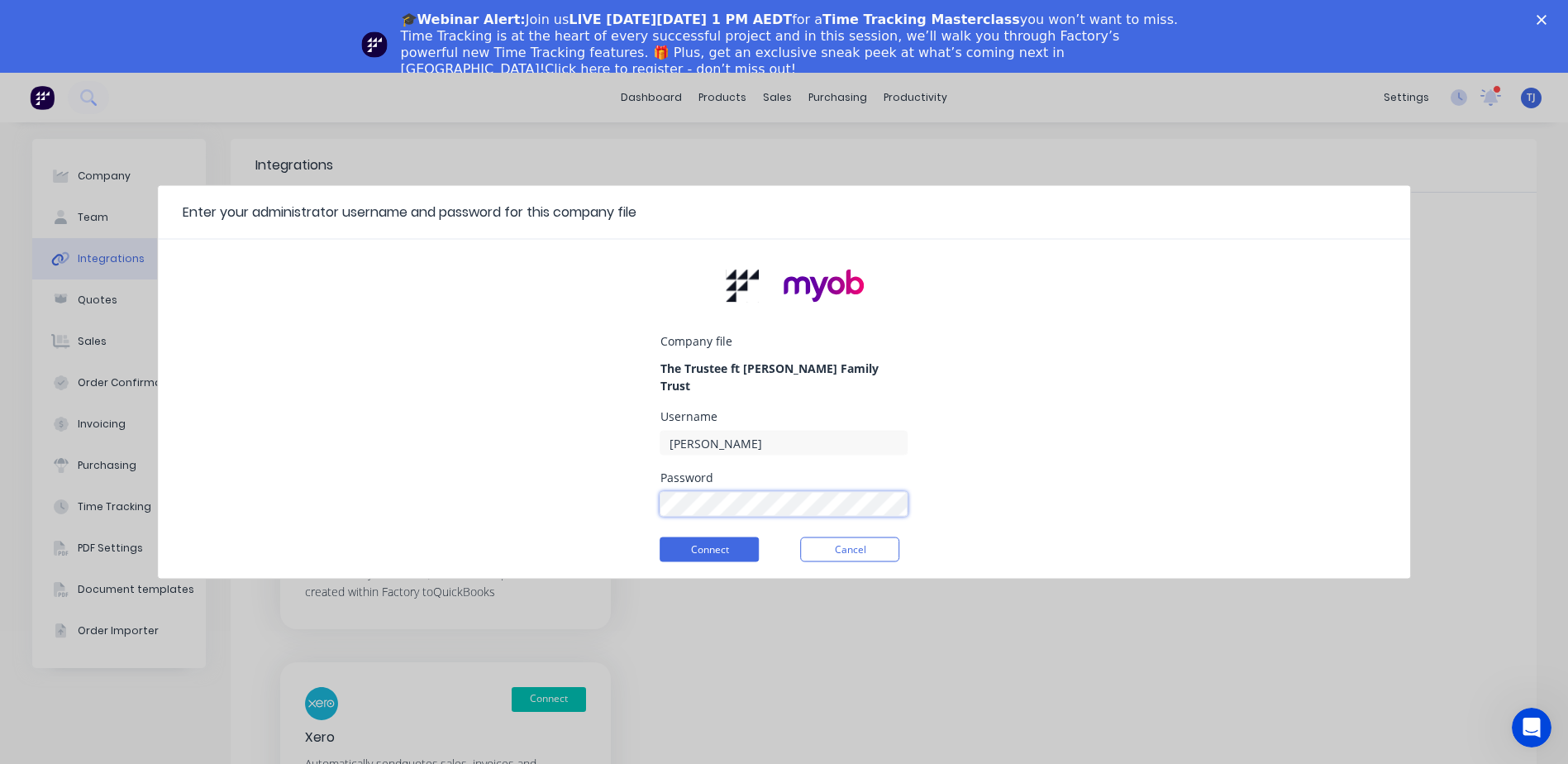
click at [611, 481] on div "Company file The Trustee ft Kevin Crane Family Trust Username Jones Password Co…" at bounding box center [785, 415] width 1253 height 326
click at [661, 537] on button "Connect" at bounding box center [710, 549] width 99 height 25
click at [723, 537] on button "Connect" at bounding box center [710, 549] width 99 height 25
click at [759, 437] on input "[PERSON_NAME]" at bounding box center [784, 442] width 248 height 25
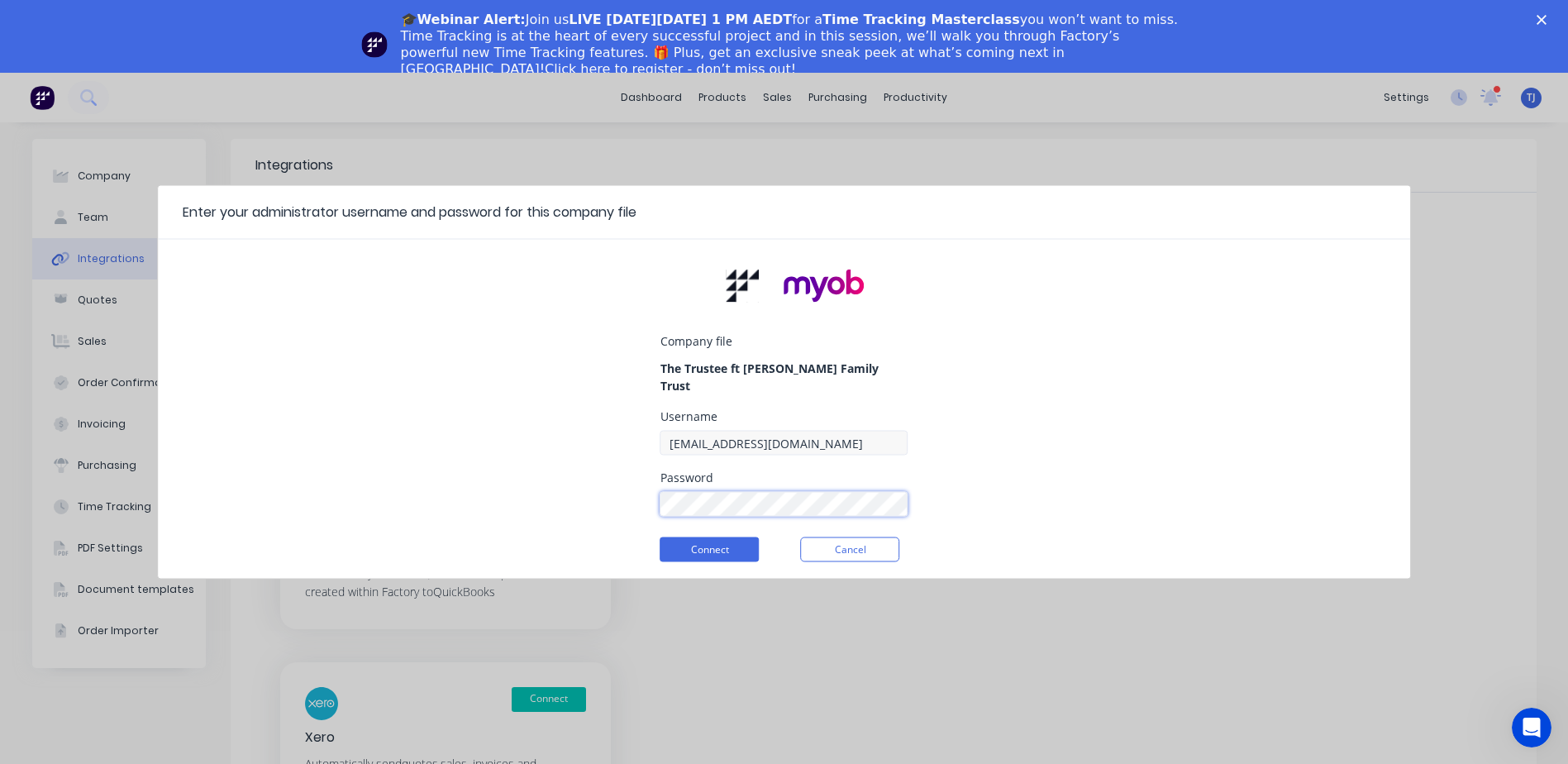
click at [661, 537] on button "Connect" at bounding box center [710, 549] width 99 height 25
click at [620, 485] on div "Company file The Trustee ft Kevin Crane Family Trust Username admin@cgsengineer…" at bounding box center [785, 415] width 1253 height 326
click at [661, 537] on button "Connect" at bounding box center [710, 549] width 99 height 25
type input "Factory"
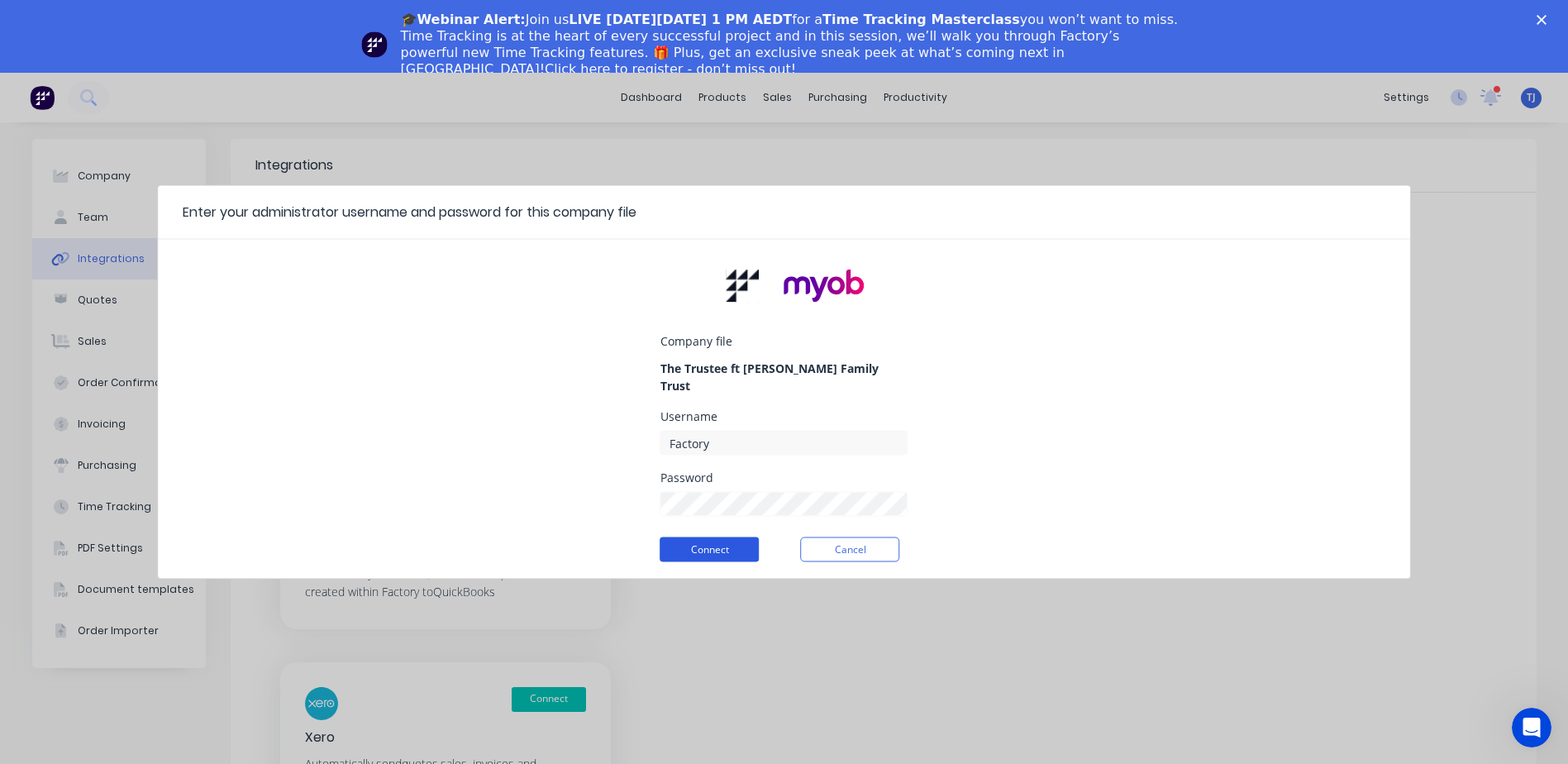
click at [704, 537] on button "Connect" at bounding box center [710, 549] width 99 height 25
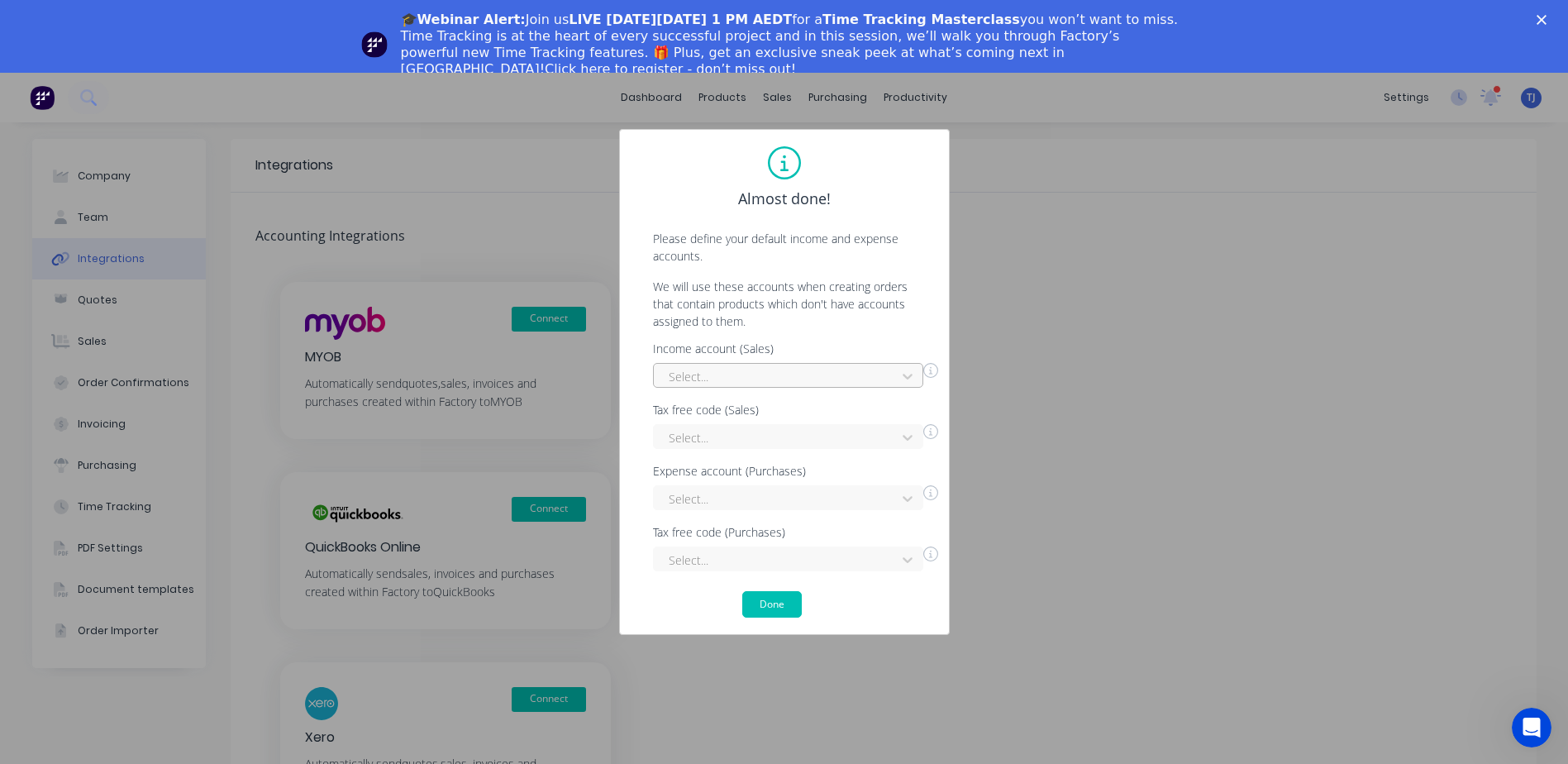
click at [776, 376] on div at bounding box center [777, 377] width 221 height 20
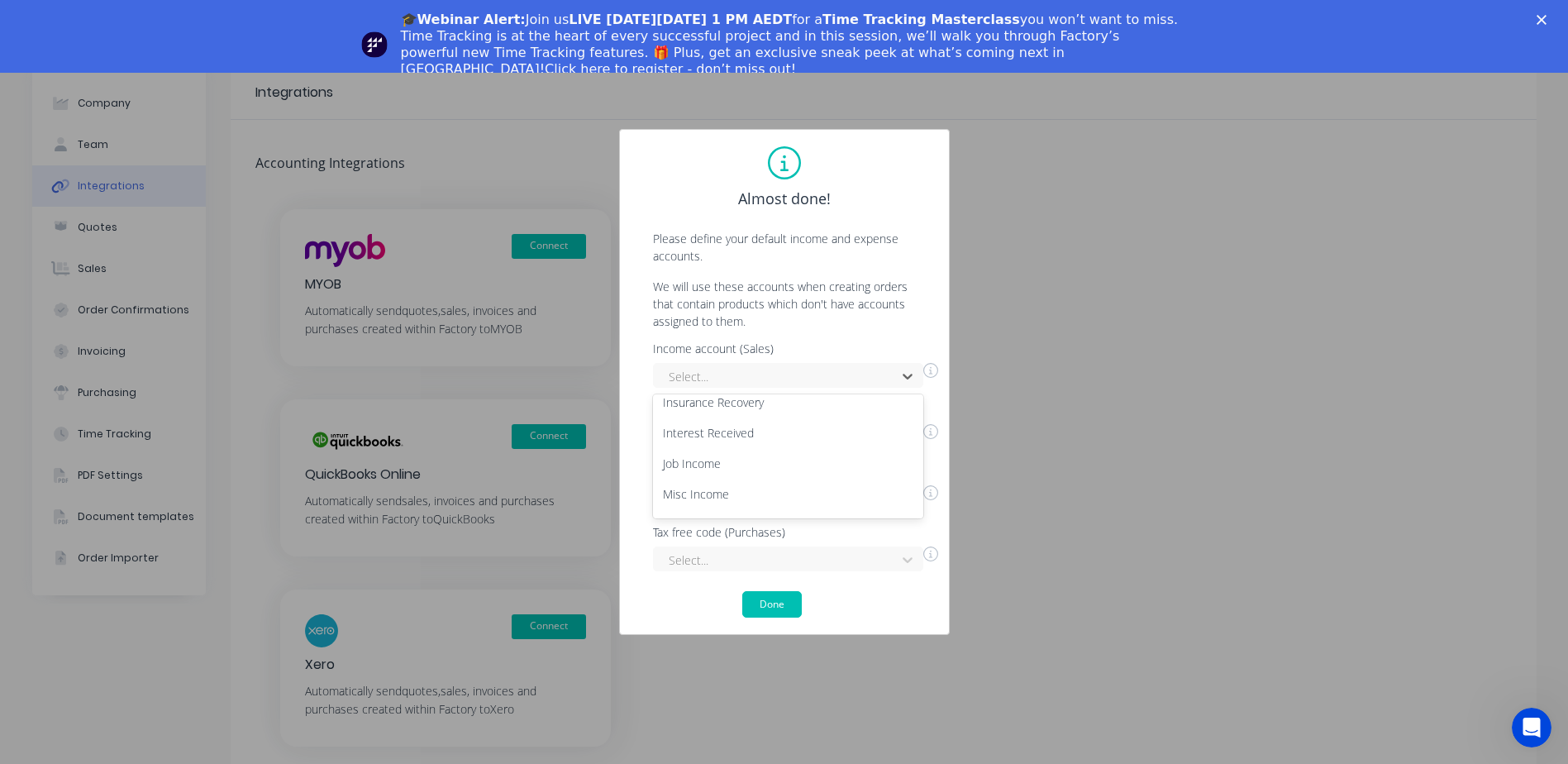
scroll to position [311, 0]
click at [761, 465] on div "Sales Income" at bounding box center [788, 470] width 271 height 30
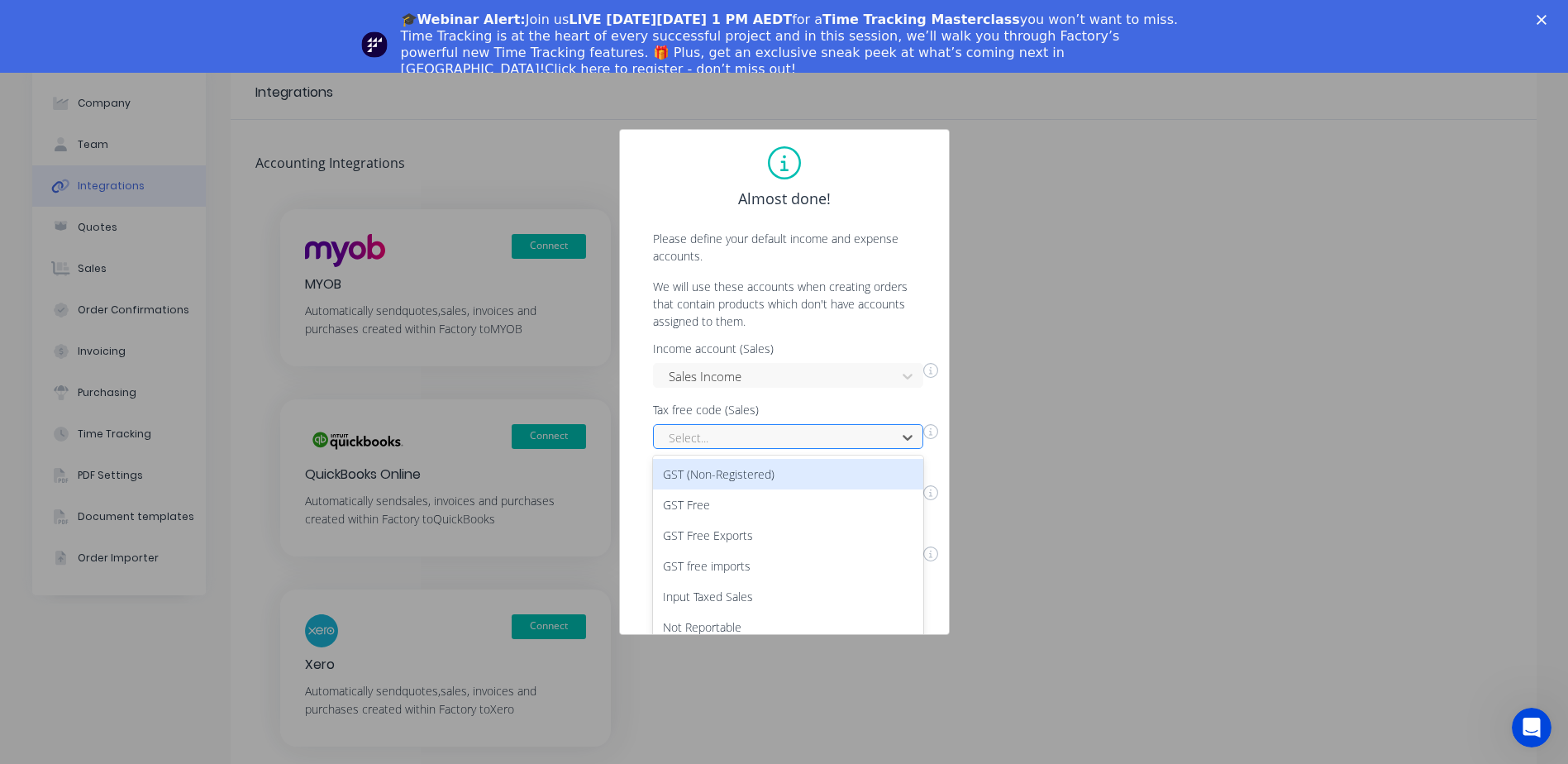
scroll to position [12, 0]
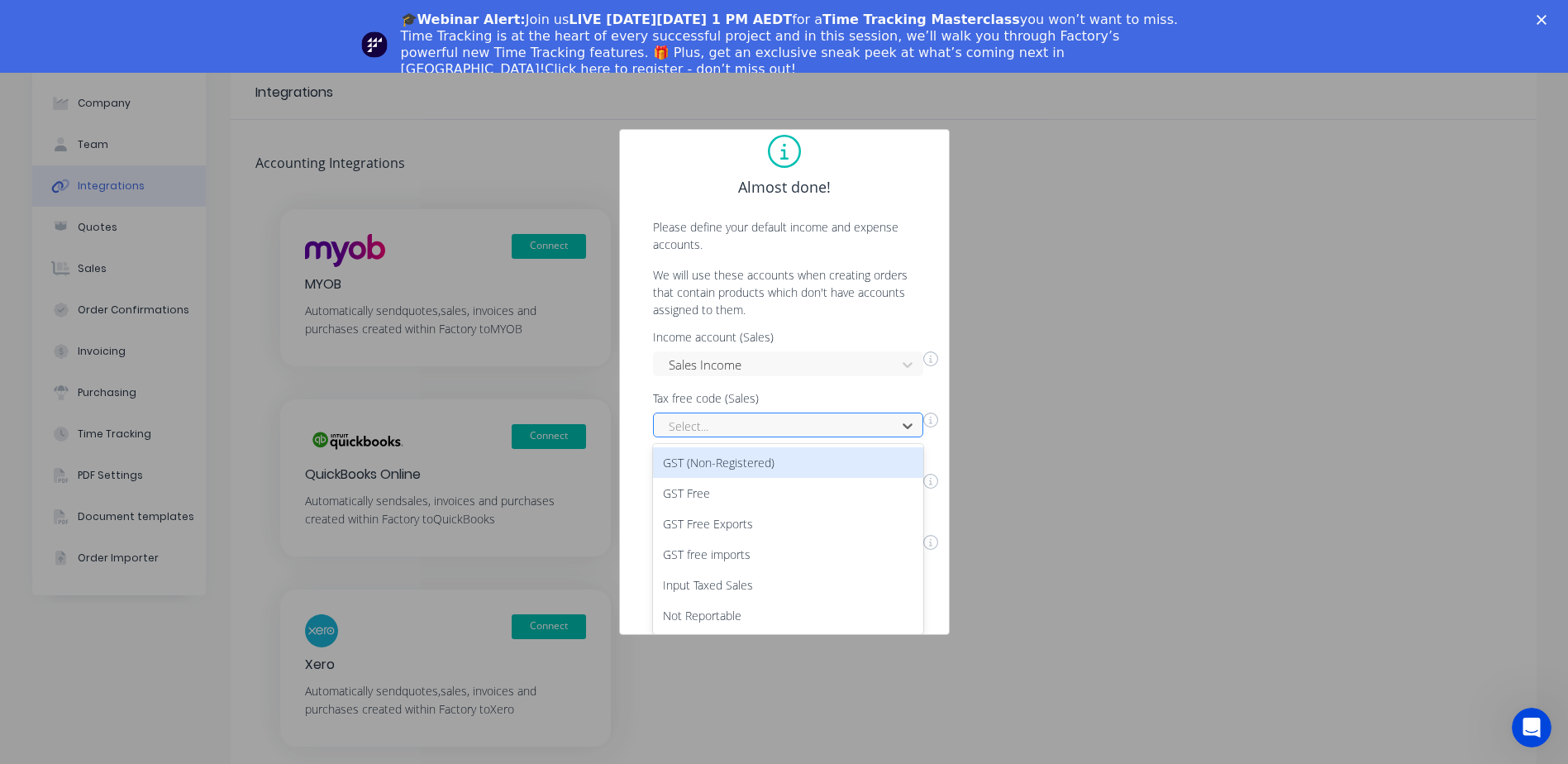
click at [777, 436] on div "Income account (Sales) Sales Income Tax free code (Sales) 6 results available. …" at bounding box center [785, 446] width 296 height 228
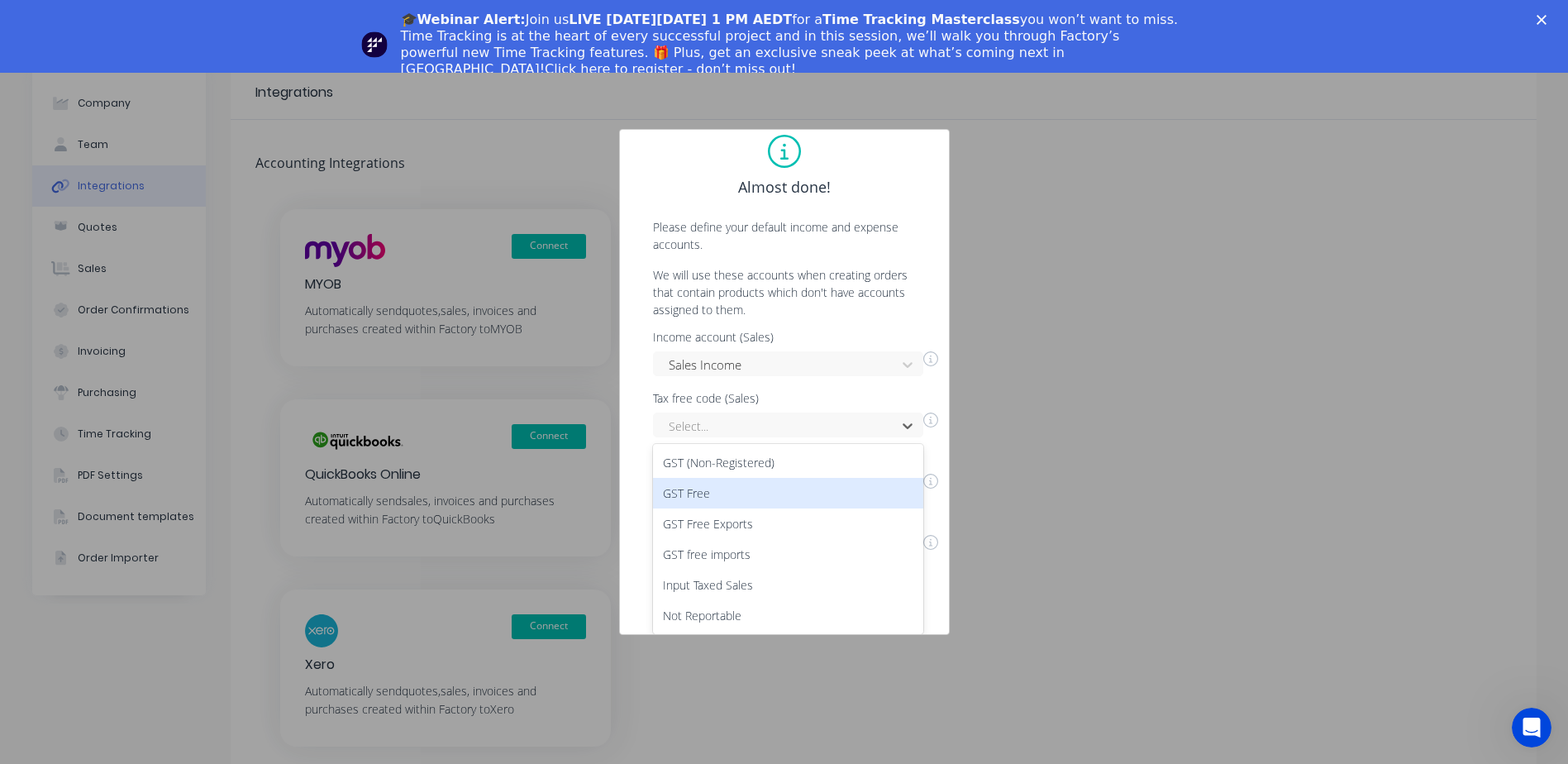
click at [718, 481] on div "GST Free" at bounding box center [788, 493] width 271 height 30
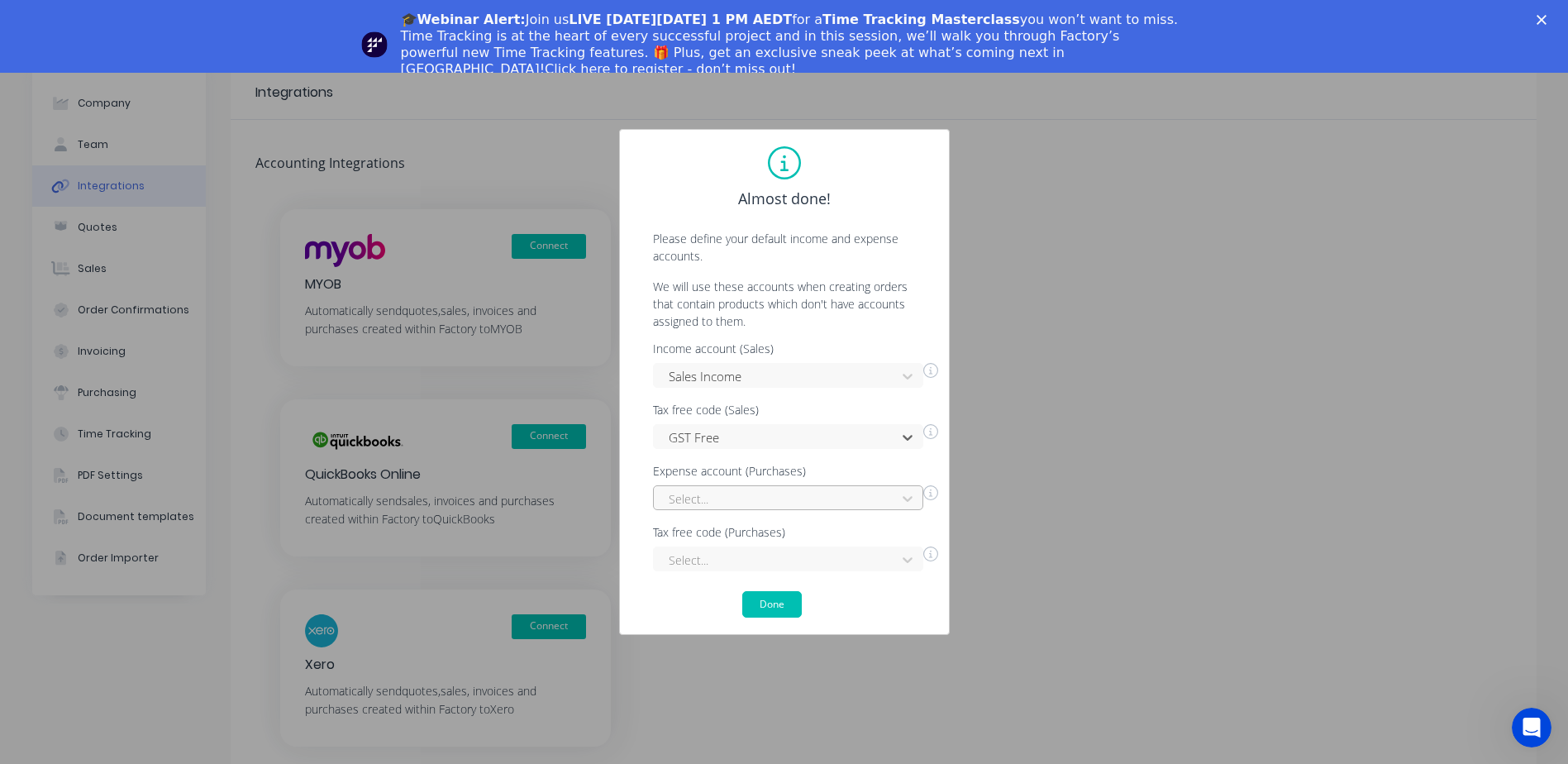
click at [726, 493] on div "Select..." at bounding box center [788, 497] width 271 height 25
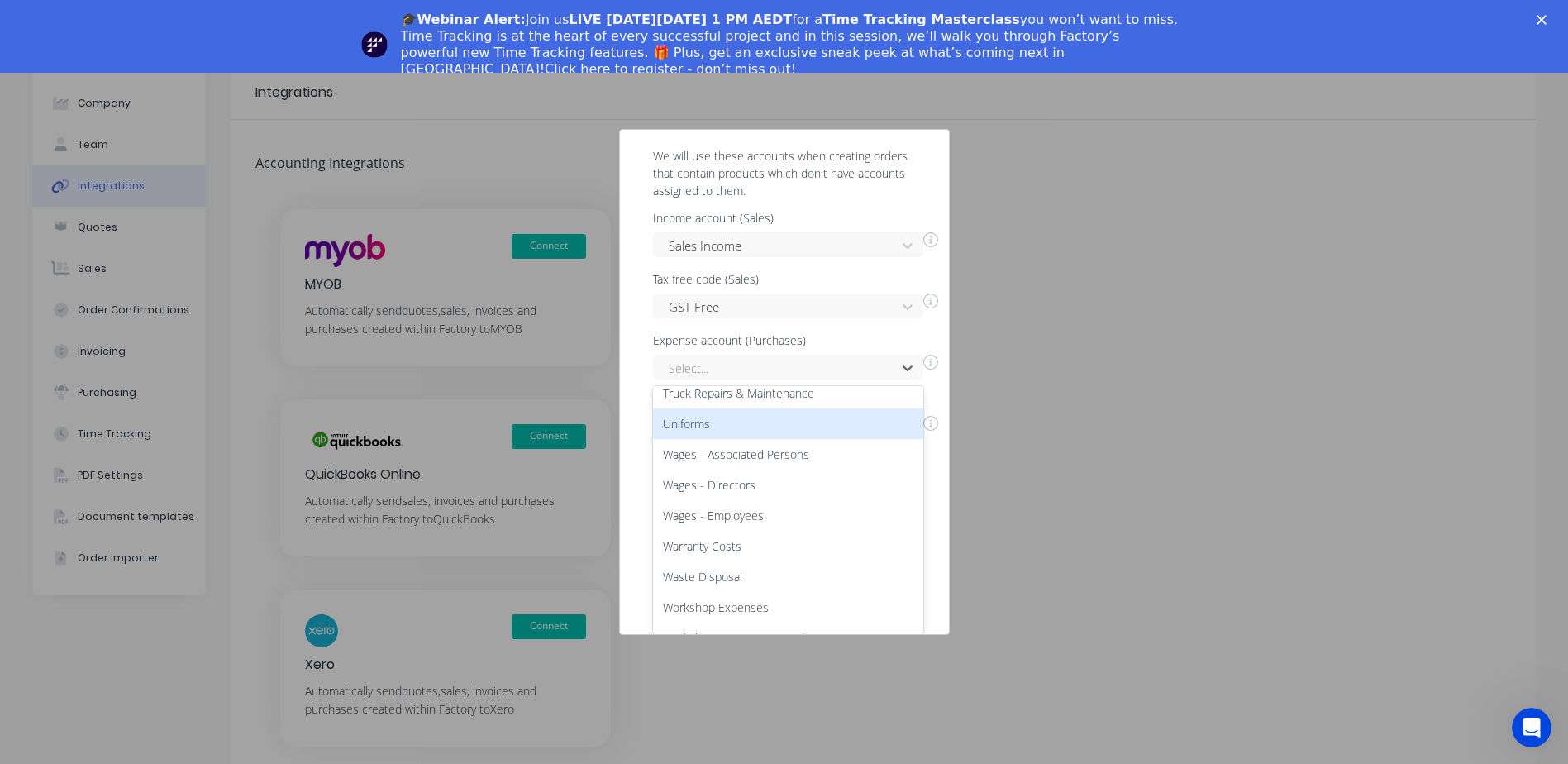
scroll to position [2267, 0]
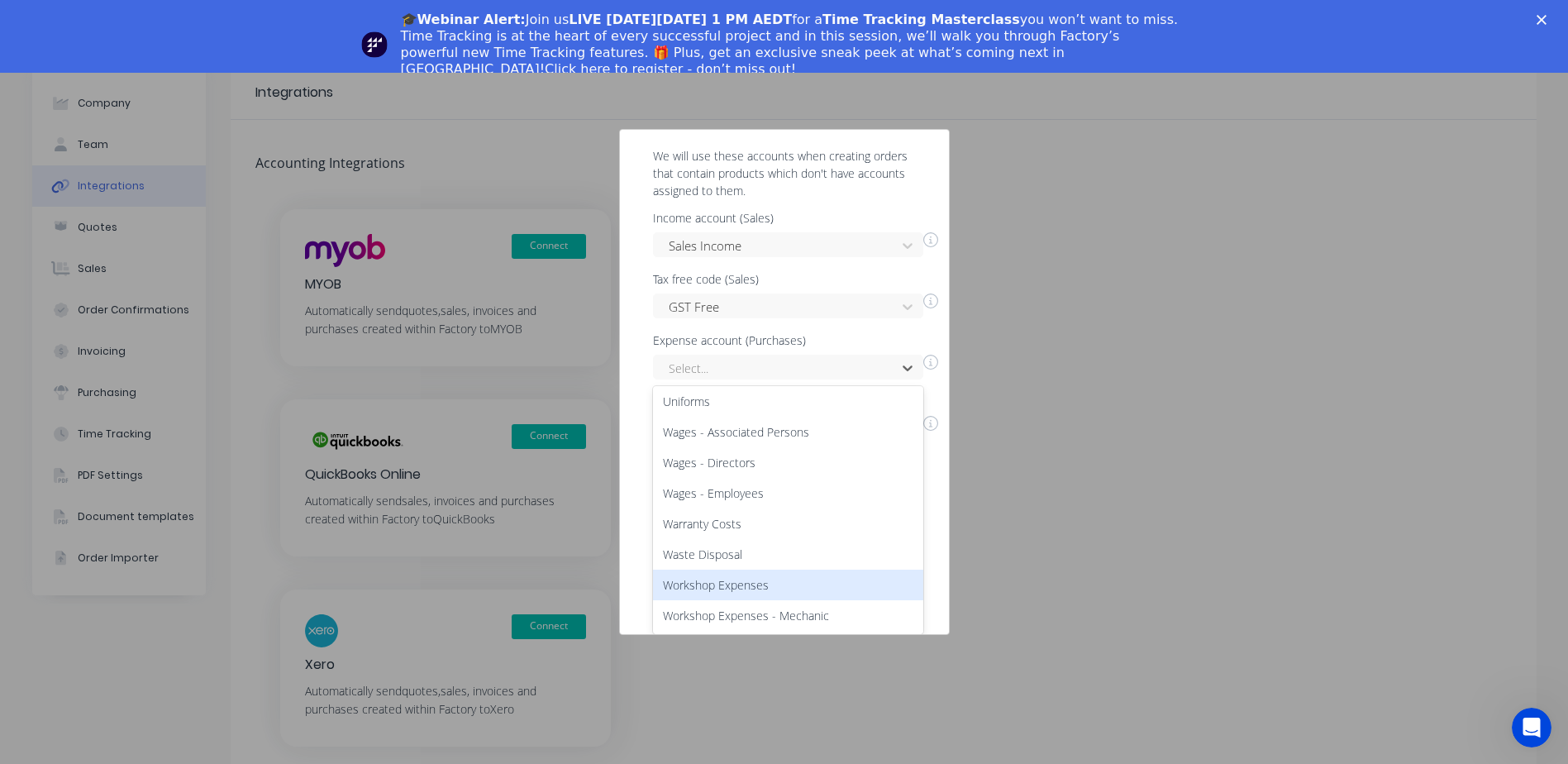
click at [736, 572] on div "Workshop Expenses" at bounding box center [788, 585] width 271 height 30
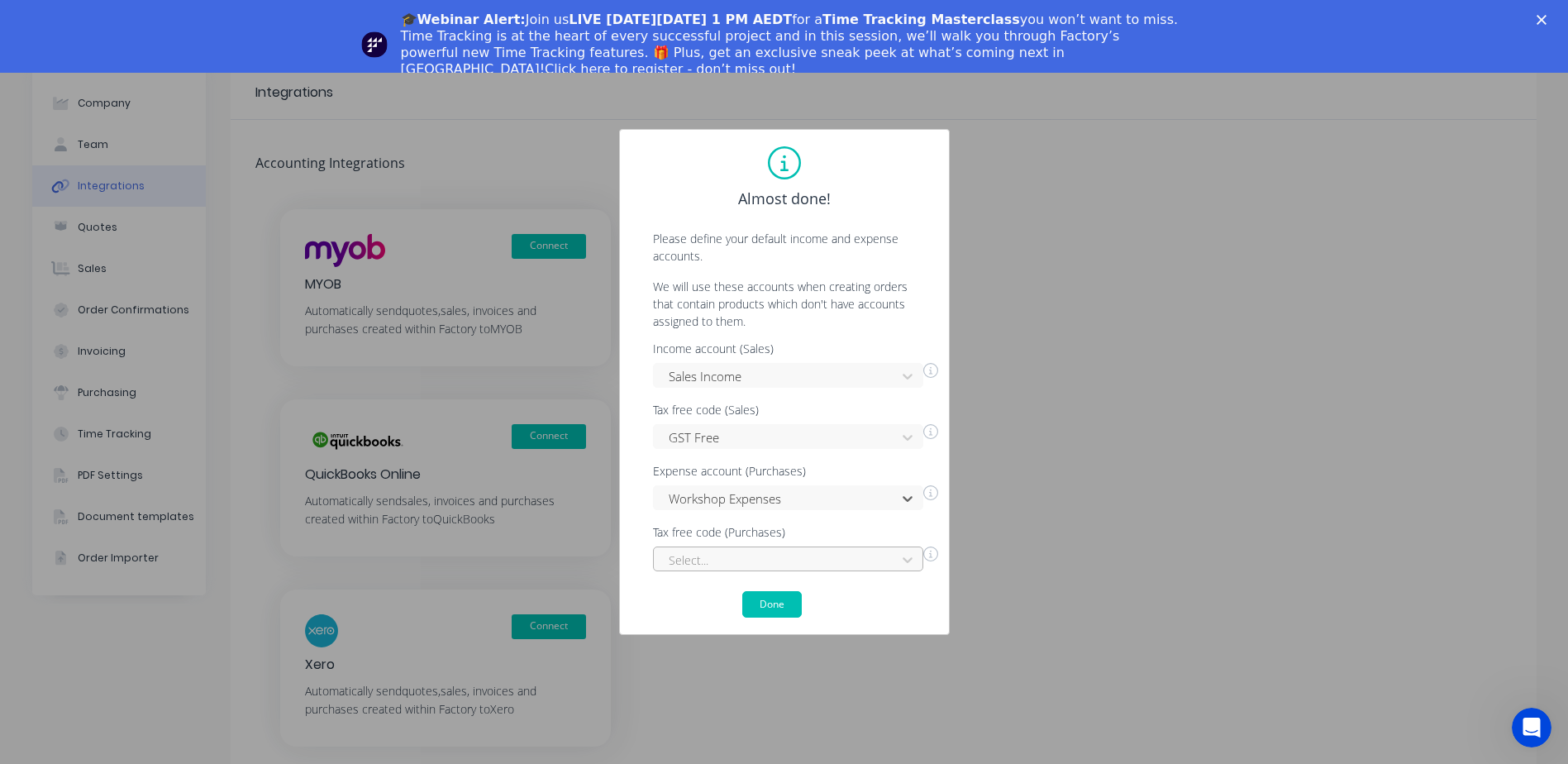
click at [743, 547] on div "Select..." at bounding box center [788, 558] width 271 height 25
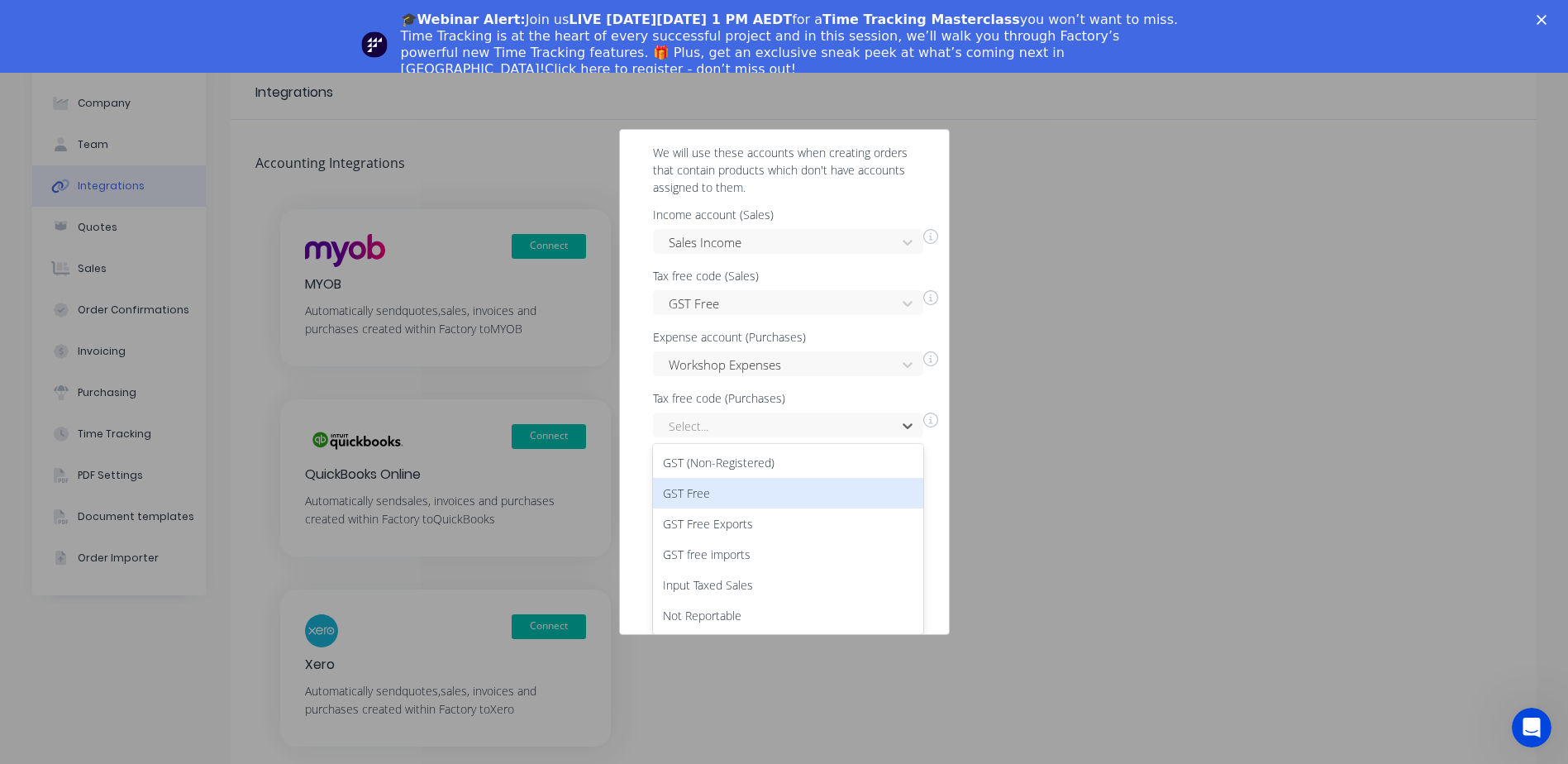
click at [741, 496] on div "GST Free" at bounding box center [788, 493] width 271 height 30
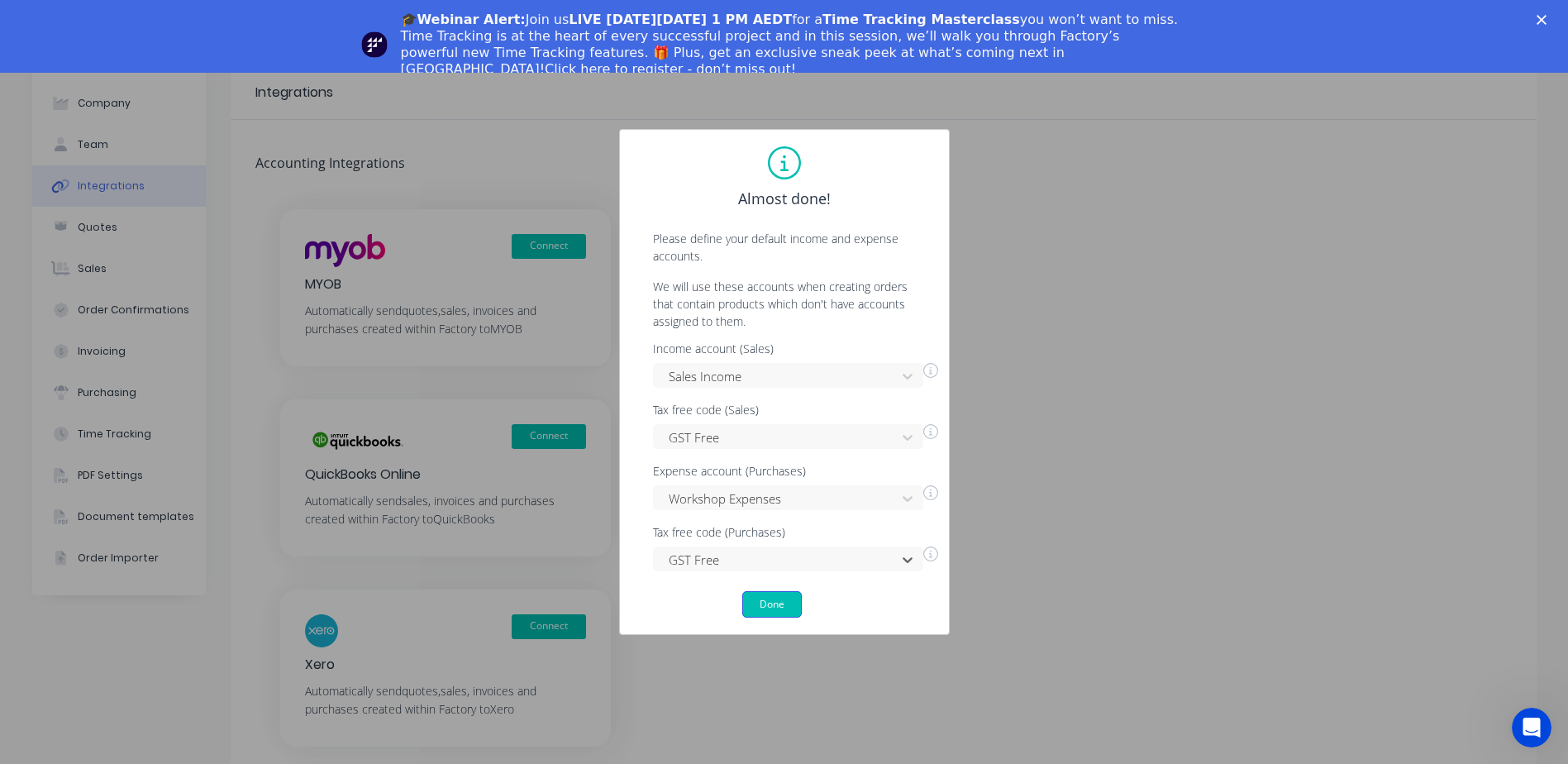
click at [770, 594] on button "Done" at bounding box center [772, 604] width 59 height 26
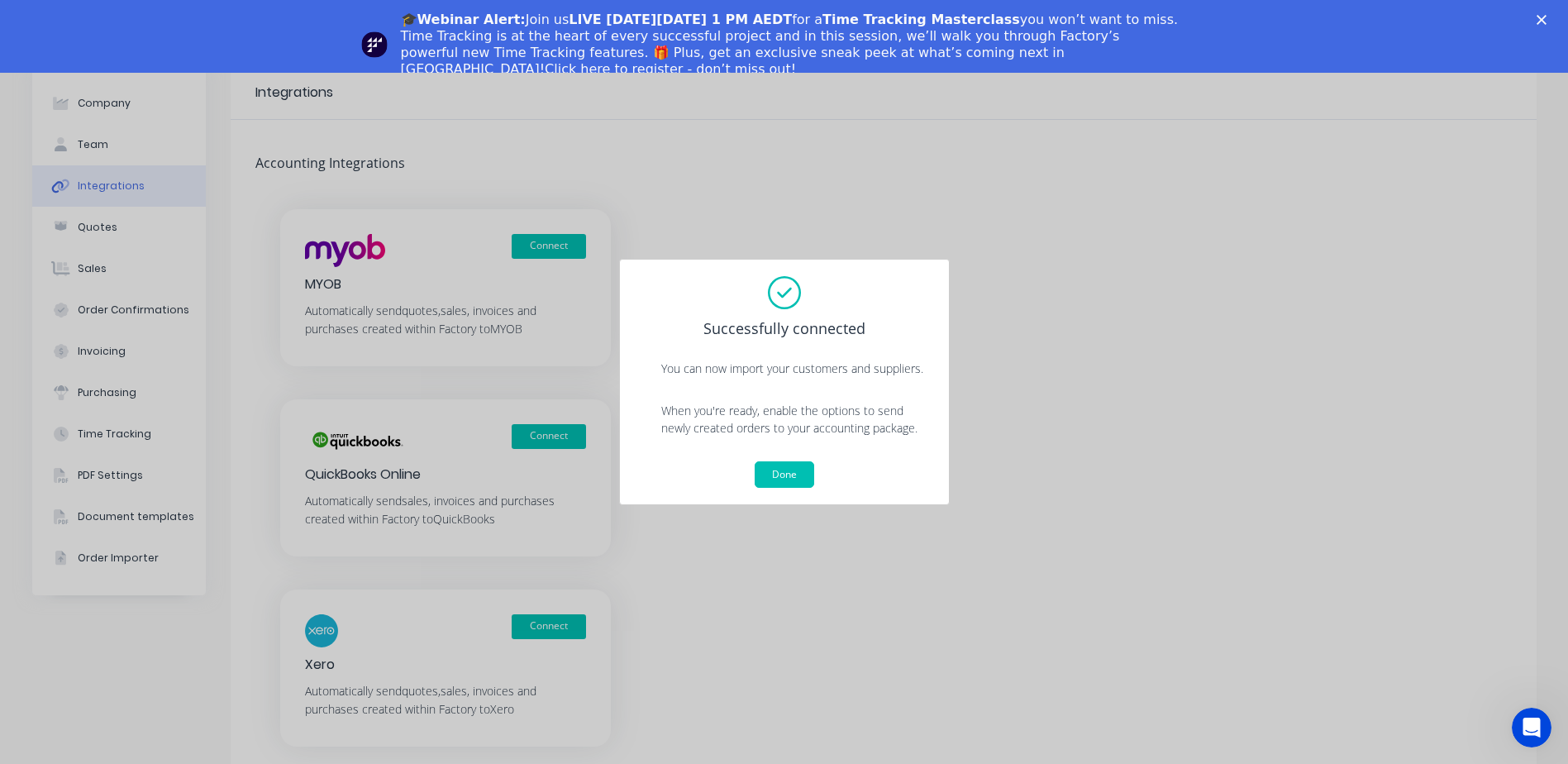
click at [792, 471] on button "Done" at bounding box center [784, 474] width 59 height 26
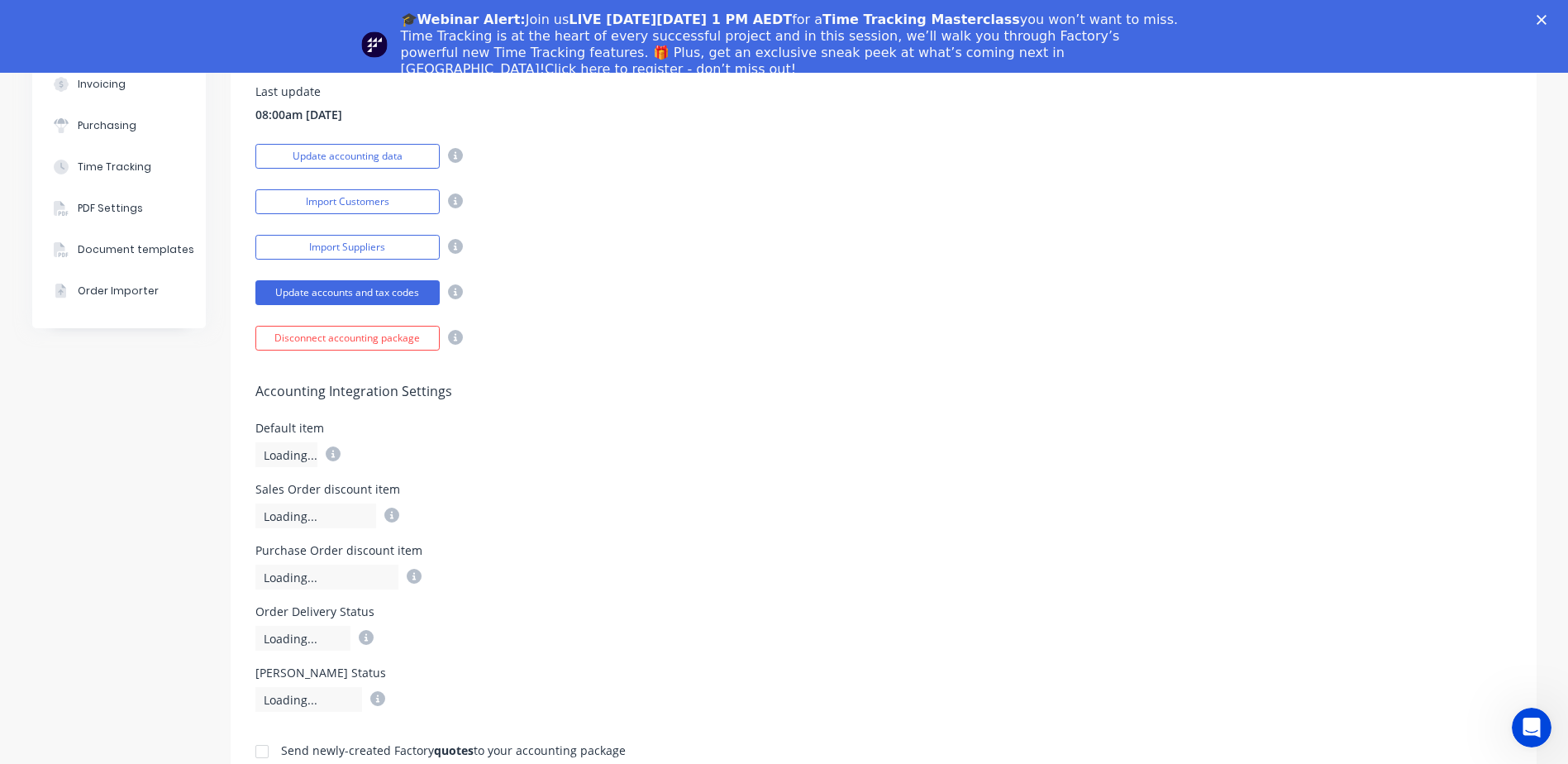
scroll to position [275, 0]
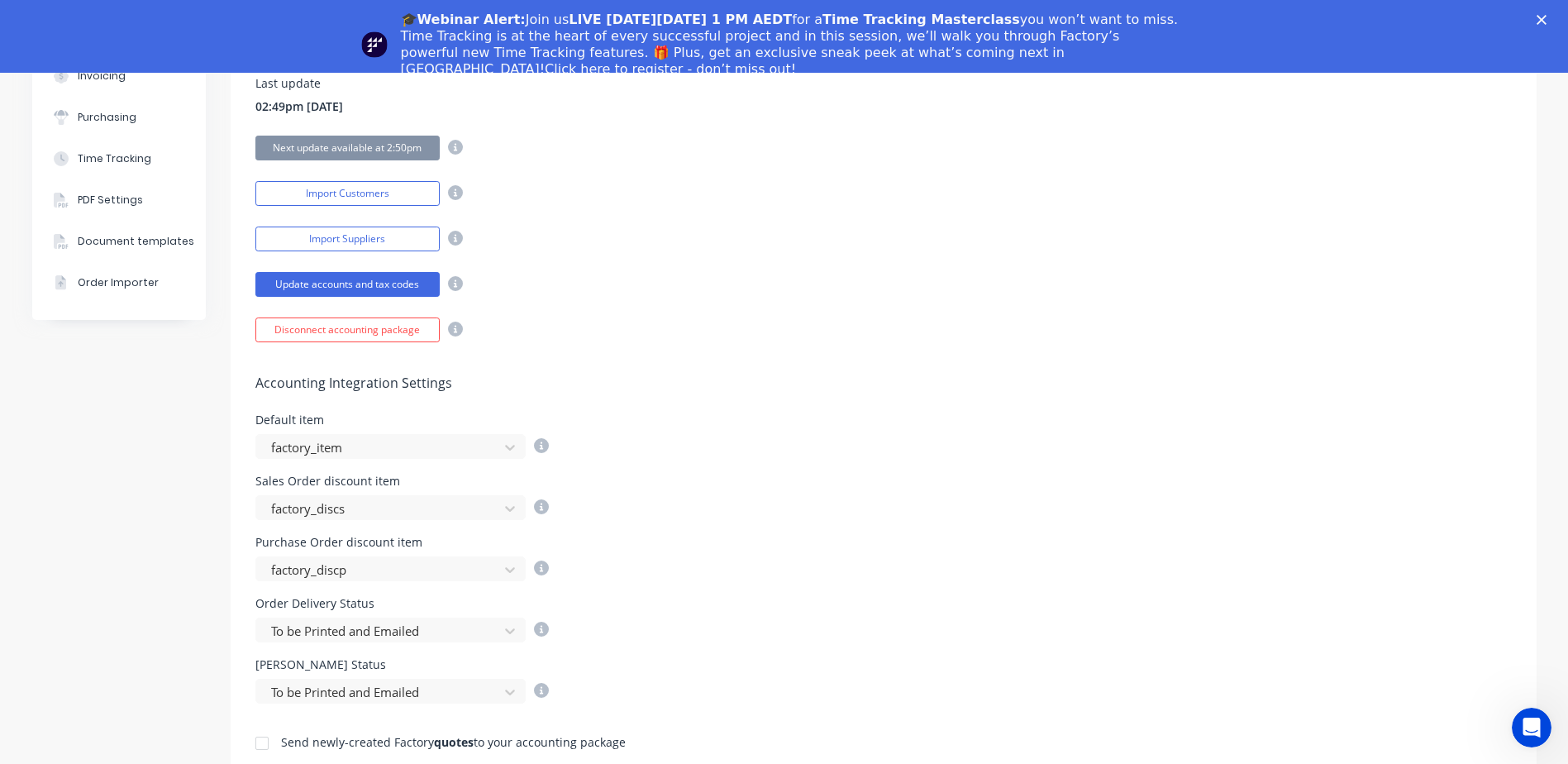
click at [1547, 22] on polygon "Close" at bounding box center [1542, 20] width 10 height 10
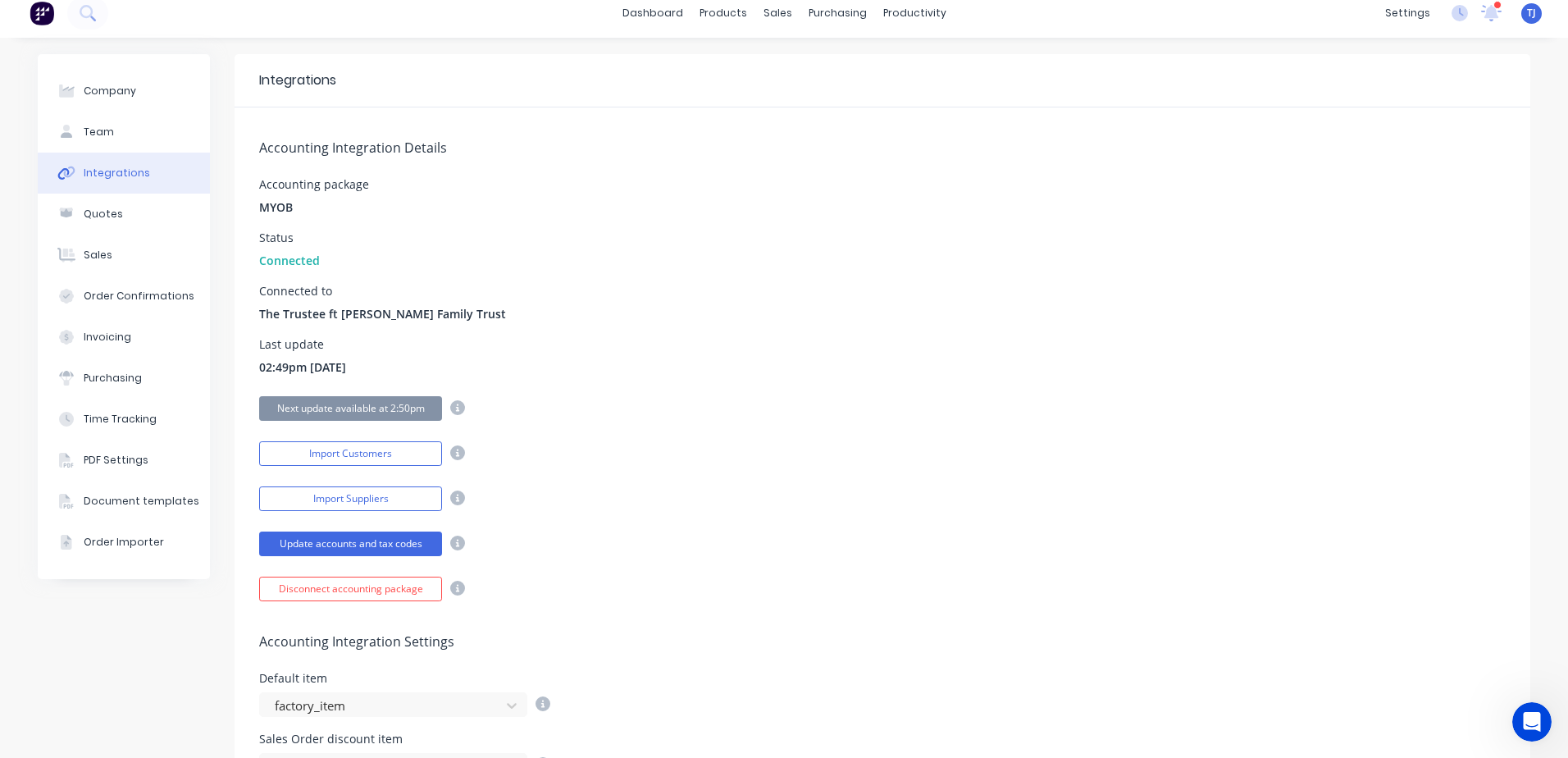
scroll to position [0, 0]
